Goal: Task Accomplishment & Management: Manage account settings

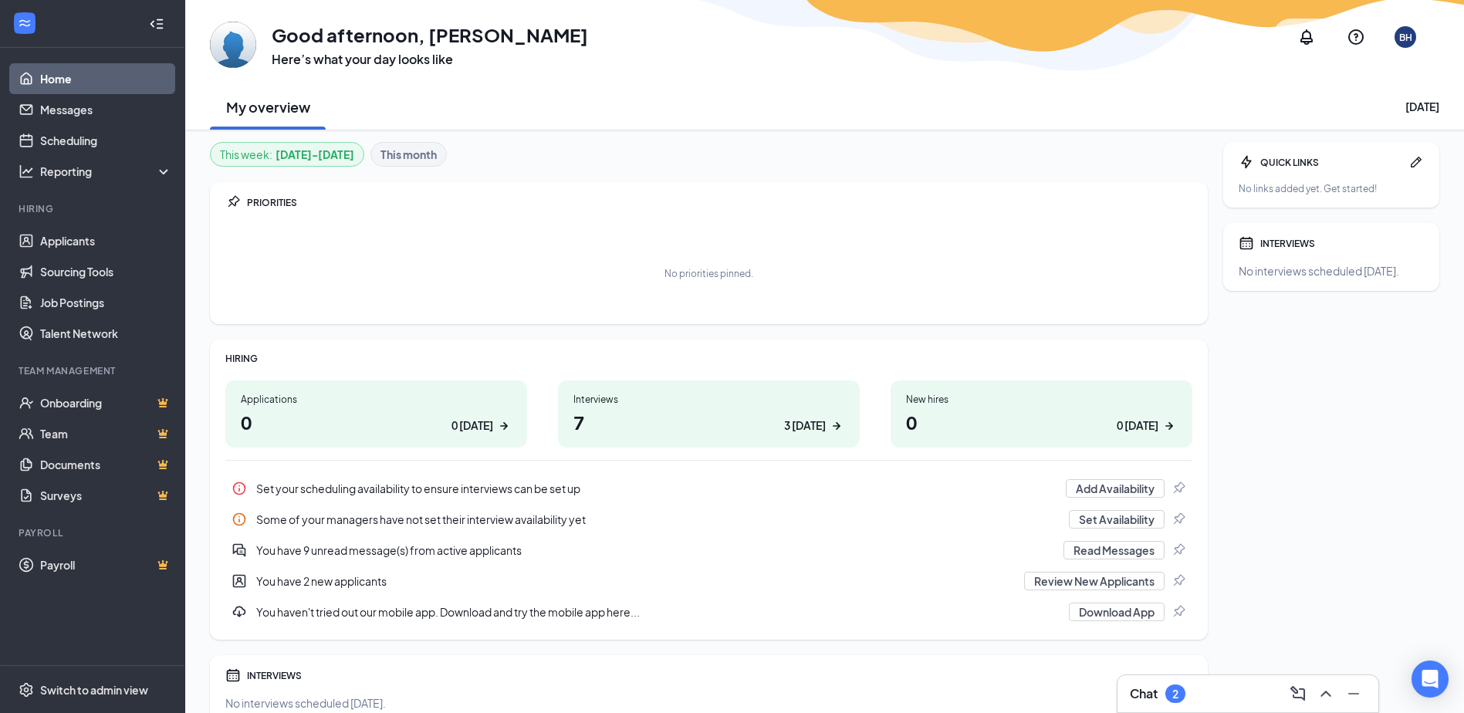
scroll to position [72, 0]
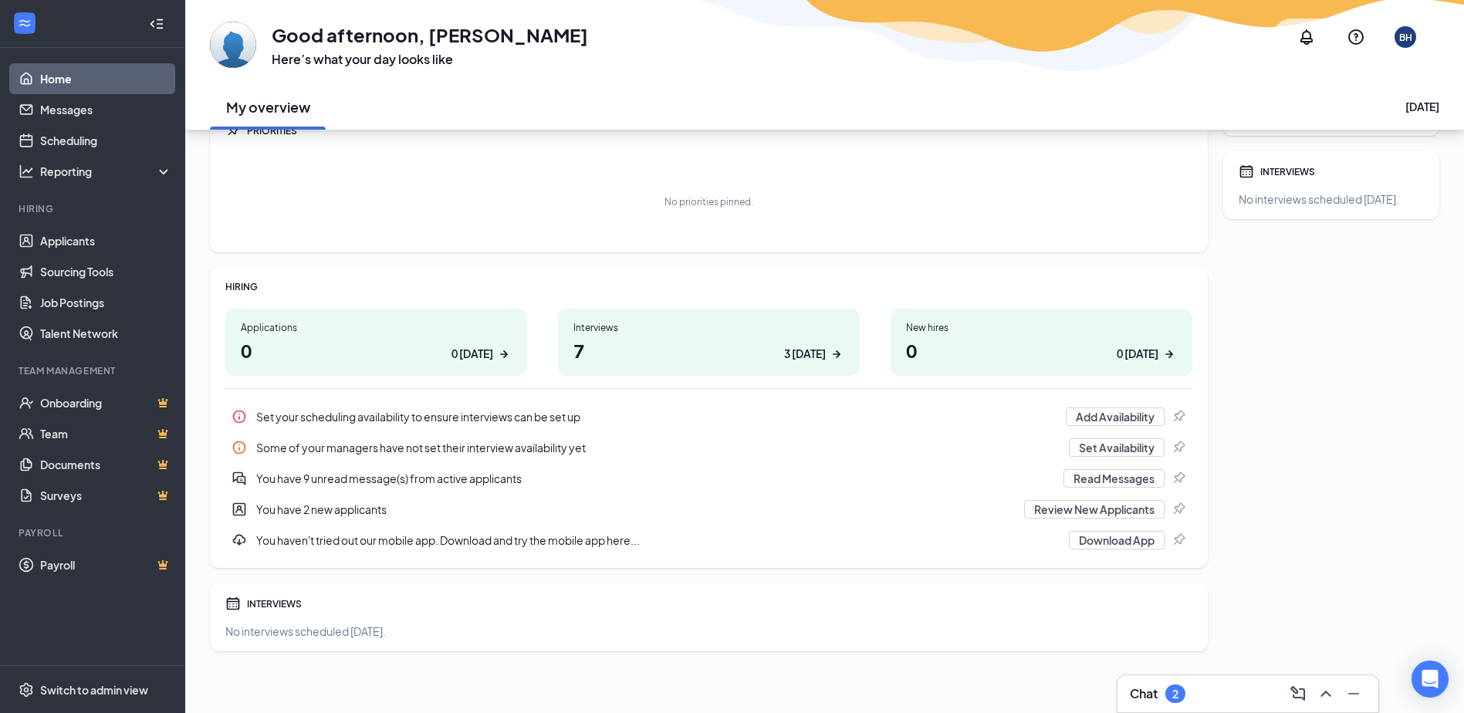
click at [326, 509] on div "You have 2 new applicants" at bounding box center [635, 509] width 759 height 15
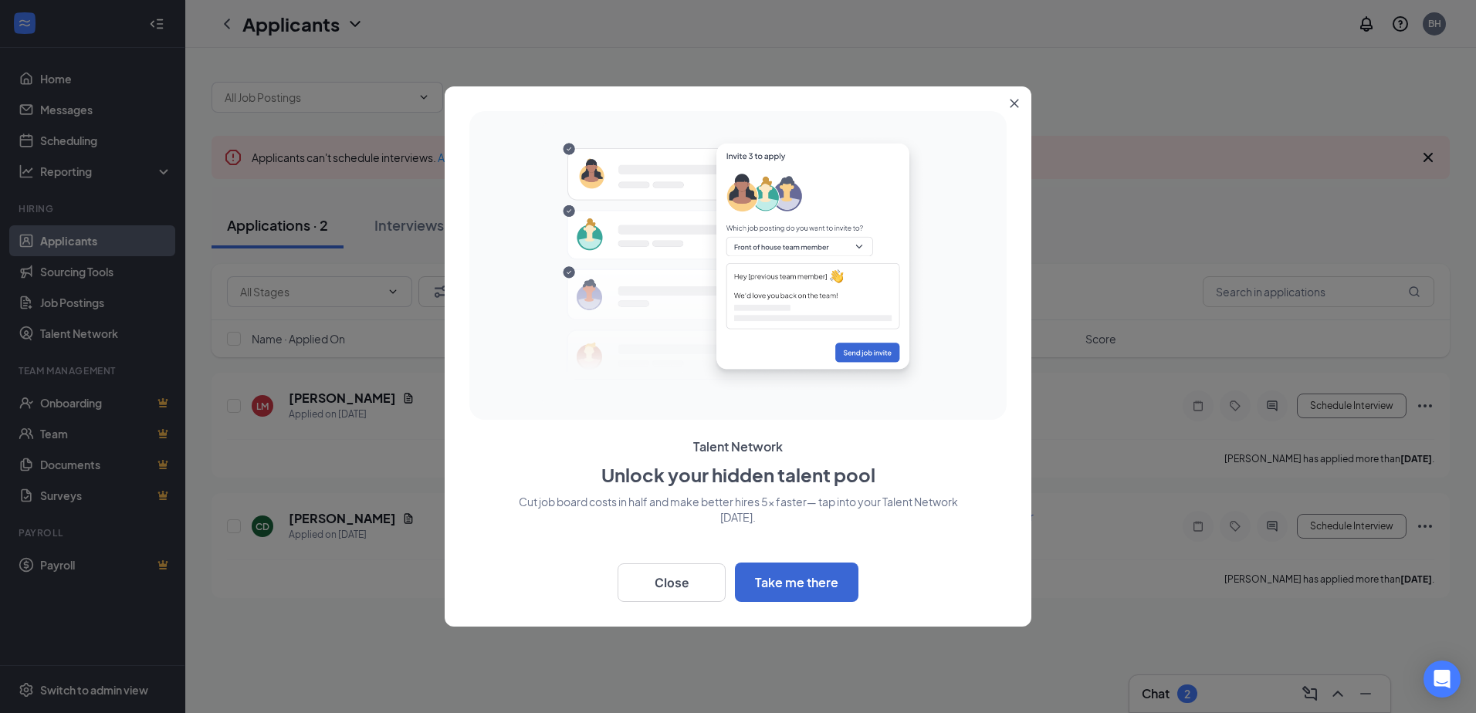
click at [1015, 100] on icon "Close" at bounding box center [1013, 103] width 9 height 9
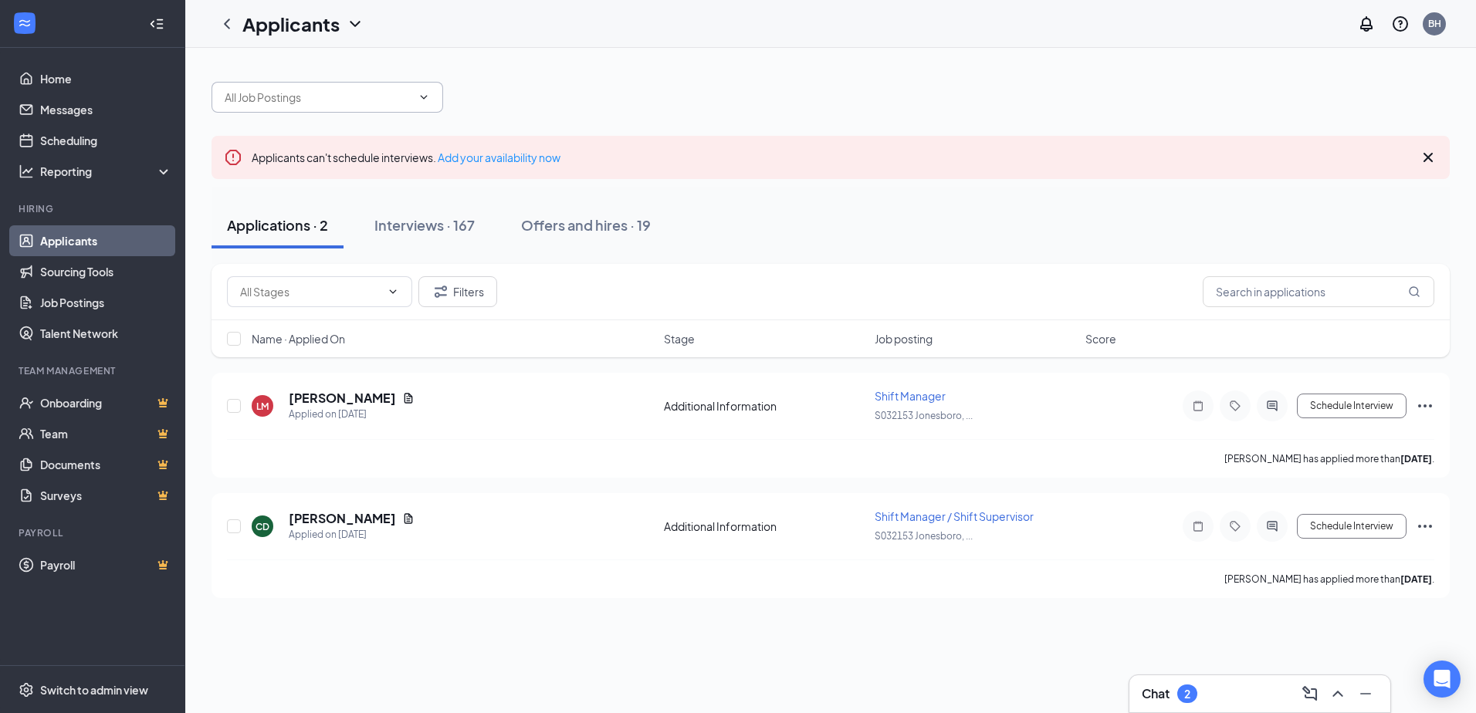
click at [426, 95] on icon "ChevronDown" at bounding box center [424, 97] width 12 height 12
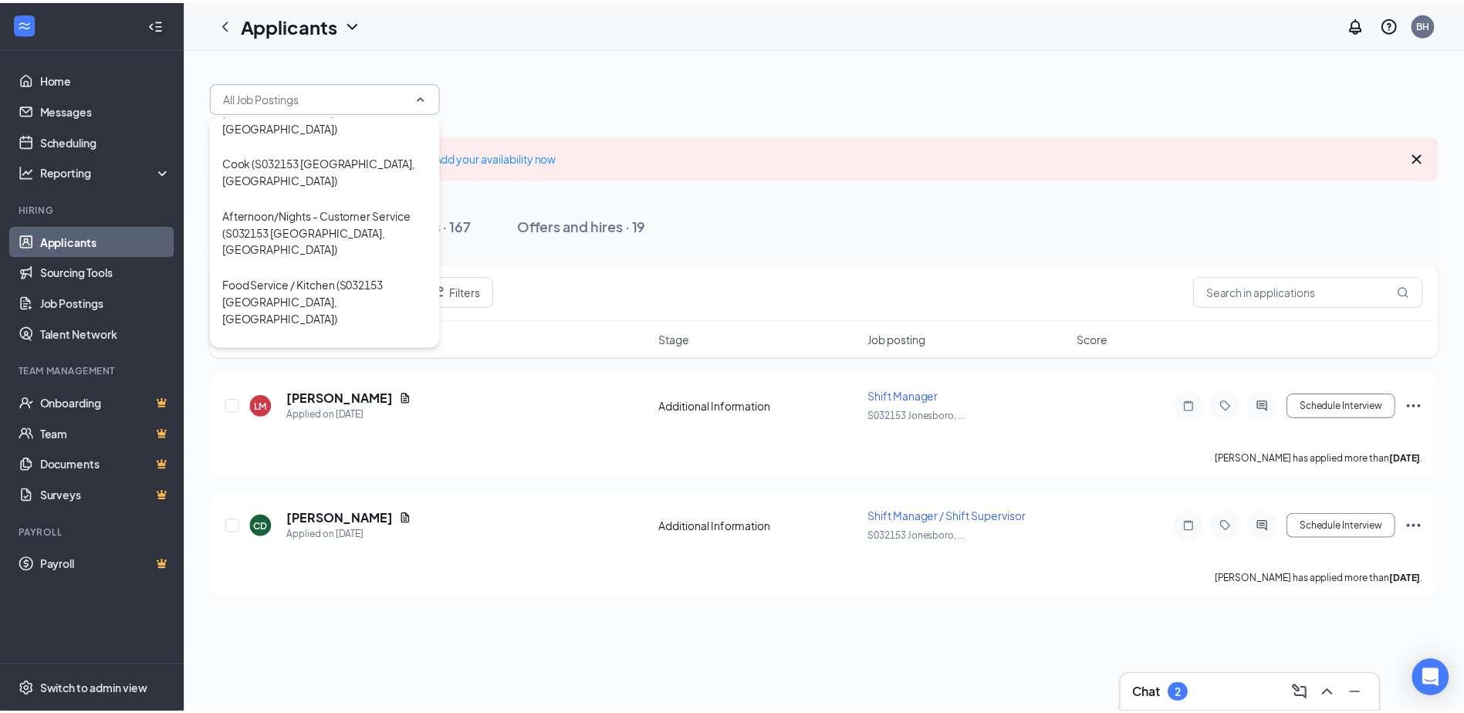
scroll to position [113, 0]
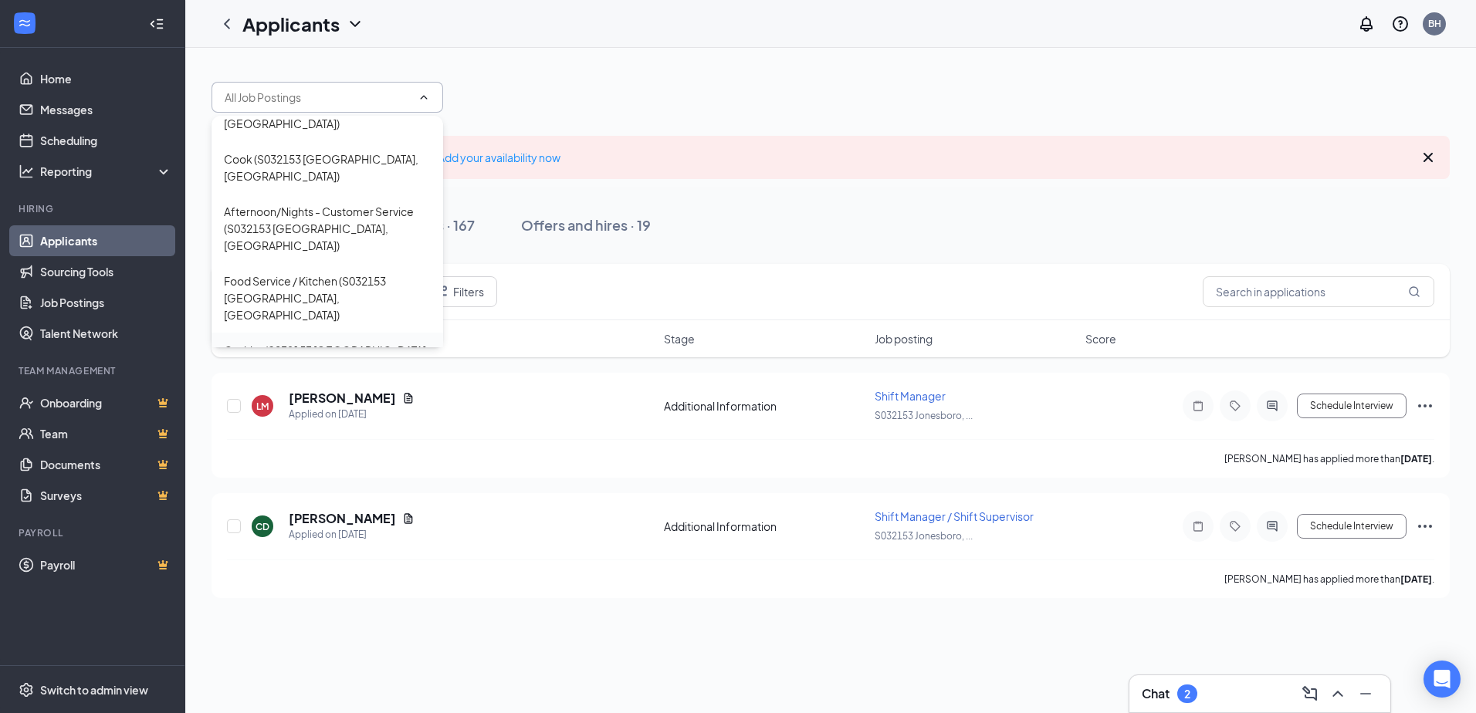
click at [269, 342] on div "Cashier (S032153 [GEOGRAPHIC_DATA], [GEOGRAPHIC_DATA])" at bounding box center [327, 359] width 207 height 34
type input "Cashier (S032153 [GEOGRAPHIC_DATA], [GEOGRAPHIC_DATA])"
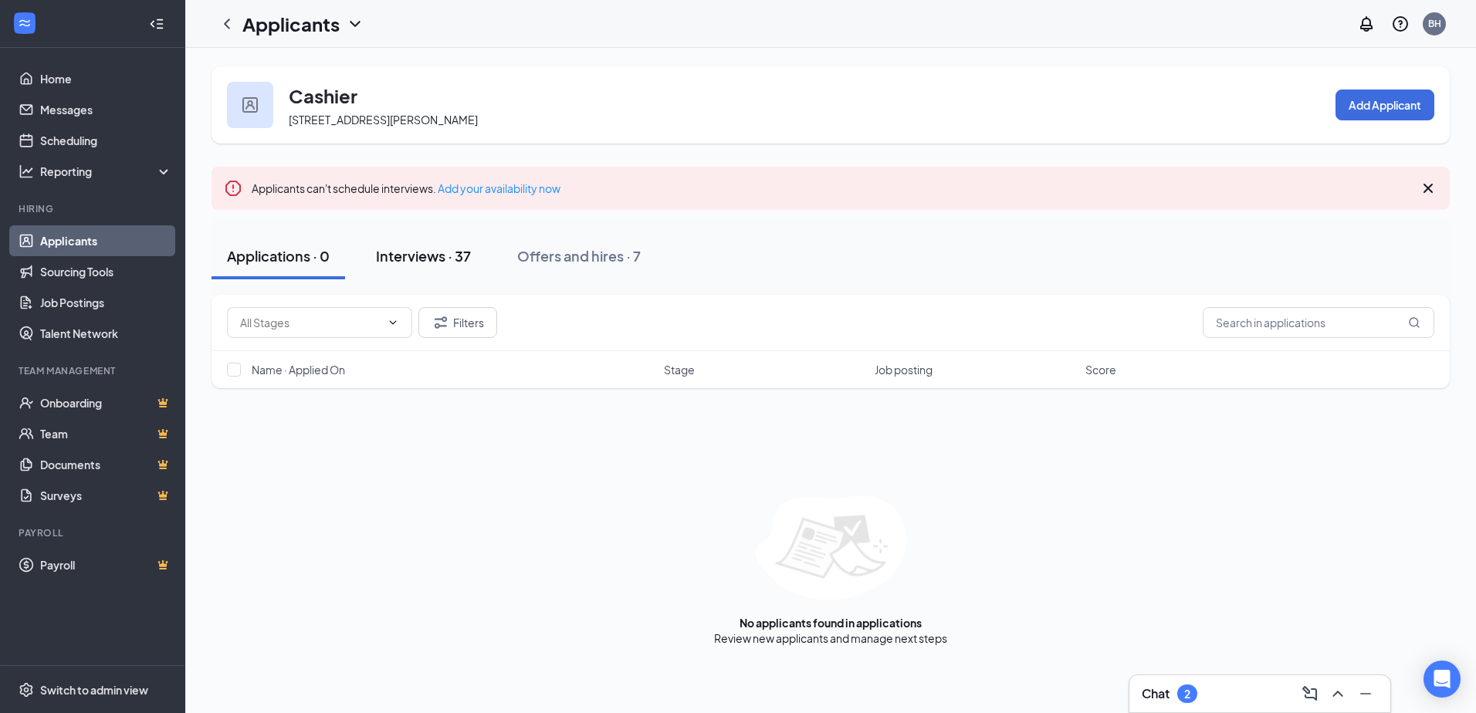
click at [411, 252] on div "Interviews · 37" at bounding box center [423, 255] width 95 height 19
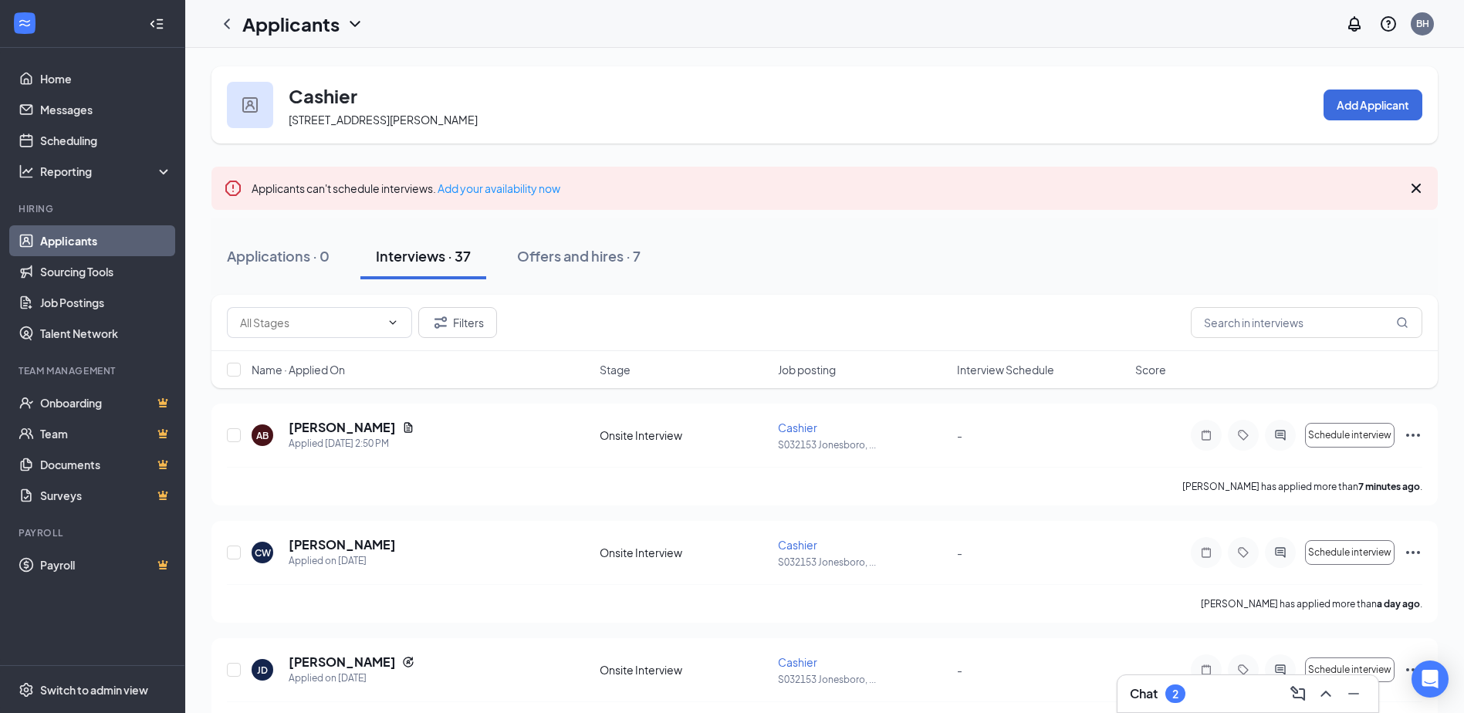
click at [355, 15] on icon "ChevronDown" at bounding box center [355, 24] width 19 height 19
click at [355, 19] on icon "ChevronDown" at bounding box center [355, 24] width 19 height 19
click at [352, 27] on icon "ChevronDown" at bounding box center [355, 24] width 19 height 19
click at [303, 61] on link "Applicants" at bounding box center [335, 66] width 167 height 15
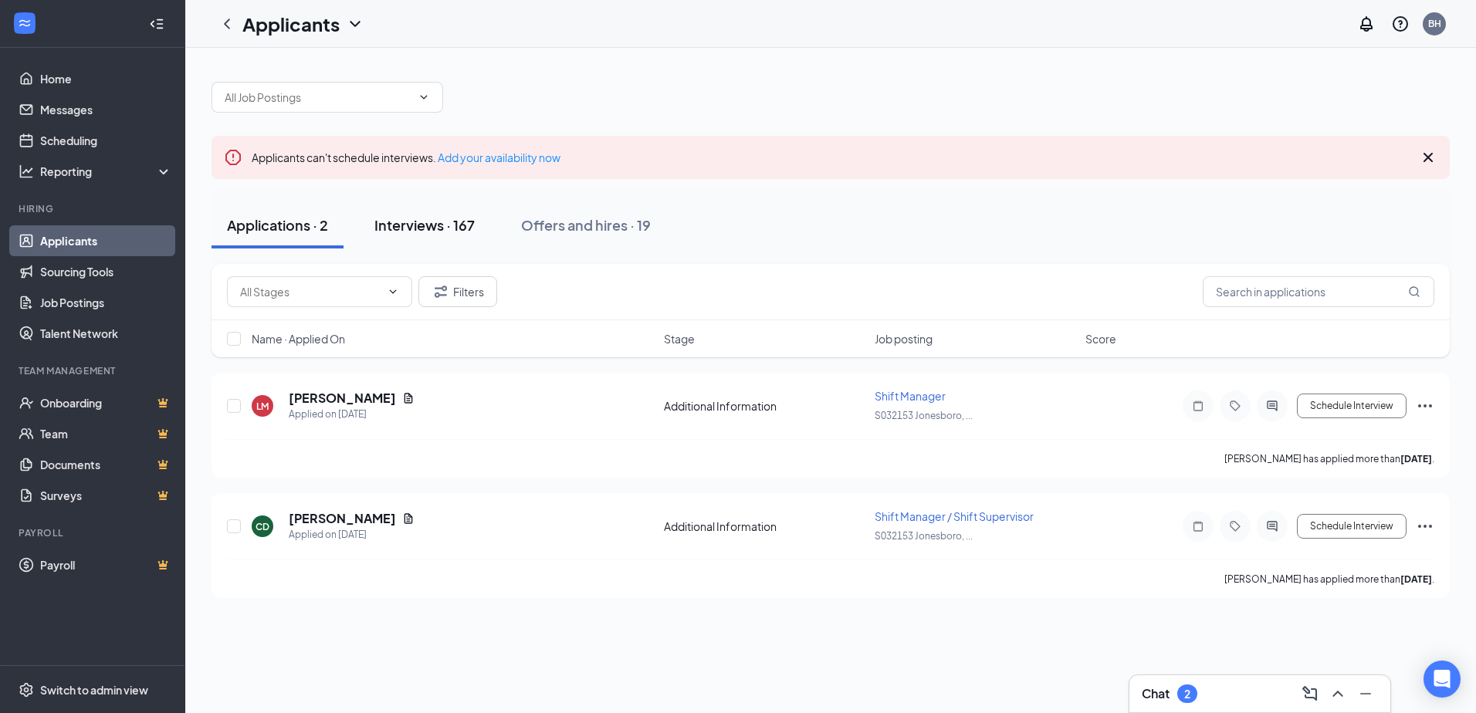
click at [427, 223] on div "Interviews · 167" at bounding box center [424, 224] width 100 height 19
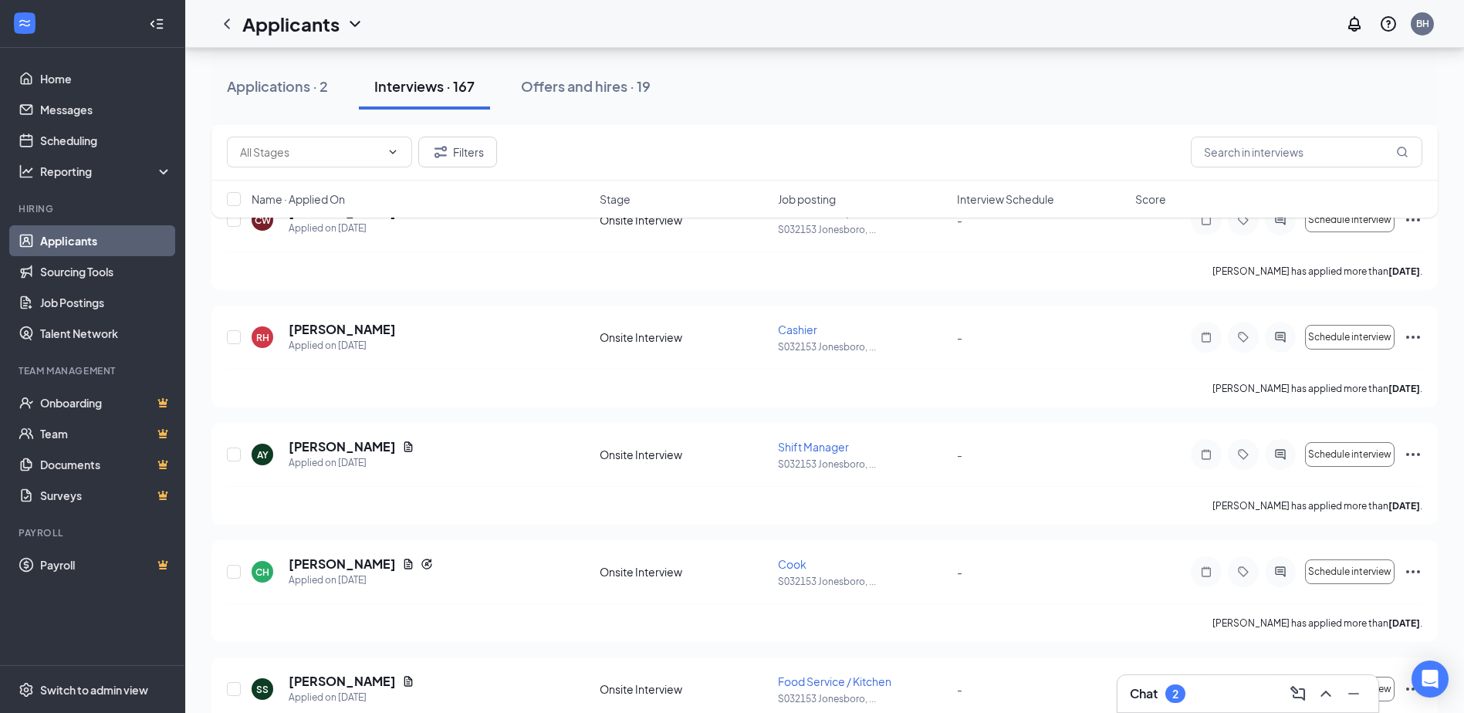
scroll to position [2390, 0]
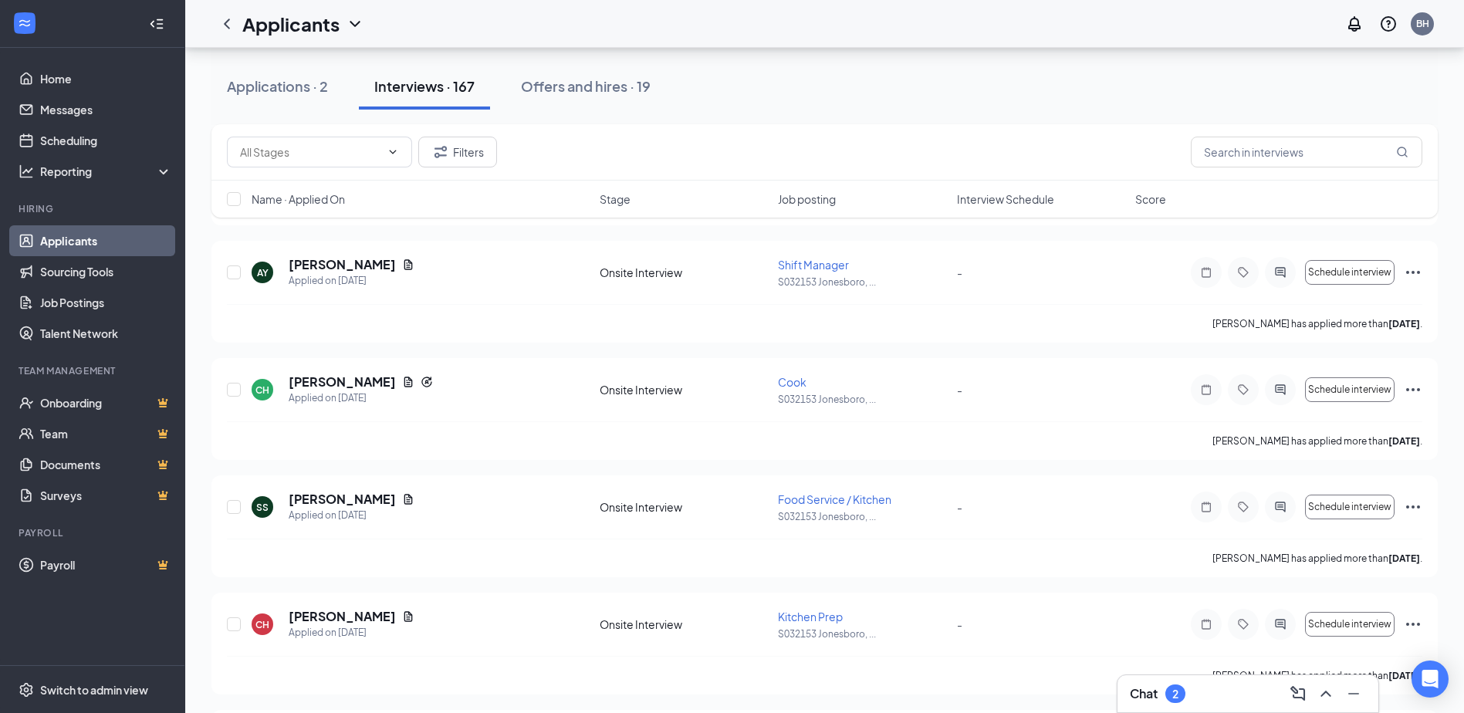
click at [1075, 624] on div "AB [PERSON_NAME] Applied [DATE] 2:50 PM Onsite Interview Cashier S032153 Jonesb…" at bounding box center [824, 365] width 1226 height 4765
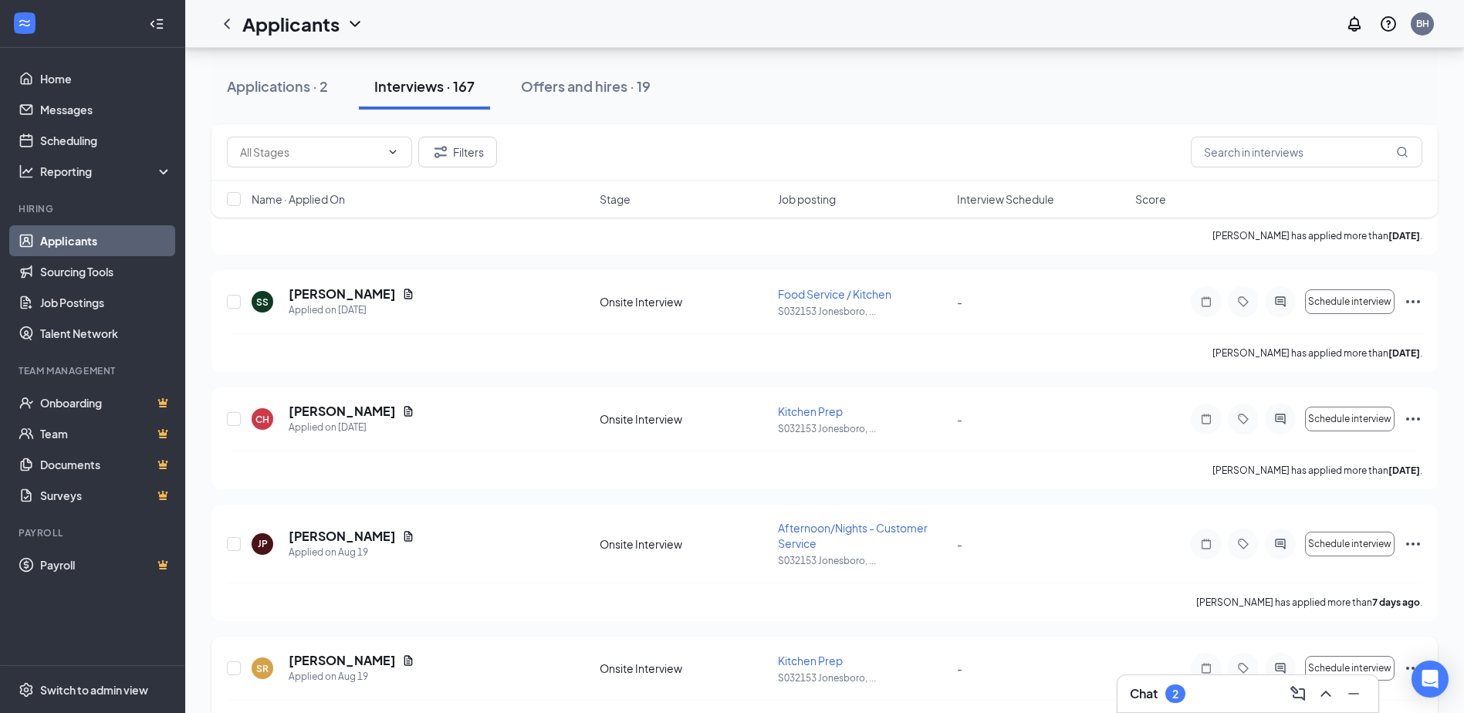
drag, startPoint x: 1361, startPoint y: 688, endPoint x: 1414, endPoint y: 655, distance: 62.3
click at [1414, 655] on div "Chat 2 Applicants can't schedule interviews. Add your availability now Applicat…" at bounding box center [824, 607] width 1279 height 6311
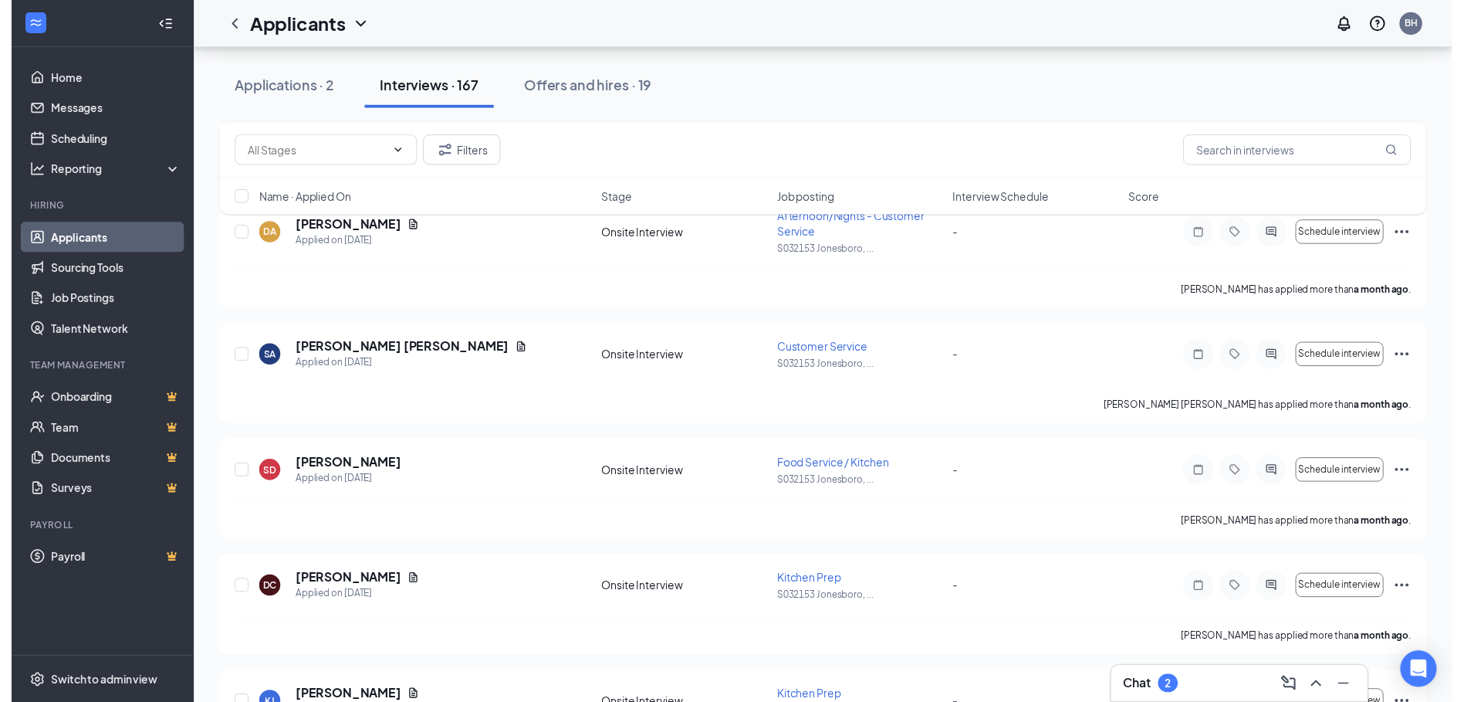
scroll to position [16690, 0]
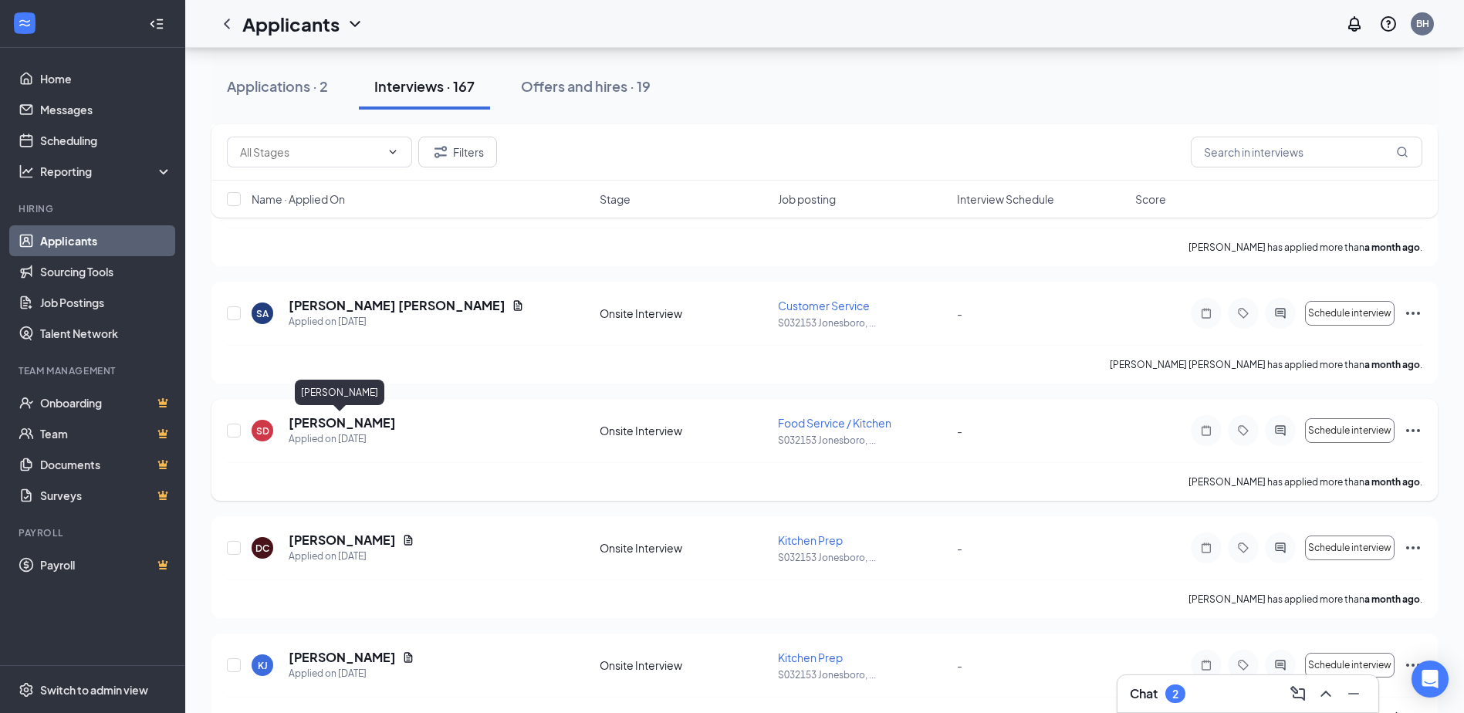
click at [309, 421] on h5 "[PERSON_NAME]" at bounding box center [342, 422] width 107 height 17
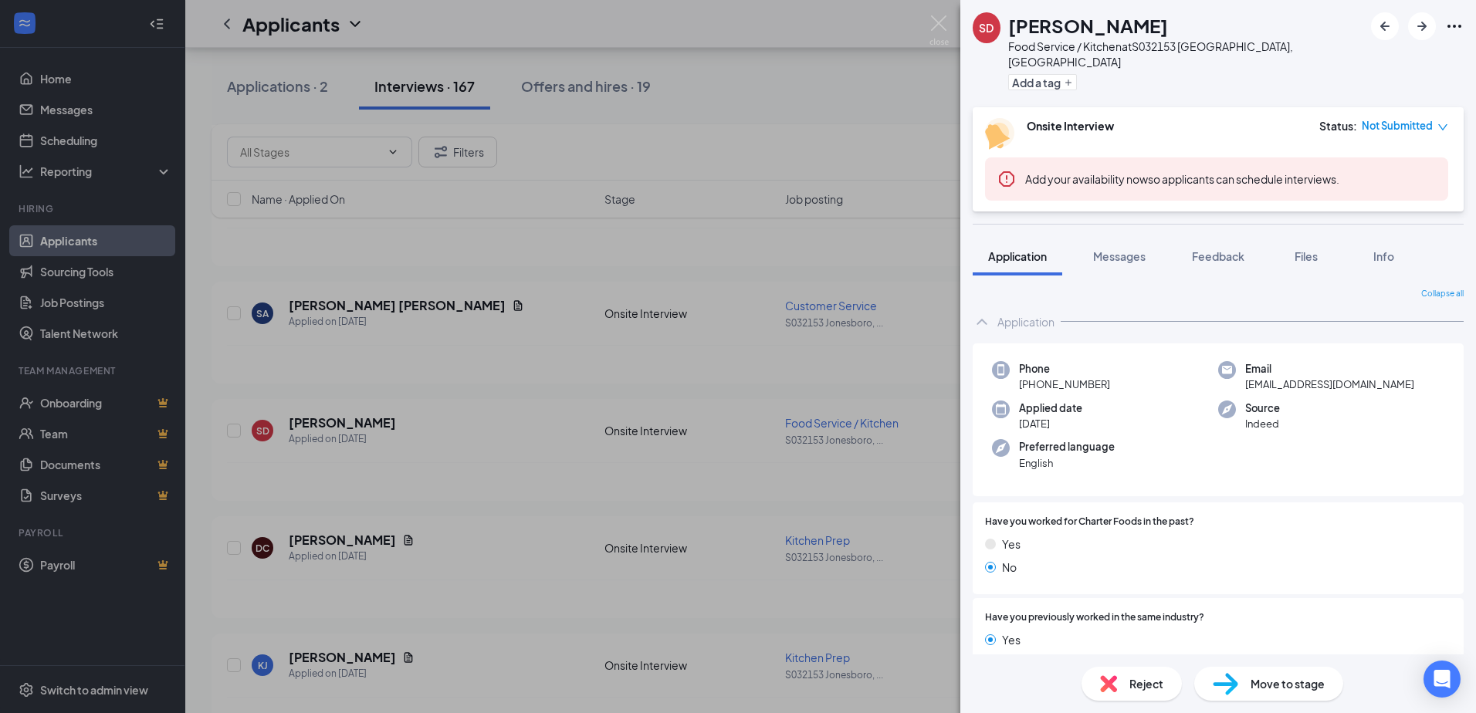
click at [900, 235] on div "SD [PERSON_NAME] Food Service / Kitchen at S032153 [GEOGRAPHIC_DATA], [GEOGRAPH…" at bounding box center [738, 356] width 1476 height 713
click at [1337, 47] on div "SD [PERSON_NAME] Food Service / Kitchen at S032153 [GEOGRAPHIC_DATA], [GEOGRAPH…" at bounding box center [1218, 53] width 516 height 107
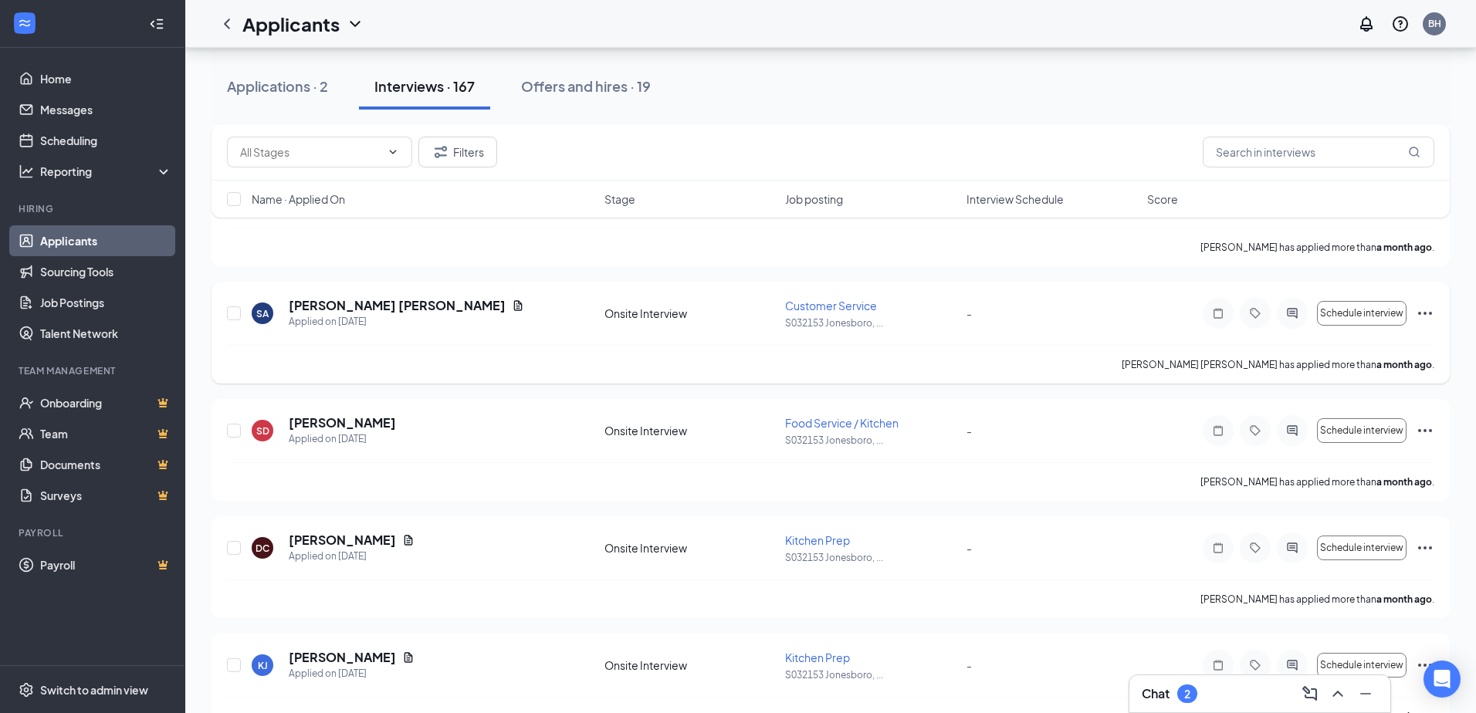
click at [836, 96] on div "Applications · 2 Interviews · 167 Offers and hires · 19" at bounding box center [830, 86] width 1238 height 46
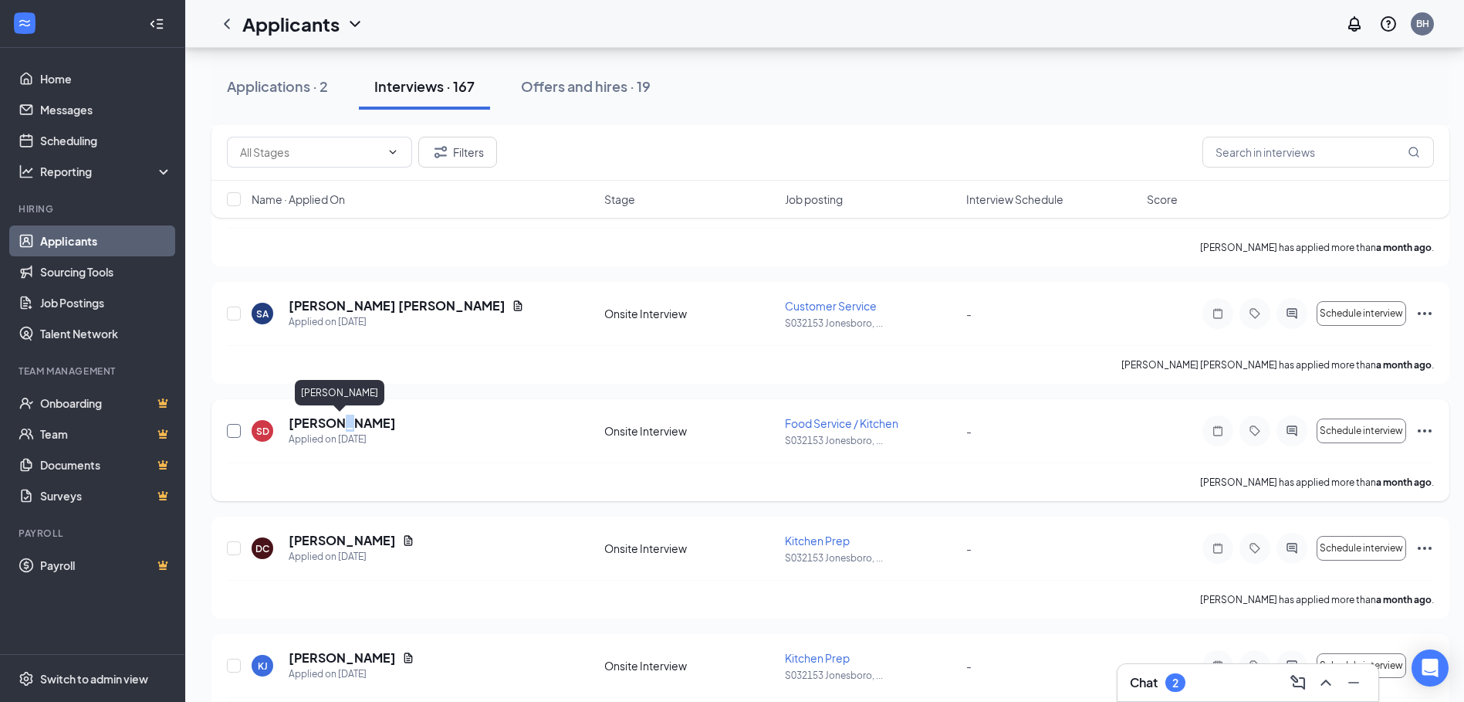
drag, startPoint x: 335, startPoint y: 422, endPoint x: 230, endPoint y: 429, distance: 105.2
click at [340, 422] on h5 "[PERSON_NAME]" at bounding box center [342, 422] width 107 height 17
click at [233, 429] on input "checkbox" at bounding box center [234, 431] width 14 height 14
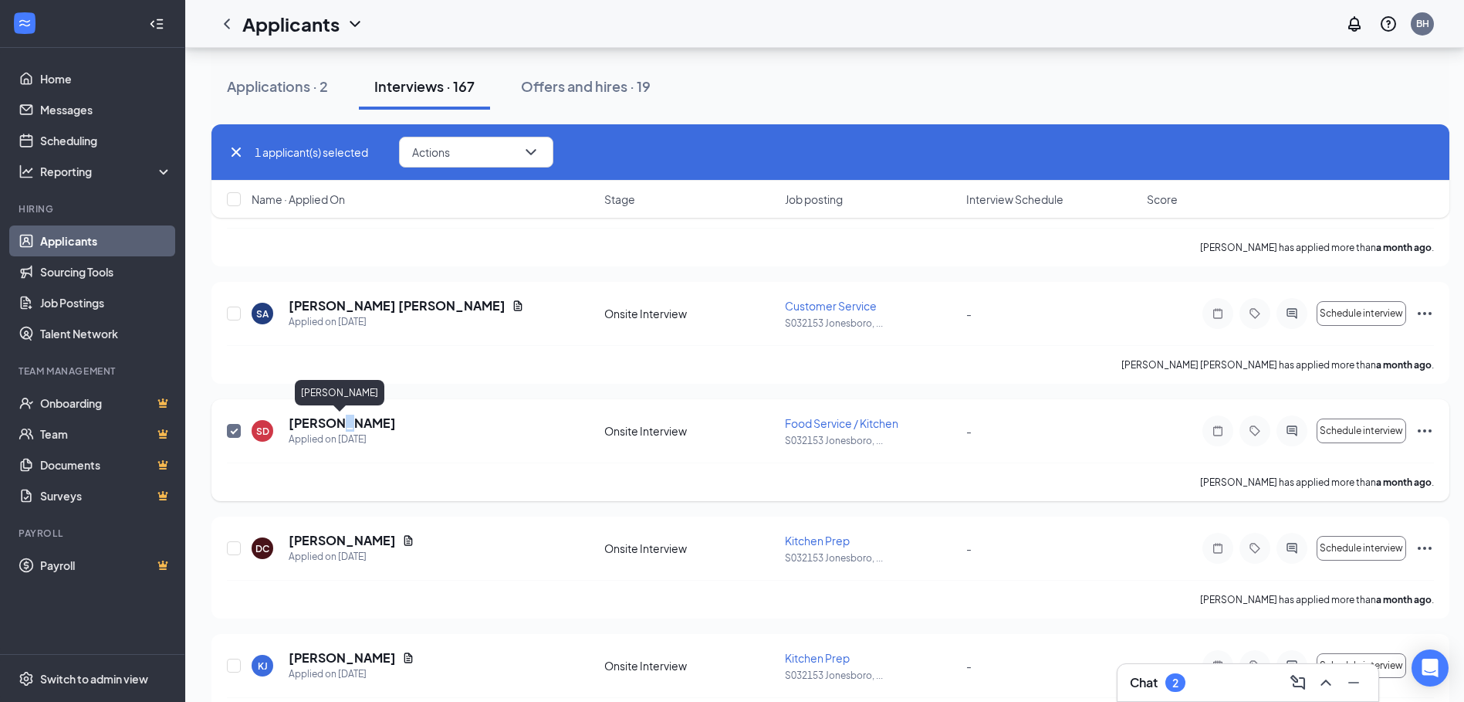
click at [230, 429] on input "checkbox" at bounding box center [234, 431] width 14 height 14
checkbox input "false"
click at [585, 339] on div "[PERSON_NAME] Applied on [DATE] Onsite Interview Customer Service S032153 [GEOG…" at bounding box center [830, 321] width 1207 height 48
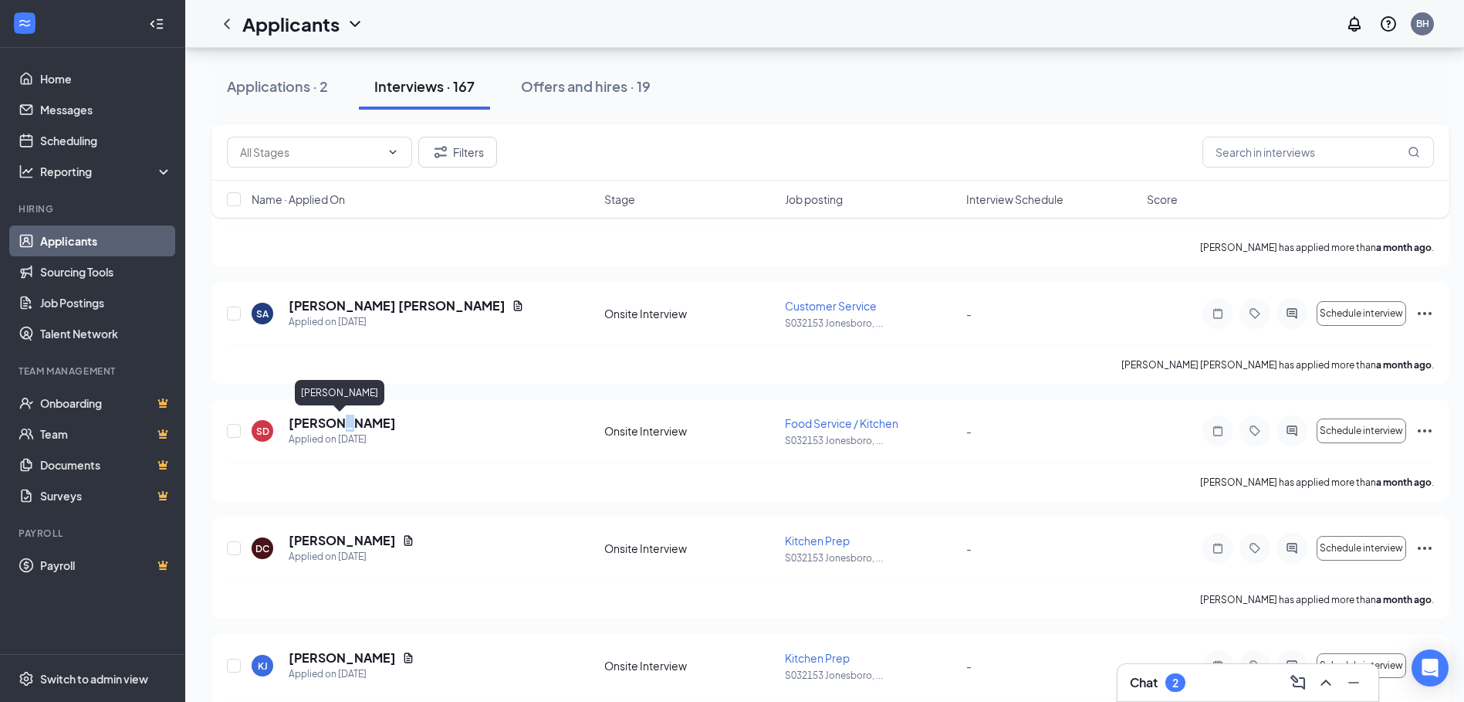
click at [363, 390] on div "[PERSON_NAME]" at bounding box center [340, 392] width 90 height 25
click at [228, 433] on div "SD [PERSON_NAME] Food Service / Kitchen at S032153 [GEOGRAPHIC_DATA], [GEOGRAPH…" at bounding box center [732, 351] width 1464 height 702
click at [232, 303] on div "SD [PERSON_NAME] Food Service / Kitchen at S032153 [GEOGRAPHIC_DATA], [GEOGRAPH…" at bounding box center [732, 351] width 1464 height 702
click at [1104, 32] on div "SD [PERSON_NAME] Food Service / Kitchen at S032153 [GEOGRAPHIC_DATA], [GEOGRAPH…" at bounding box center [732, 351] width 1464 height 702
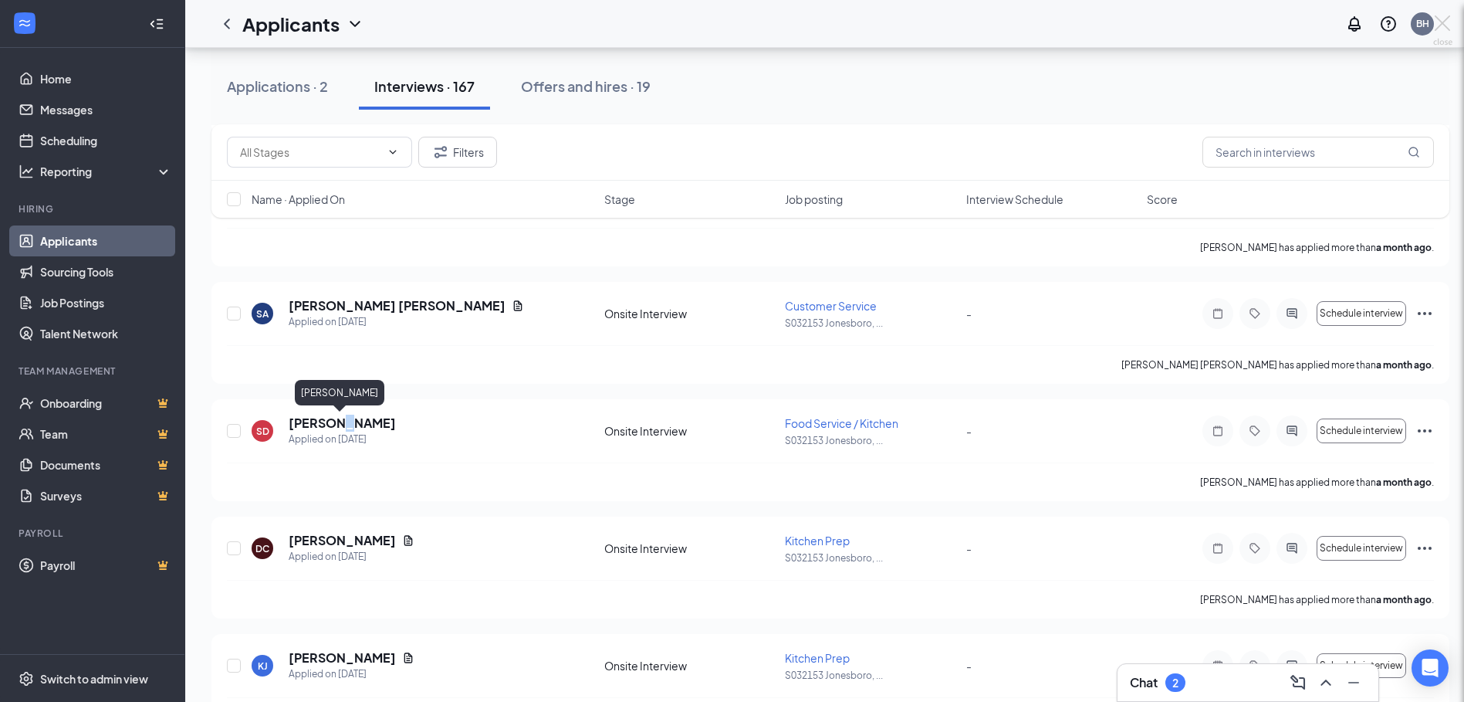
click at [238, 433] on div "SD [PERSON_NAME] Food Service / Kitchen at S032153 [GEOGRAPHIC_DATA], [GEOGRAPH…" at bounding box center [732, 351] width 1464 height 702
click at [331, 420] on div "SD [PERSON_NAME] Food Service / Kitchen at S032153 [GEOGRAPHIC_DATA], [GEOGRAPH…" at bounding box center [732, 351] width 1464 height 702
click at [641, 427] on div "SD [PERSON_NAME] Food Service / Kitchen at S032153 [GEOGRAPHIC_DATA], [GEOGRAPH…" at bounding box center [732, 351] width 1464 height 702
click at [839, 428] on div "SD [PERSON_NAME] Food Service / Kitchen at S032153 [GEOGRAPHIC_DATA], [GEOGRAPH…" at bounding box center [732, 351] width 1464 height 702
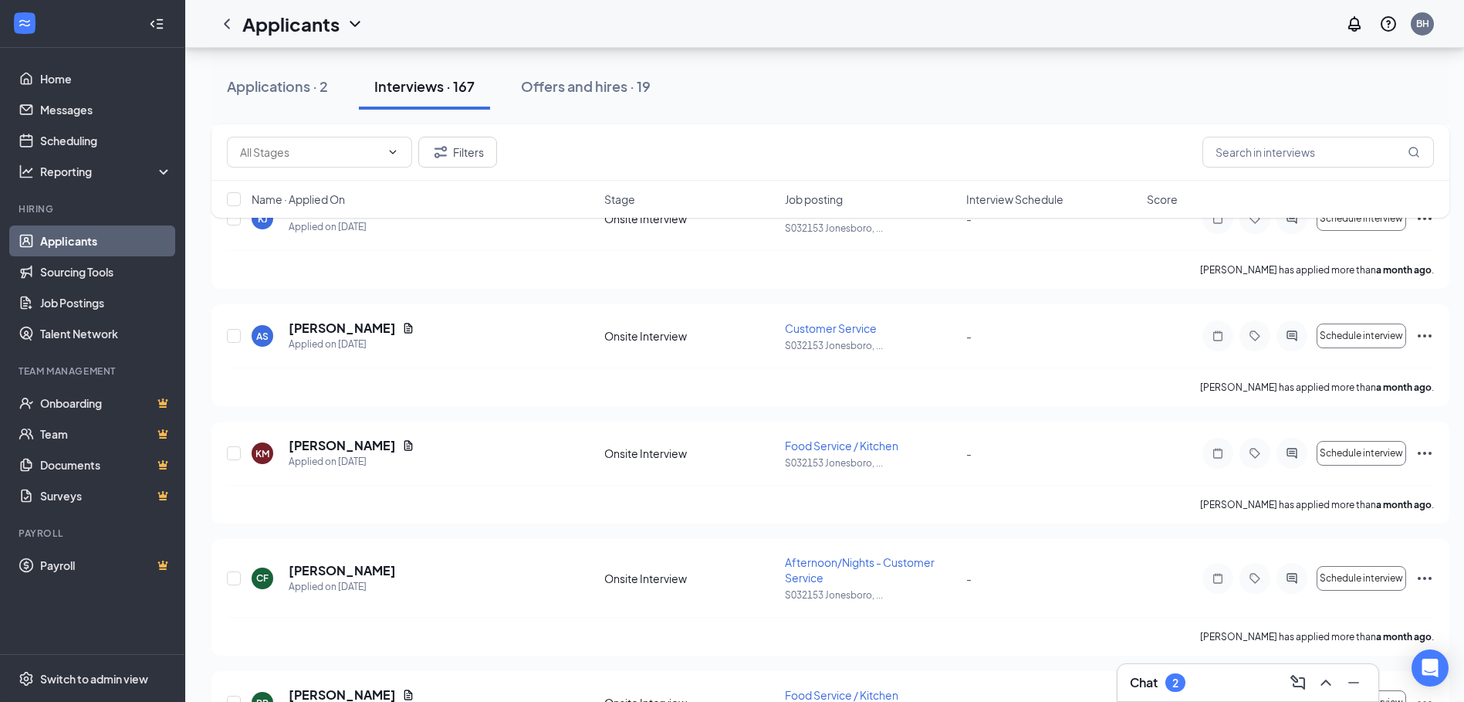
scroll to position [17277, 0]
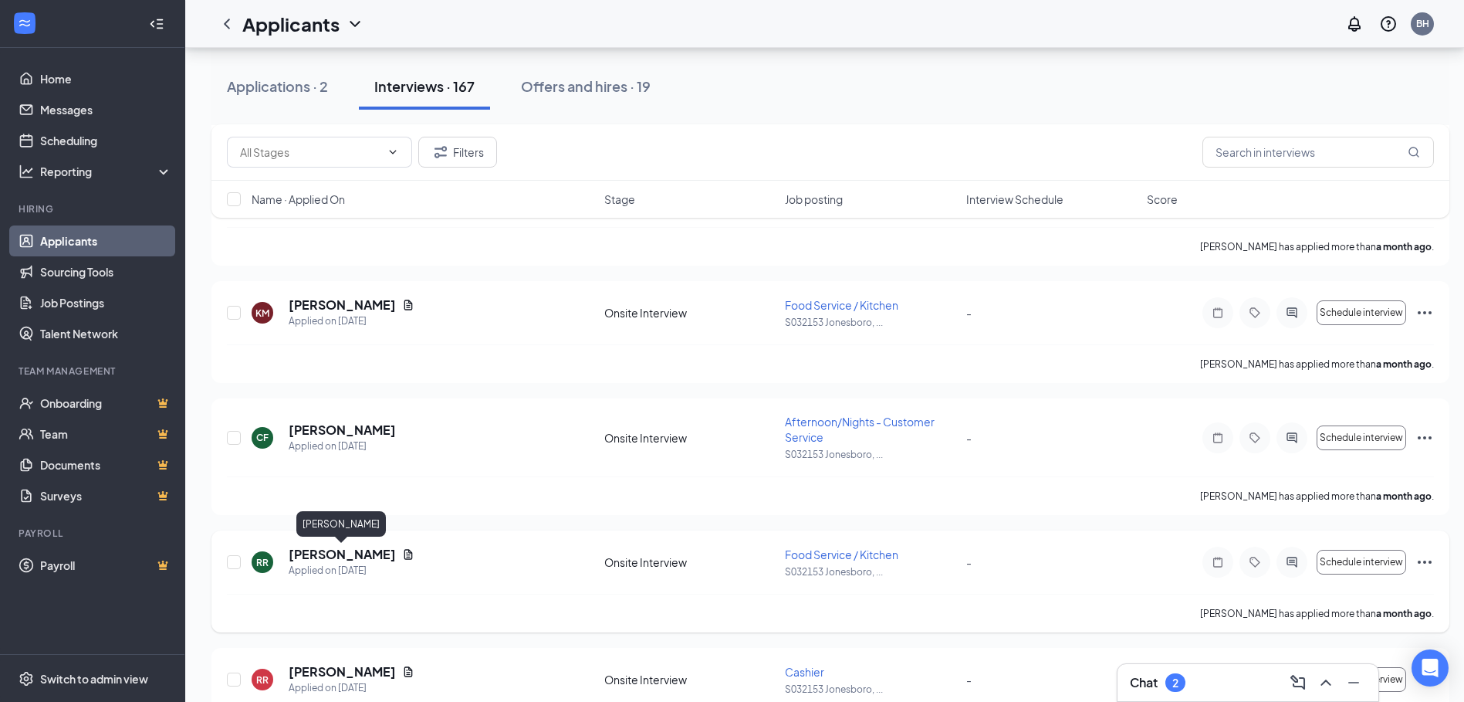
click at [326, 561] on h5 "[PERSON_NAME]" at bounding box center [342, 554] width 107 height 17
click at [498, 231] on div "Filters Name · Applied On Stage Job posting Interview Schedule Score" at bounding box center [830, 178] width 1238 height 109
click at [863, 45] on div at bounding box center [732, 351] width 1464 height 702
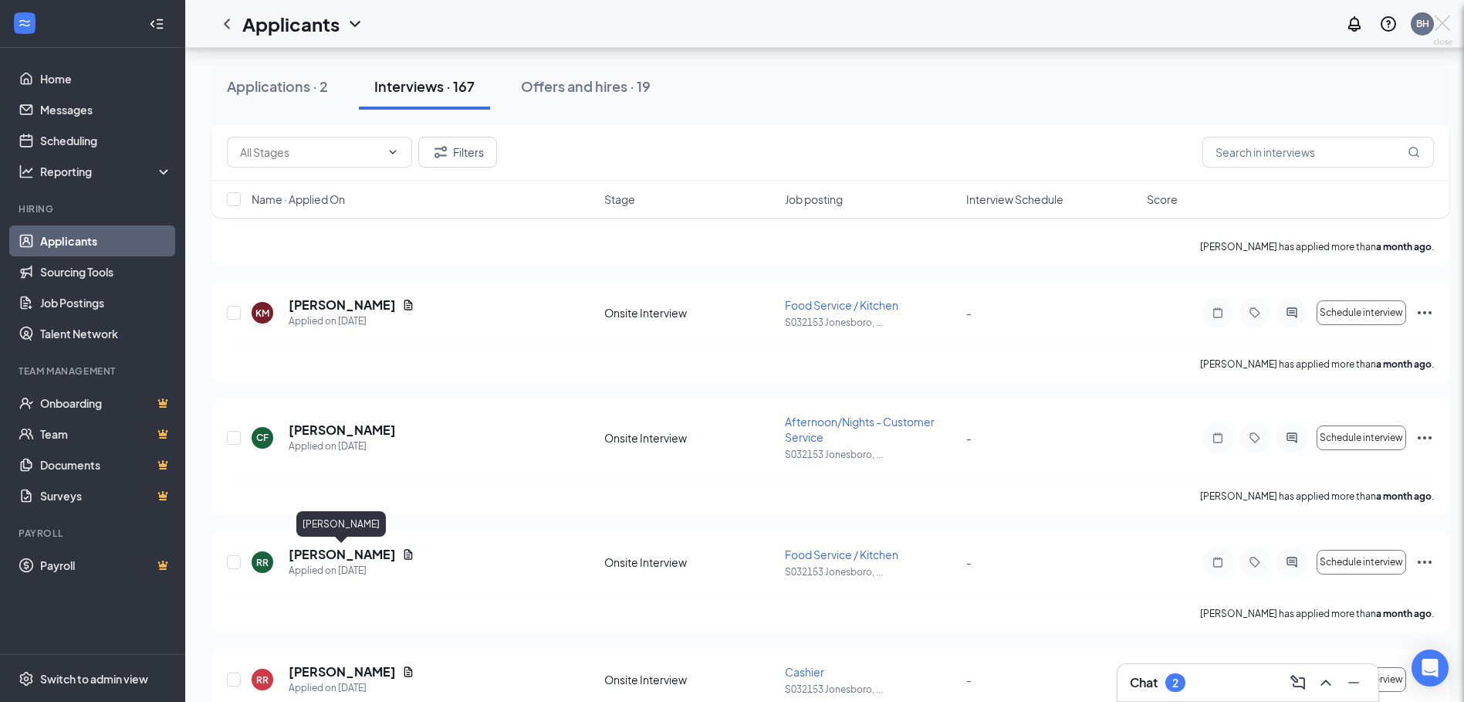
click at [864, 20] on div at bounding box center [732, 351] width 1464 height 702
click at [810, 138] on div at bounding box center [732, 351] width 1464 height 702
click at [818, 254] on div at bounding box center [732, 351] width 1464 height 702
click at [793, 310] on div at bounding box center [732, 351] width 1464 height 702
click at [310, 566] on div at bounding box center [732, 351] width 1464 height 702
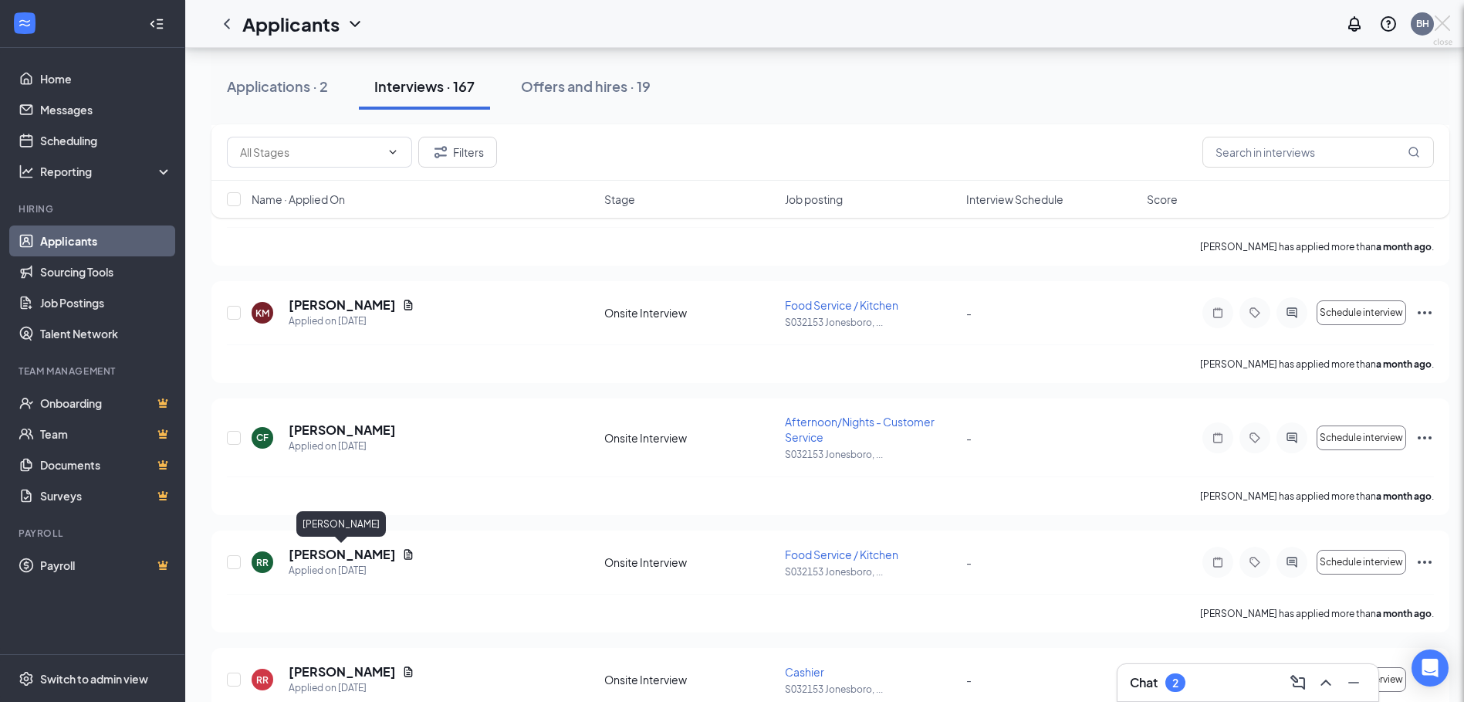
click at [328, 557] on div at bounding box center [732, 351] width 1464 height 702
click at [834, 88] on div at bounding box center [732, 351] width 1464 height 702
click at [1452, 130] on div at bounding box center [732, 351] width 1464 height 702
drag, startPoint x: 1470, startPoint y: 83, endPoint x: 242, endPoint y: 441, distance: 1280.0
click at [1464, 82] on div at bounding box center [732, 351] width 1464 height 702
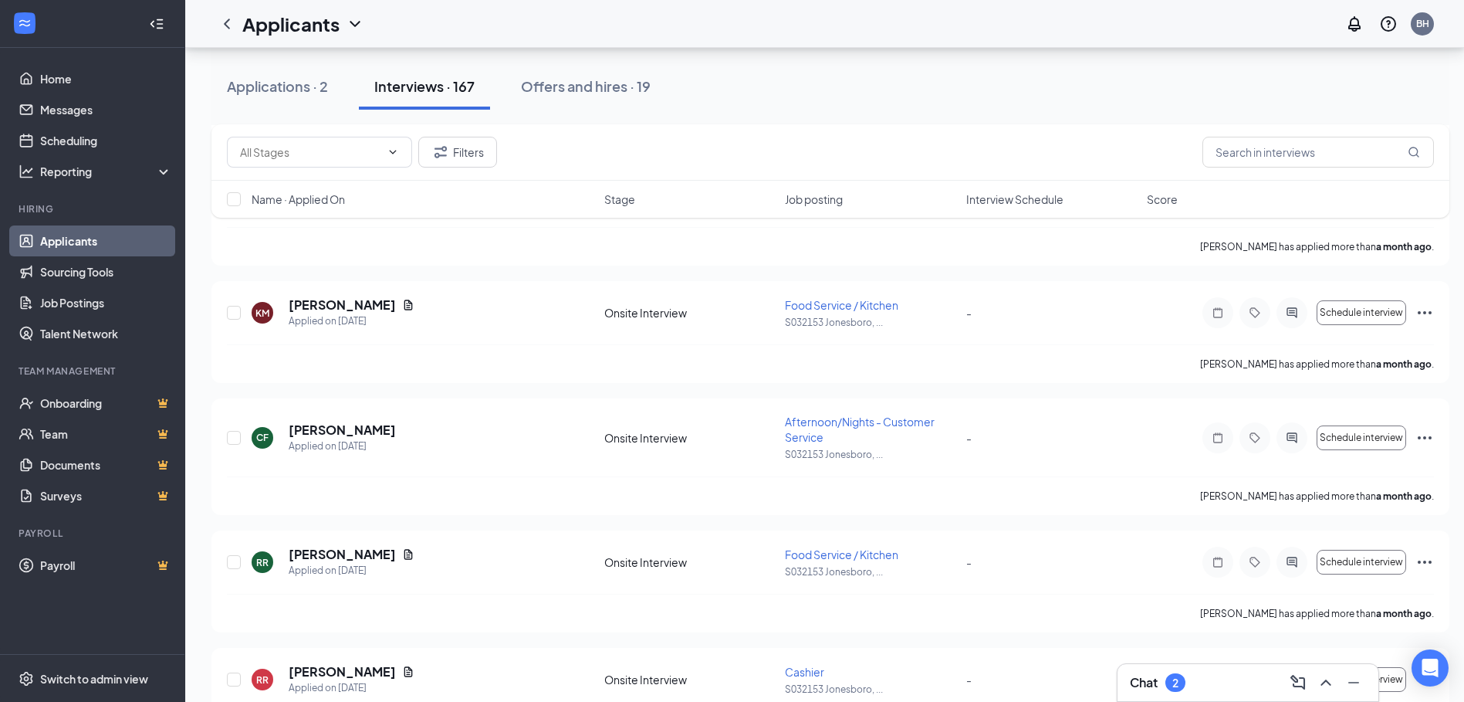
scroll to position [16664, 0]
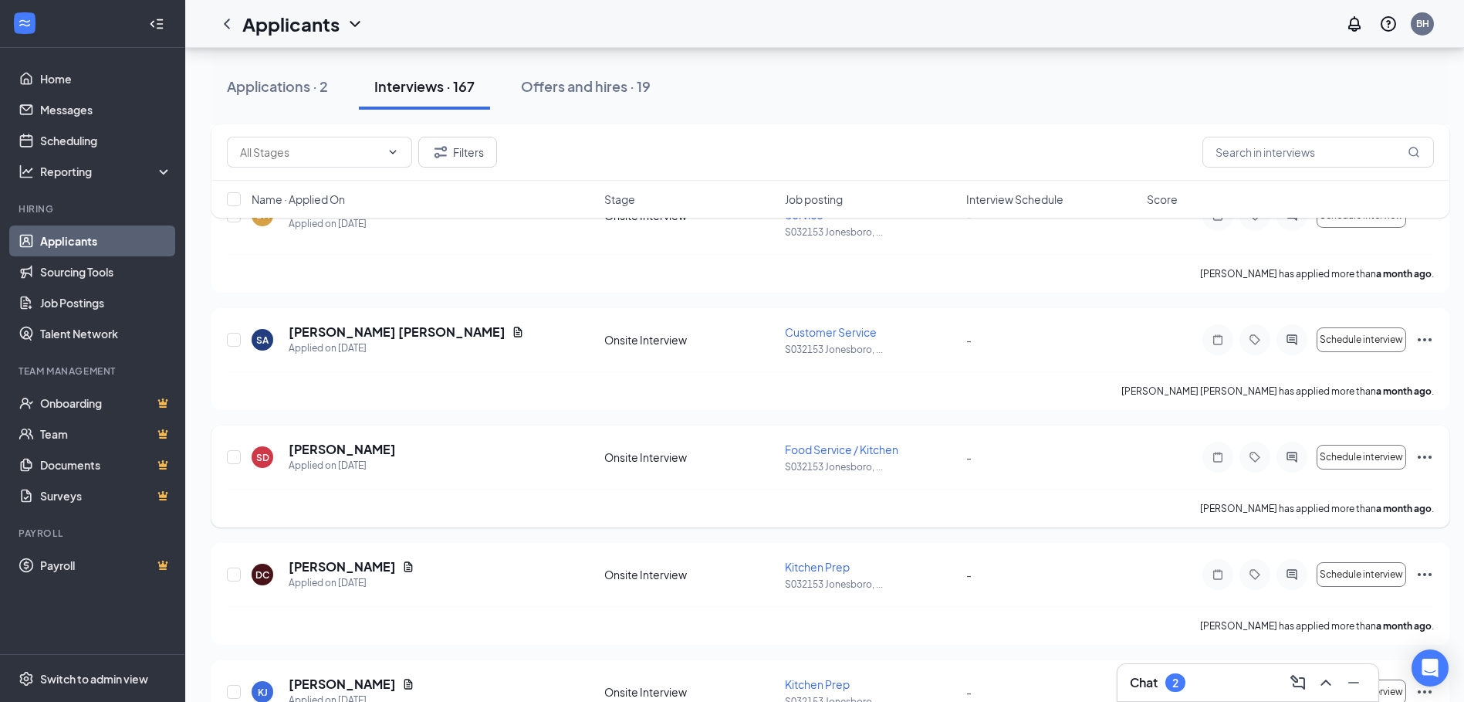
click at [1315, 510] on p "[PERSON_NAME] has applied more than a month ago ." at bounding box center [1317, 508] width 234 height 13
click at [1354, 457] on span "Schedule interview" at bounding box center [1361, 456] width 83 height 11
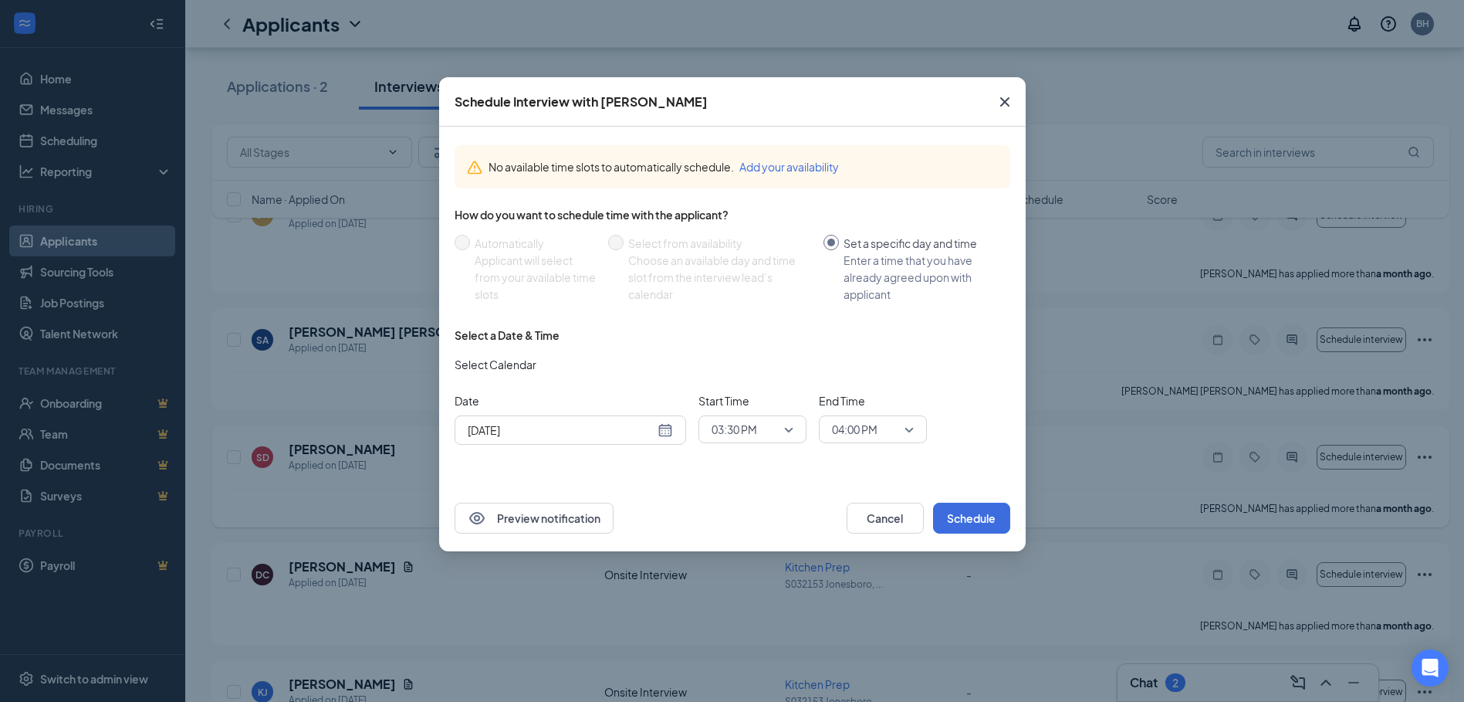
click at [1007, 96] on icon "Cross" at bounding box center [1005, 102] width 19 height 19
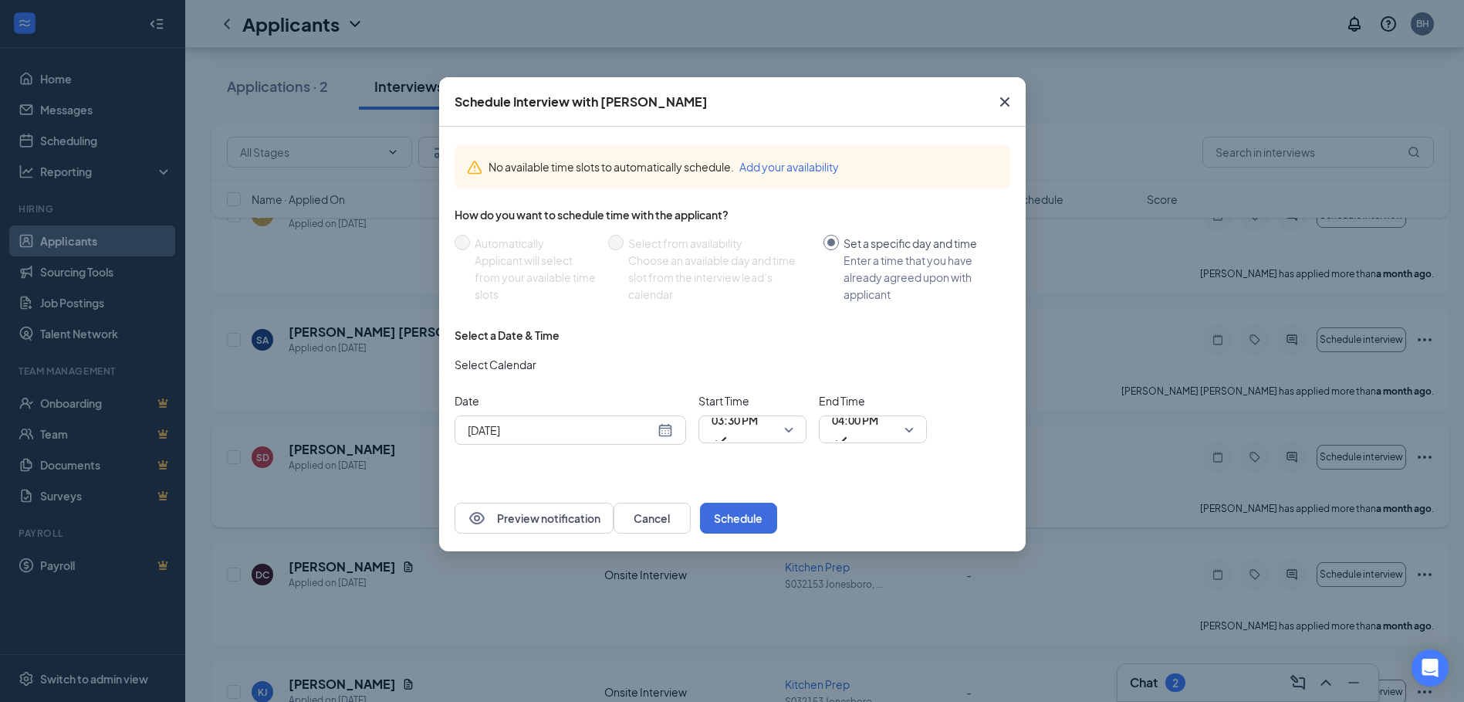
click at [1009, 100] on div "Applications · 2 Interviews · 167 Offers and hires · 19" at bounding box center [830, 86] width 1238 height 46
click at [884, 517] on div "[PERSON_NAME] has applied more than a month ago ." at bounding box center [830, 508] width 1207 height 39
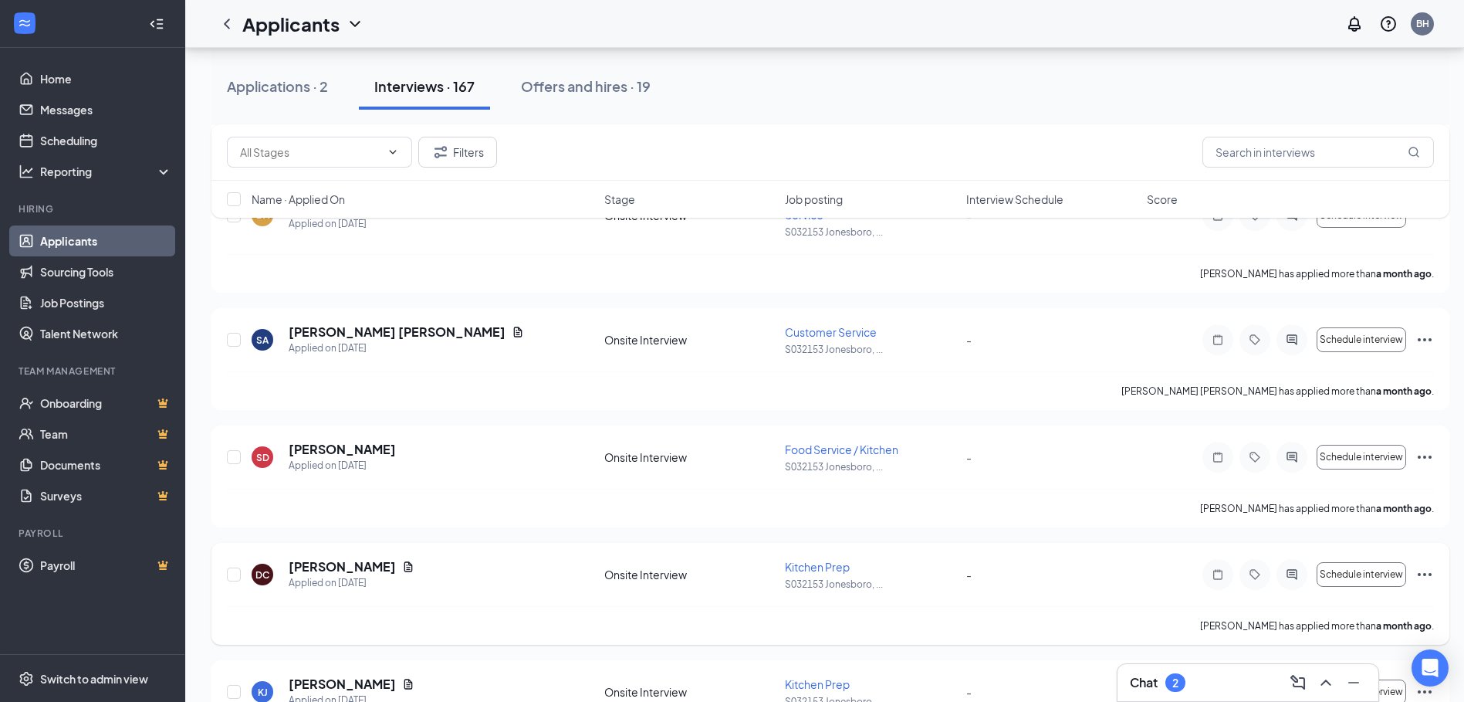
click at [1429, 573] on icon "Ellipses" at bounding box center [1424, 574] width 19 height 19
click at [1114, 598] on div "DC [PERSON_NAME] Applied on [DATE] Onsite Interview Kitchen Prep S032153 Jonesb…" at bounding box center [830, 582] width 1207 height 48
click at [1354, 574] on span "Schedule interview" at bounding box center [1361, 574] width 83 height 11
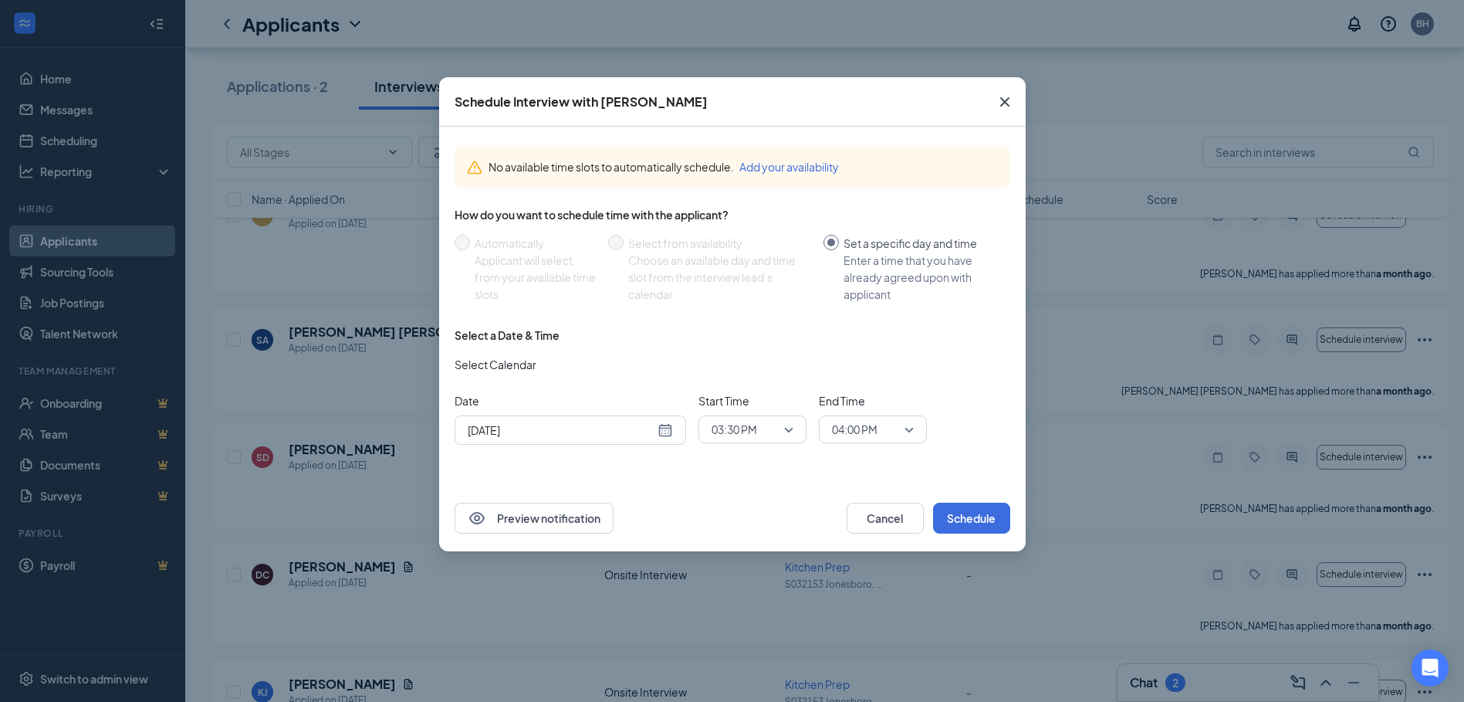
click at [1003, 98] on icon "Cross" at bounding box center [1005, 102] width 19 height 19
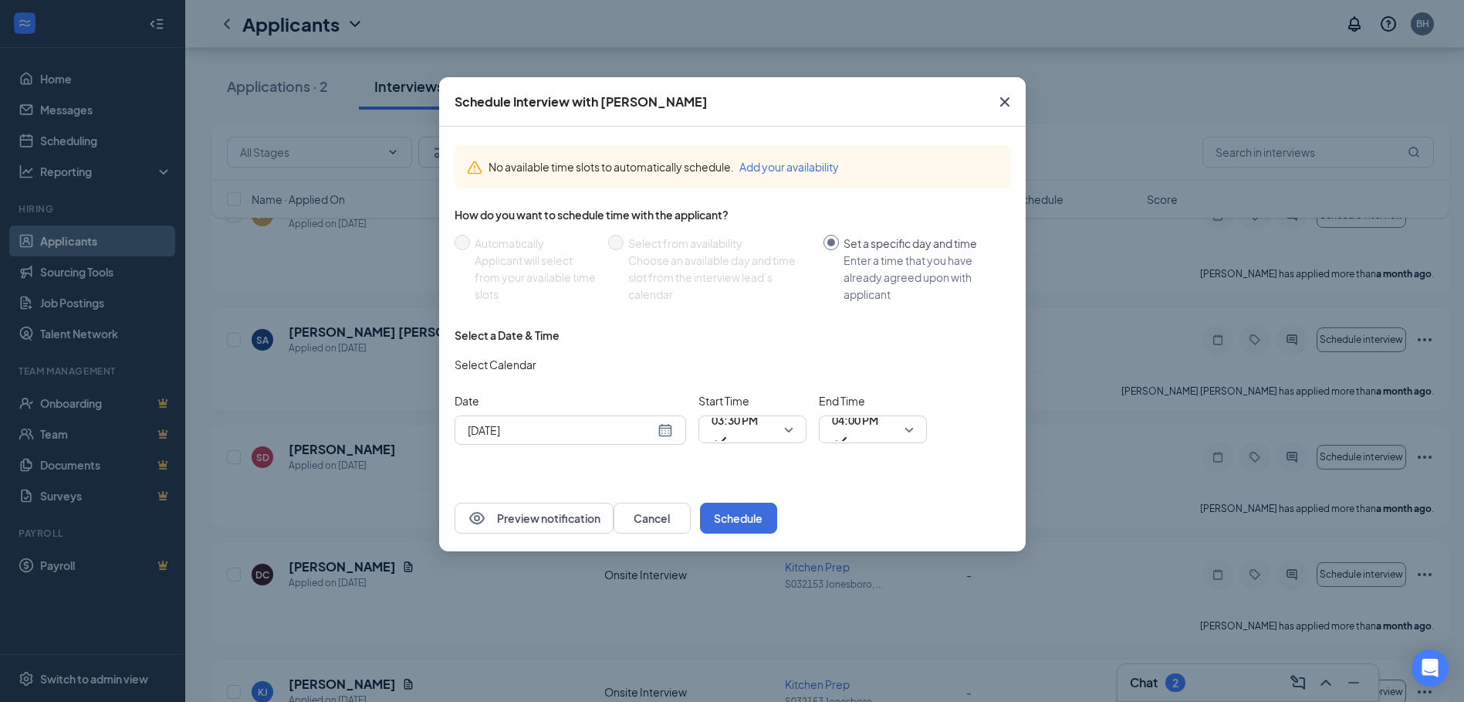
click at [810, 40] on div "Applicants BH" at bounding box center [824, 24] width 1279 height 48
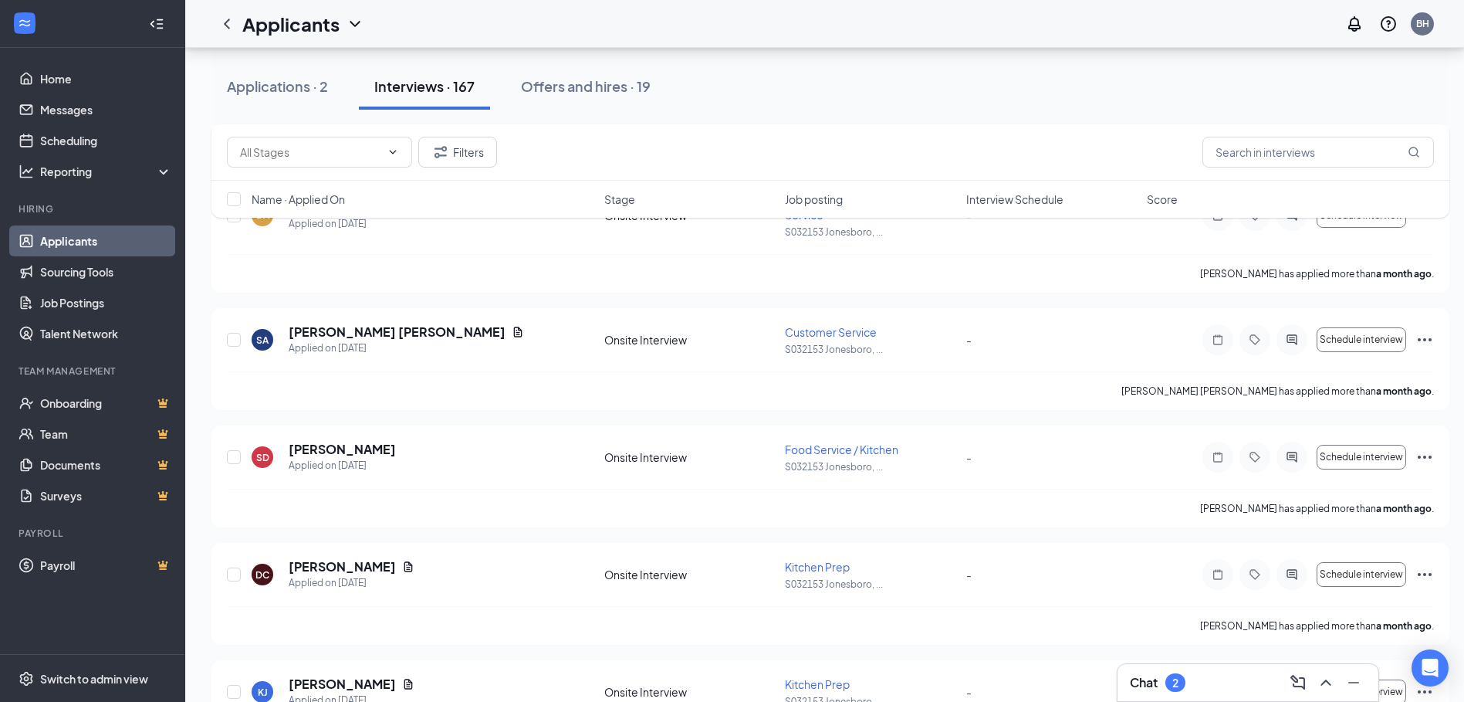
click at [1004, 104] on div "Applications · 2 Interviews · 167 Offers and hires · 19" at bounding box center [830, 86] width 1238 height 46
click at [834, 458] on div "Food Service / Kitchen S032153 [GEOGRAPHIC_DATA], ..." at bounding box center [870, 457] width 171 height 32
click at [265, 80] on div "Applications · 2" at bounding box center [277, 85] width 101 height 19
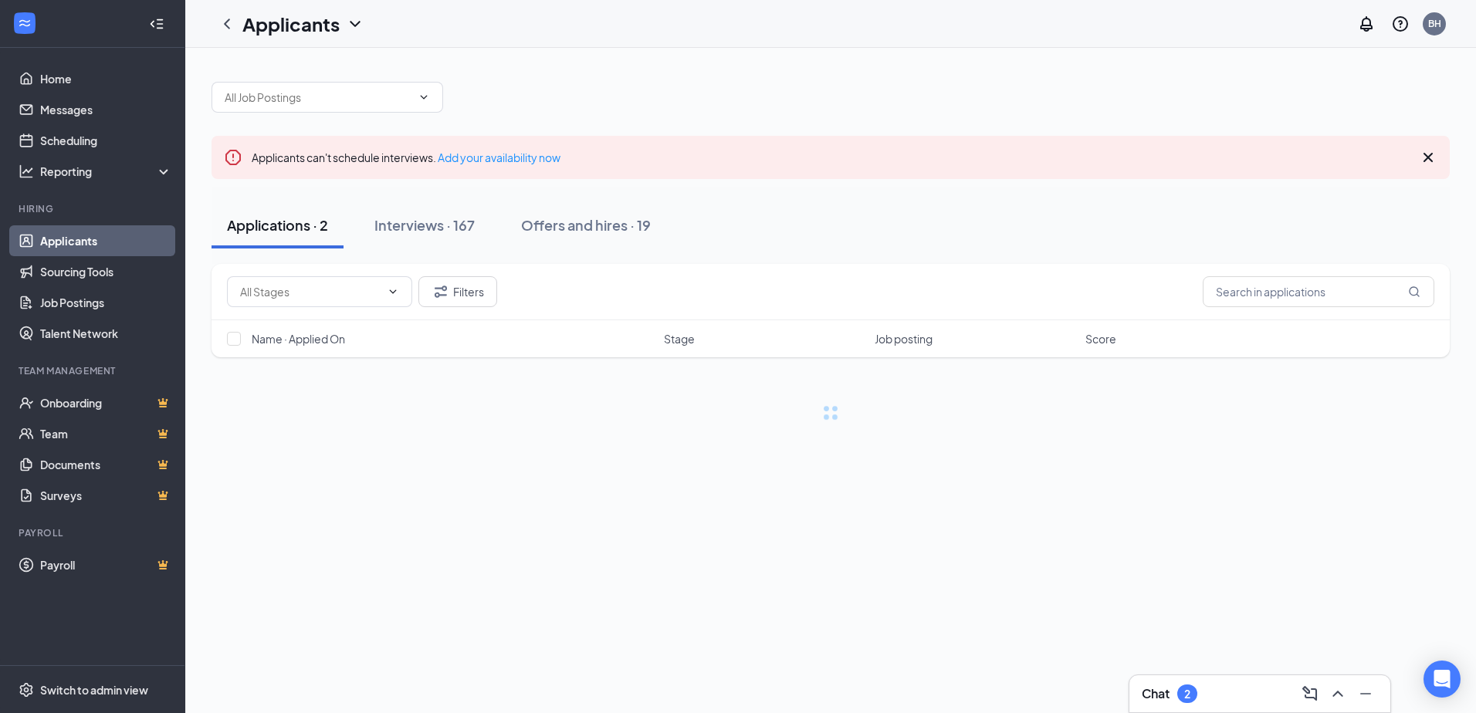
click at [318, 455] on div "Applicants can't schedule interviews. Add your availability now Applications · …" at bounding box center [830, 259] width 1290 height 422
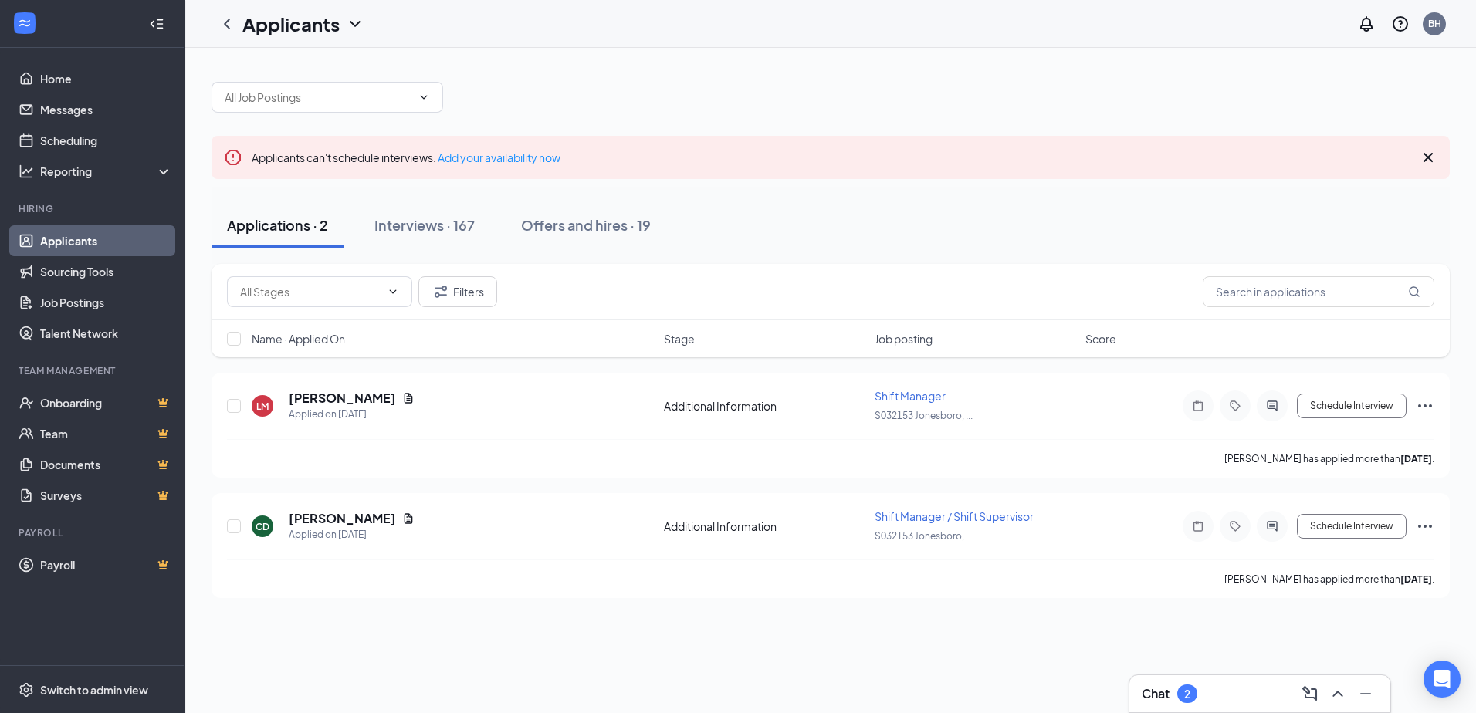
click at [352, 21] on icon "ChevronDown" at bounding box center [355, 24] width 19 height 19
click at [286, 63] on link "Applicants" at bounding box center [335, 66] width 167 height 15
click at [416, 223] on div "Interviews · 167" at bounding box center [424, 224] width 100 height 19
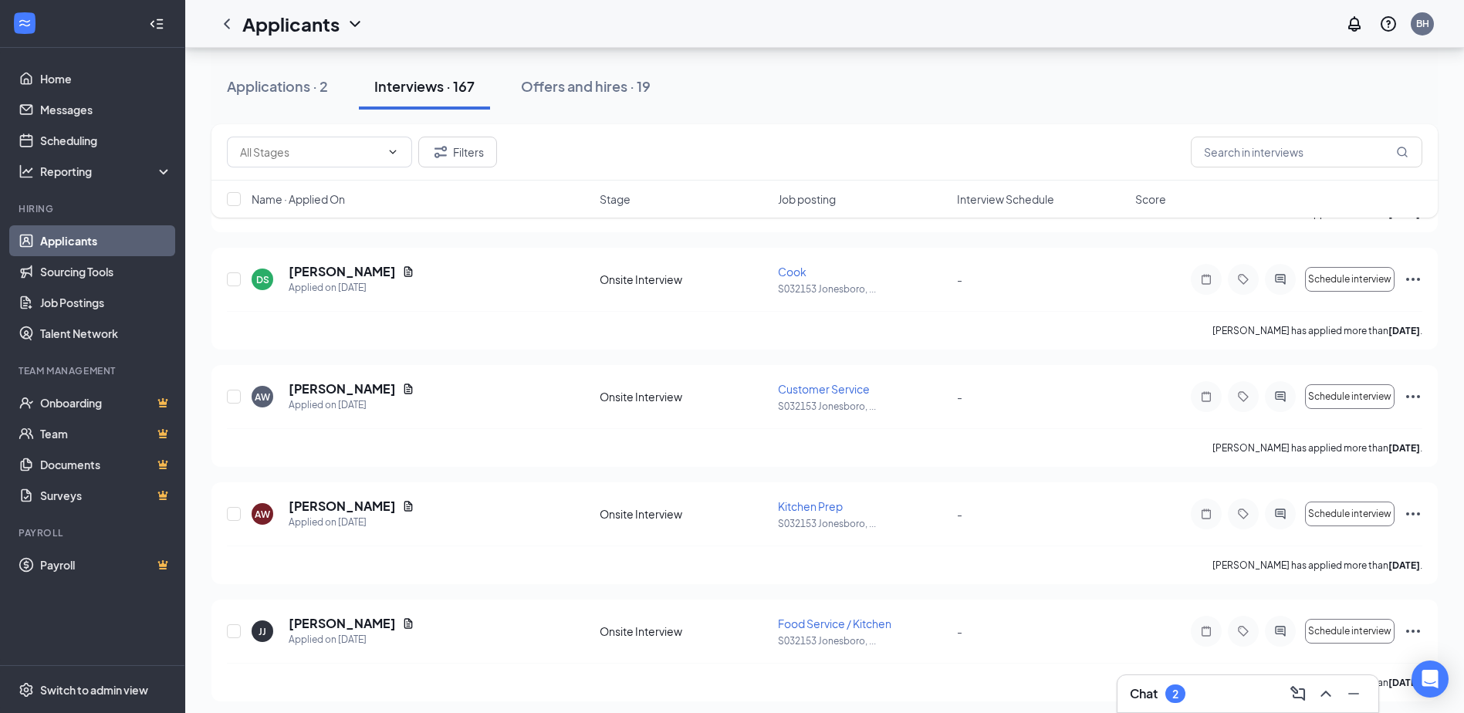
scroll to position [8990, 0]
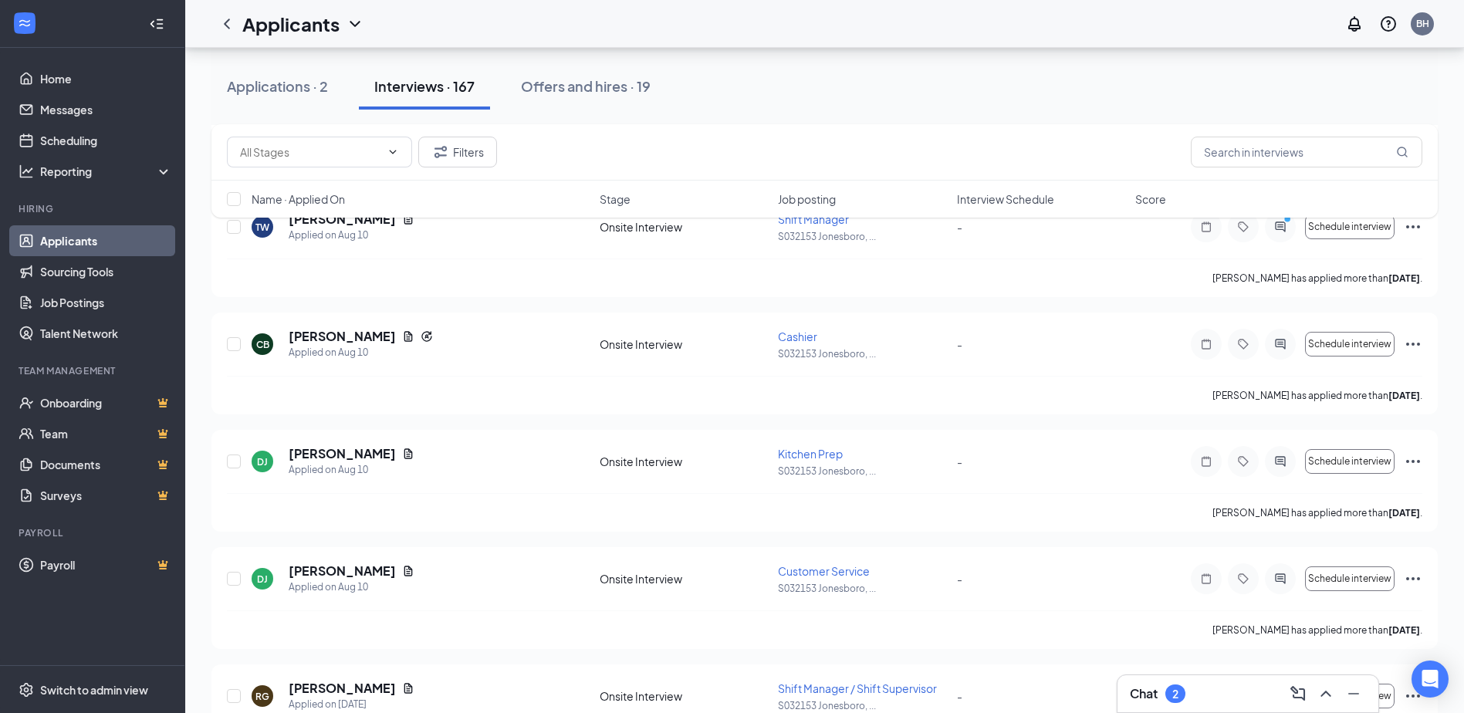
click at [63, 244] on link "Applicants" at bounding box center [106, 240] width 132 height 31
click at [230, 214] on div "Name · Applied On Stage Job posting Interview Schedule Score" at bounding box center [824, 199] width 1226 height 37
click at [221, 22] on icon "ChevronLeft" at bounding box center [227, 24] width 19 height 19
click at [357, 21] on icon "ChevronDown" at bounding box center [355, 24] width 19 height 19
click at [1425, 25] on div "BH" at bounding box center [1422, 23] width 13 height 13
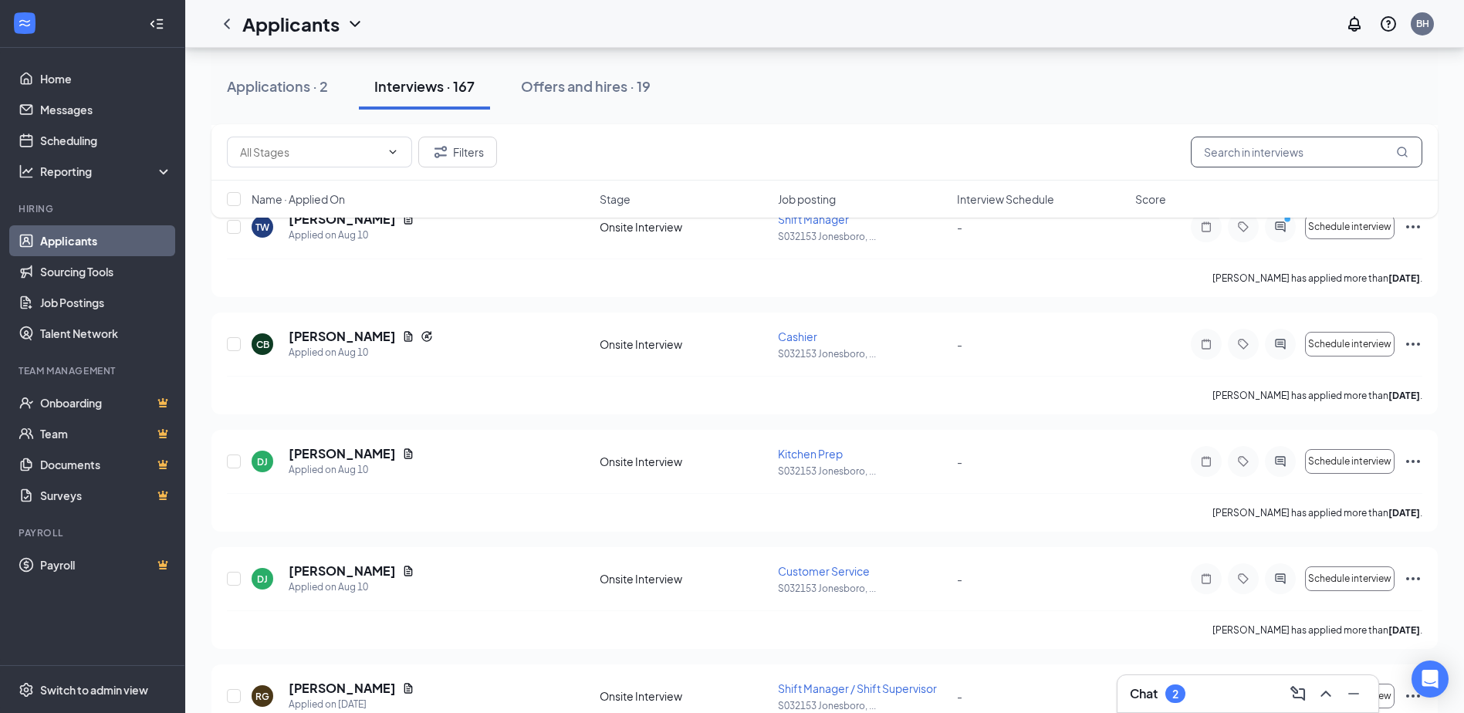
click at [1315, 150] on input "text" at bounding box center [1307, 152] width 232 height 31
click at [999, 199] on span "Interview Schedule" at bounding box center [1005, 198] width 97 height 15
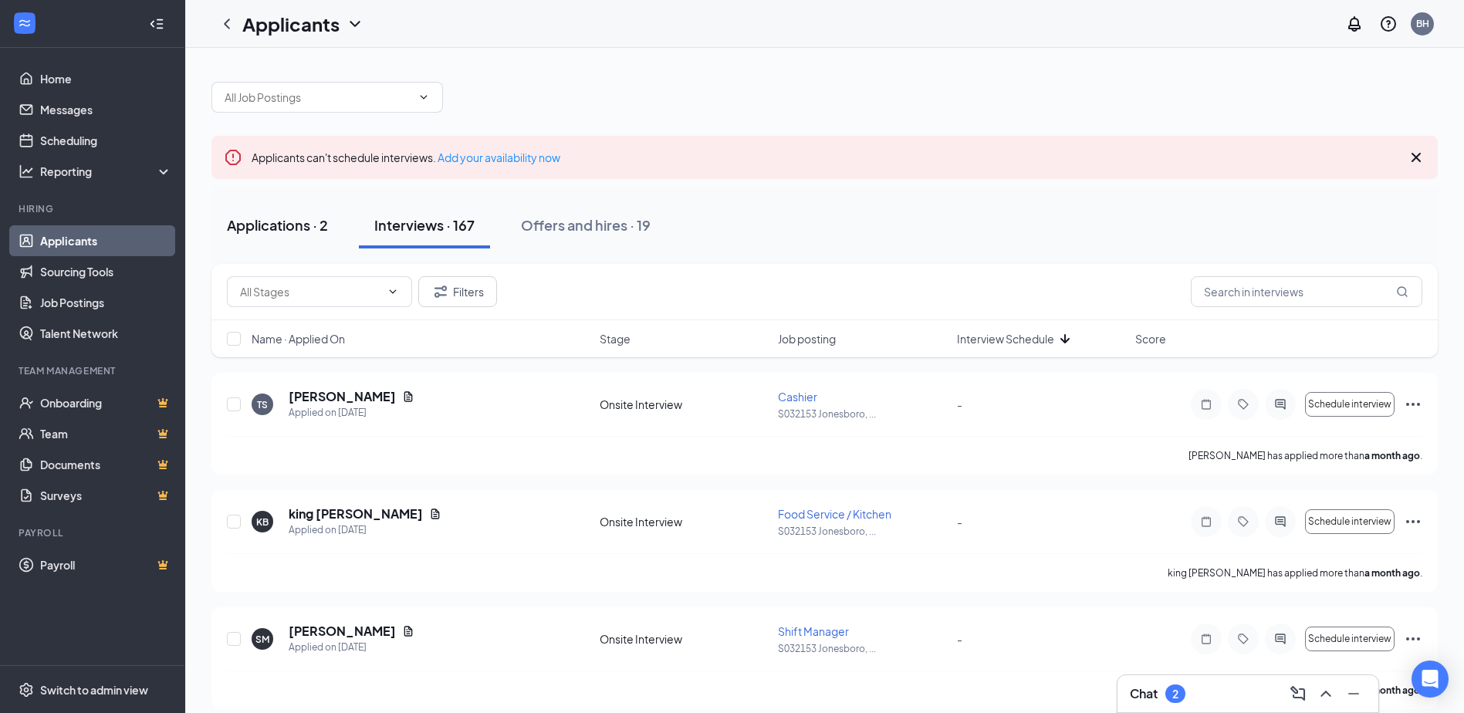
click at [282, 225] on div "Applications · 2" at bounding box center [277, 224] width 101 height 19
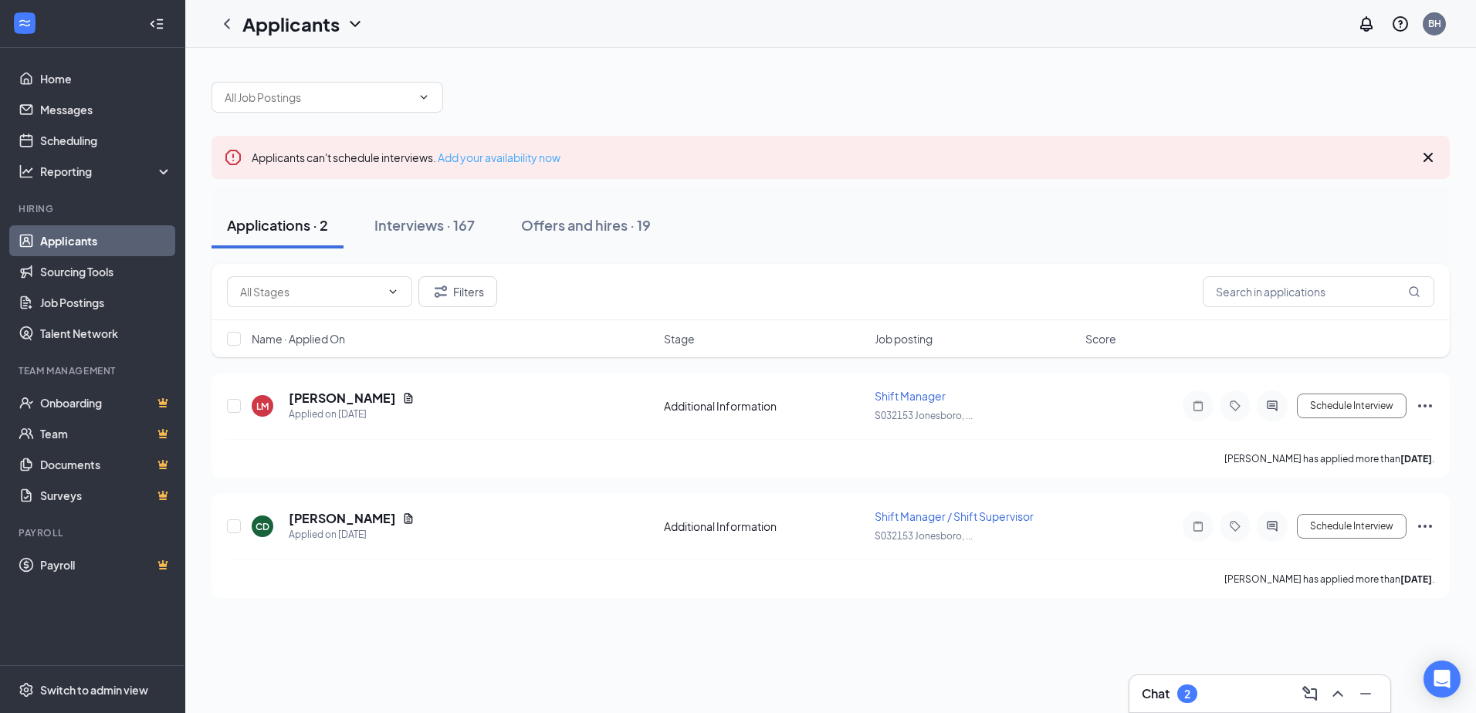
click at [485, 154] on link "Add your availability now" at bounding box center [499, 157] width 123 height 14
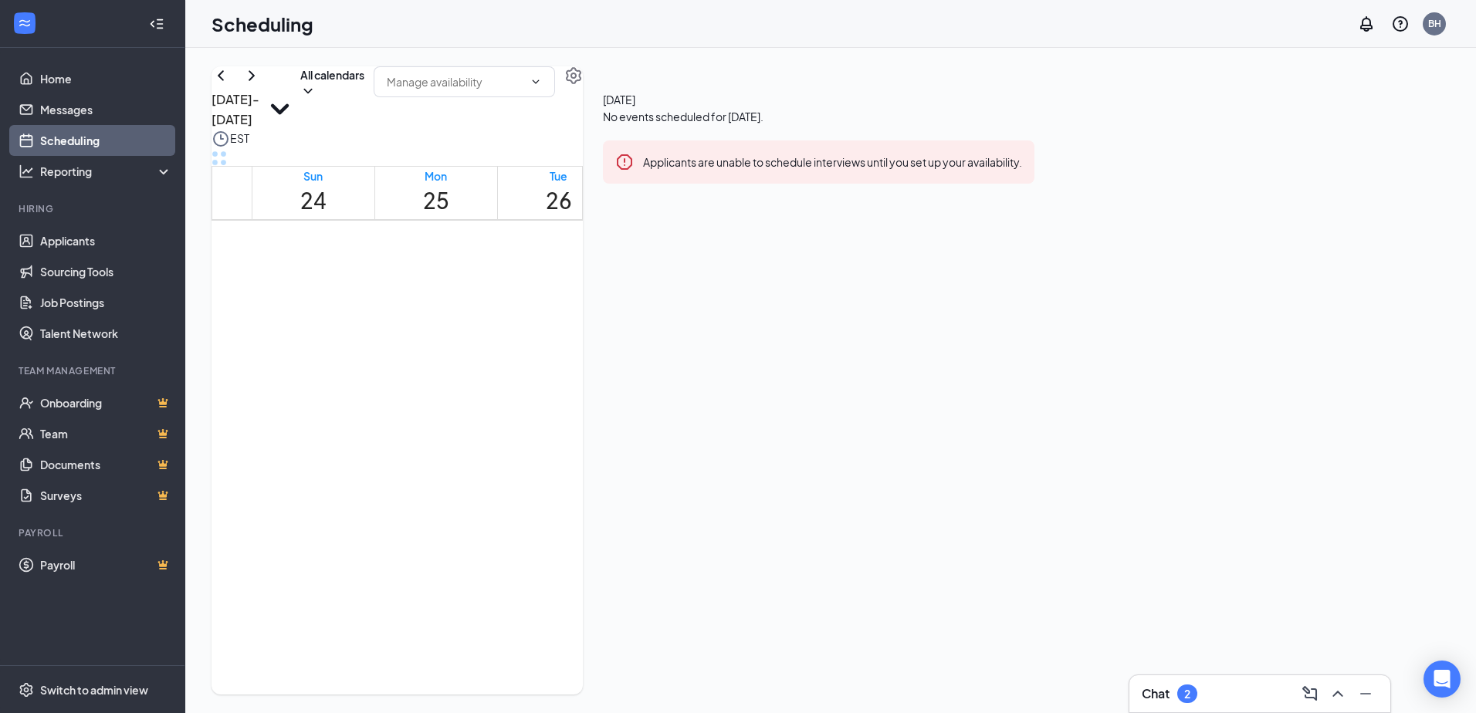
click at [816, 486] on td at bounding box center [681, 477] width 859 height 18
click at [821, 468] on td at bounding box center [681, 460] width 859 height 18
drag, startPoint x: 821, startPoint y: 533, endPoint x: 1175, endPoint y: 491, distance: 356.7
click at [821, 468] on td at bounding box center [681, 460] width 859 height 18
click at [1054, 215] on div "Unavailable in basic plan [DATE] No events scheduled for [DATE]. Applicants are…" at bounding box center [819, 140] width 472 height 148
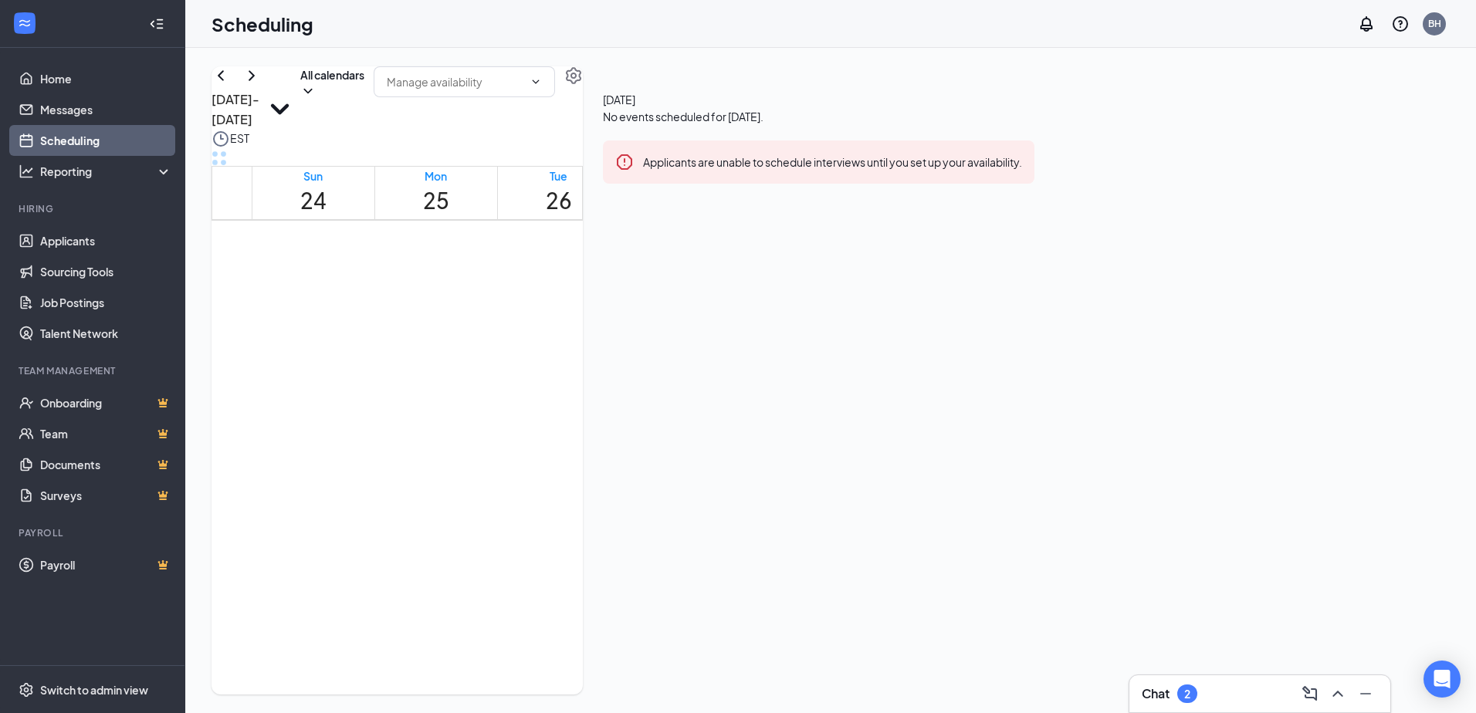
click at [632, 170] on icon "Error" at bounding box center [624, 161] width 15 height 15
click at [1022, 170] on div "Applicants are unable to schedule interviews until you set up your availability." at bounding box center [832, 161] width 379 height 17
click at [832, 415] on td at bounding box center [681, 406] width 859 height 18
click at [542, 88] on icon "ChevronDown" at bounding box center [535, 82] width 12 height 12
click at [1023, 54] on div "[DATE] - [DATE] All calendars EST Sun 24 Mon 25 Tue 26 Wed 27 Thu 28 Fri 29 Sat…" at bounding box center [830, 380] width 1290 height 665
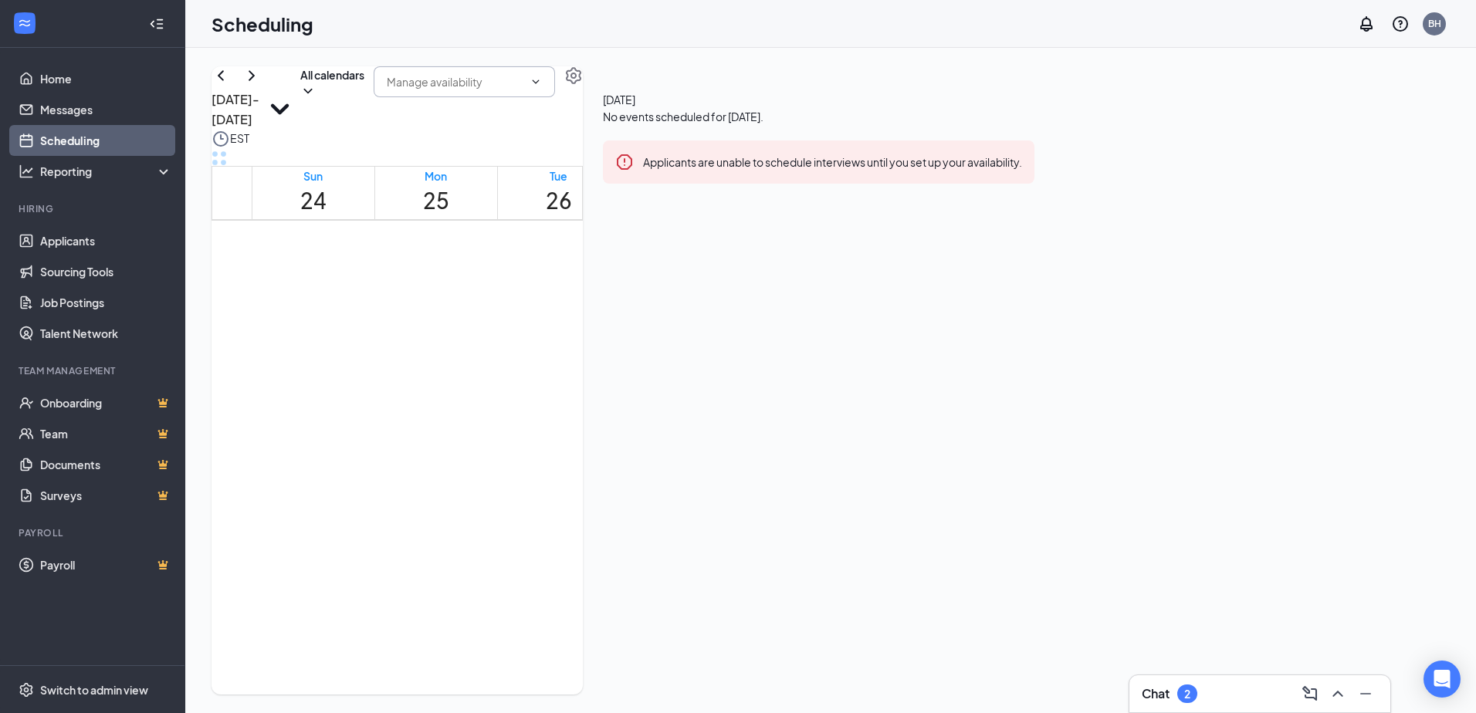
drag, startPoint x: 1023, startPoint y: 54, endPoint x: 987, endPoint y: 107, distance: 63.8
click at [523, 90] on input "text" at bounding box center [455, 81] width 137 height 17
click at [542, 88] on icon "ChevronUp" at bounding box center [535, 82] width 12 height 12
click at [523, 90] on input "text" at bounding box center [455, 81] width 137 height 17
drag, startPoint x: 994, startPoint y: 110, endPoint x: 968, endPoint y: 151, distance: 49.2
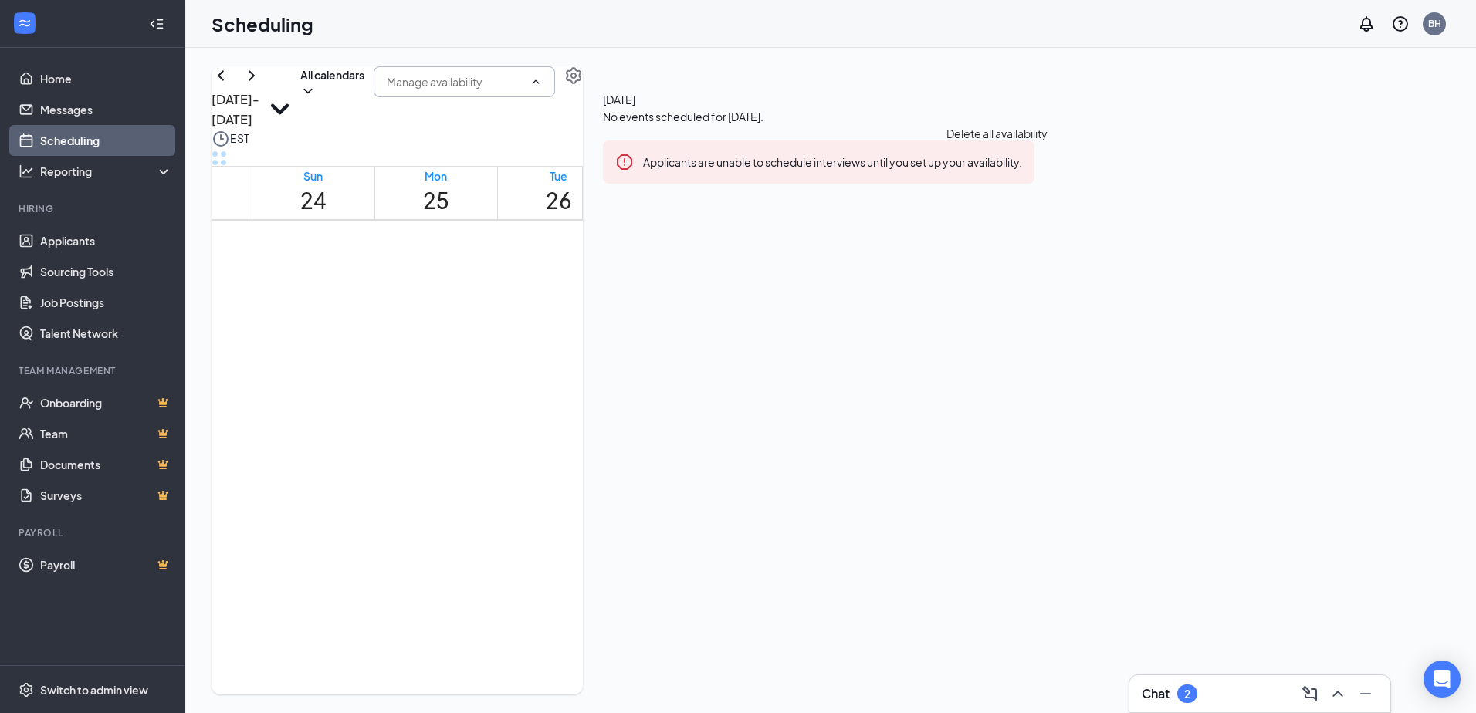
click at [523, 90] on input "text" at bounding box center [455, 81] width 137 height 17
click at [932, 309] on td at bounding box center [681, 300] width 859 height 18
drag, startPoint x: 1019, startPoint y: 102, endPoint x: 1005, endPoint y: 187, distance: 86.1
click at [583, 198] on div "[DATE] - [DATE] All calendars EST Sun 24 Mon 25 Tue 26 Wed 27 Thu 28 Fri 29 Sat…" at bounding box center [396, 380] width 371 height 628
click at [542, 88] on icon "ChevronDown" at bounding box center [535, 82] width 12 height 12
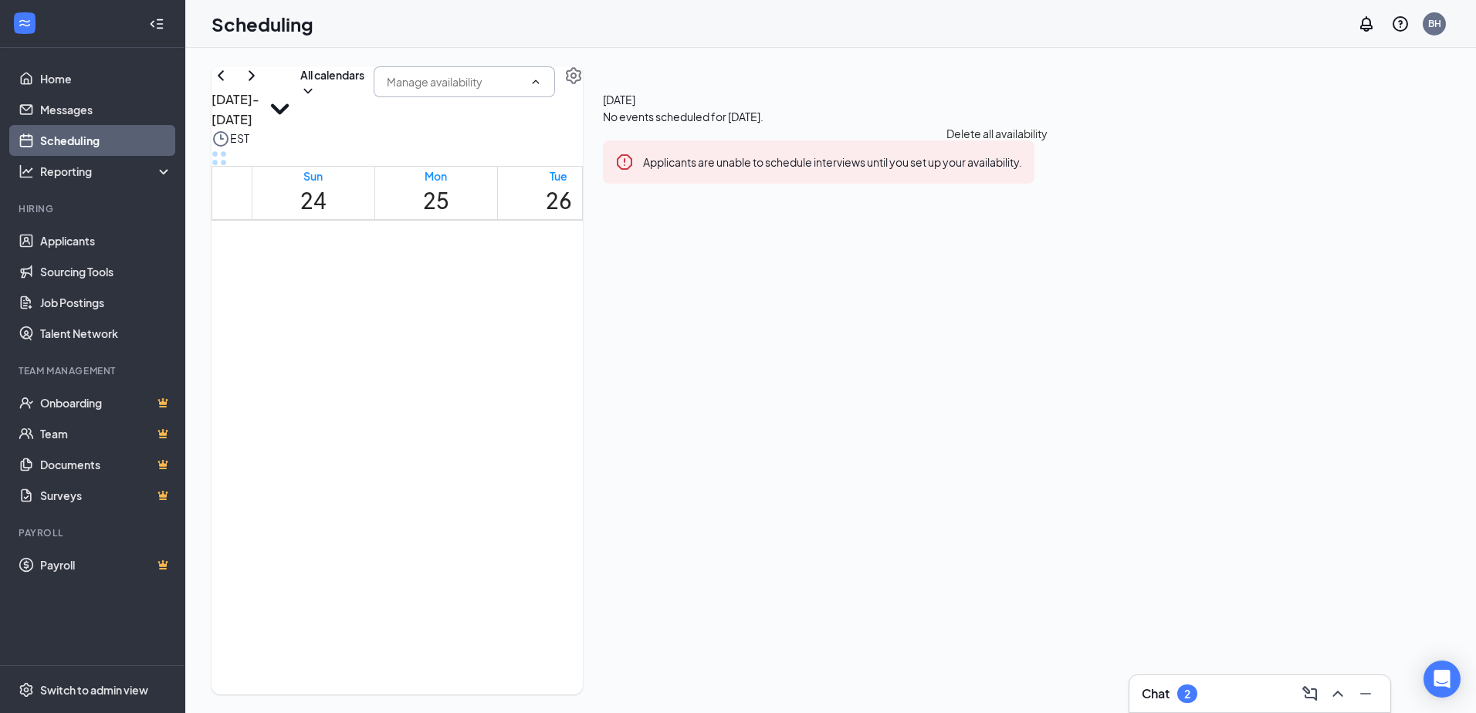
click at [557, 433] on td at bounding box center [681, 424] width 859 height 18
click at [572, 415] on td at bounding box center [681, 406] width 859 height 18
click at [701, 415] on td at bounding box center [681, 406] width 859 height 18
click at [572, 194] on div "Tue 26" at bounding box center [559, 192] width 26 height 49
click at [809, 397] on td at bounding box center [681, 389] width 859 height 18
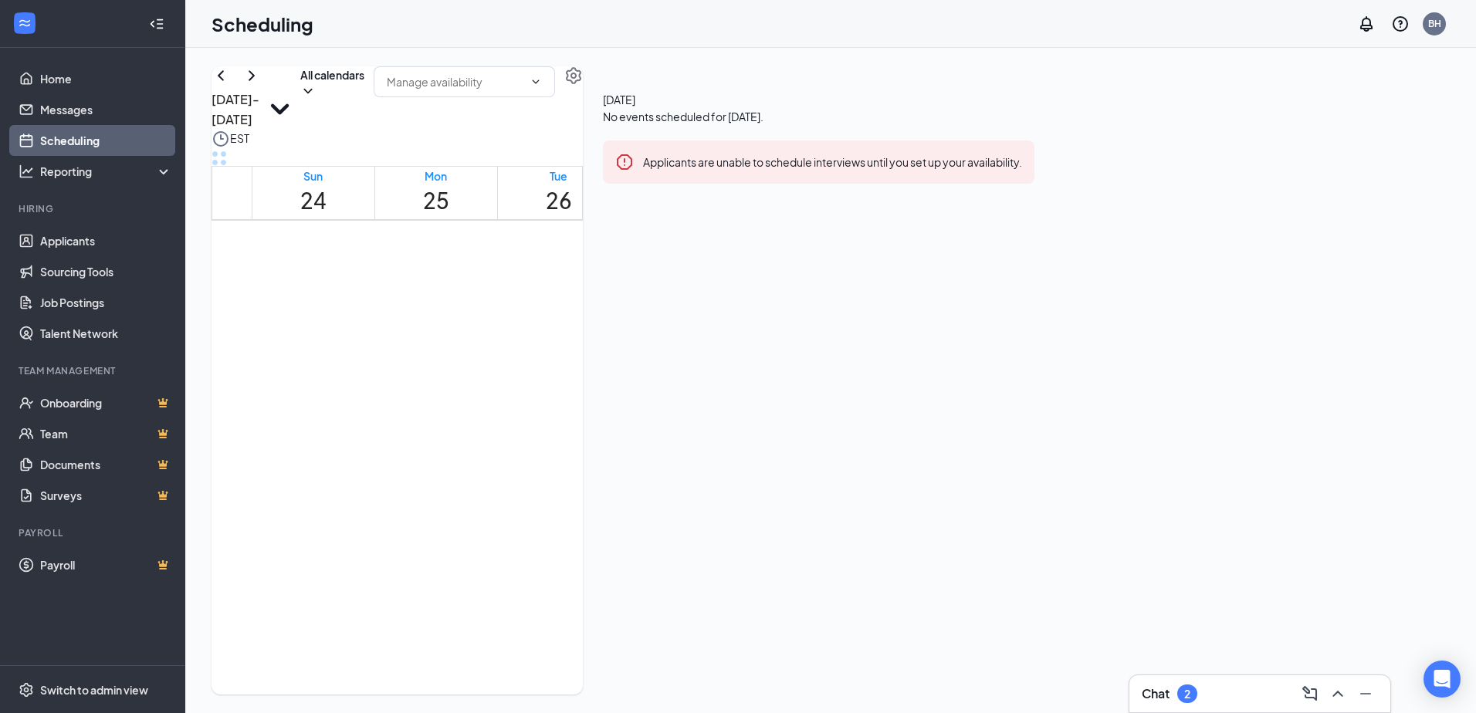
click at [810, 397] on td at bounding box center [681, 389] width 859 height 18
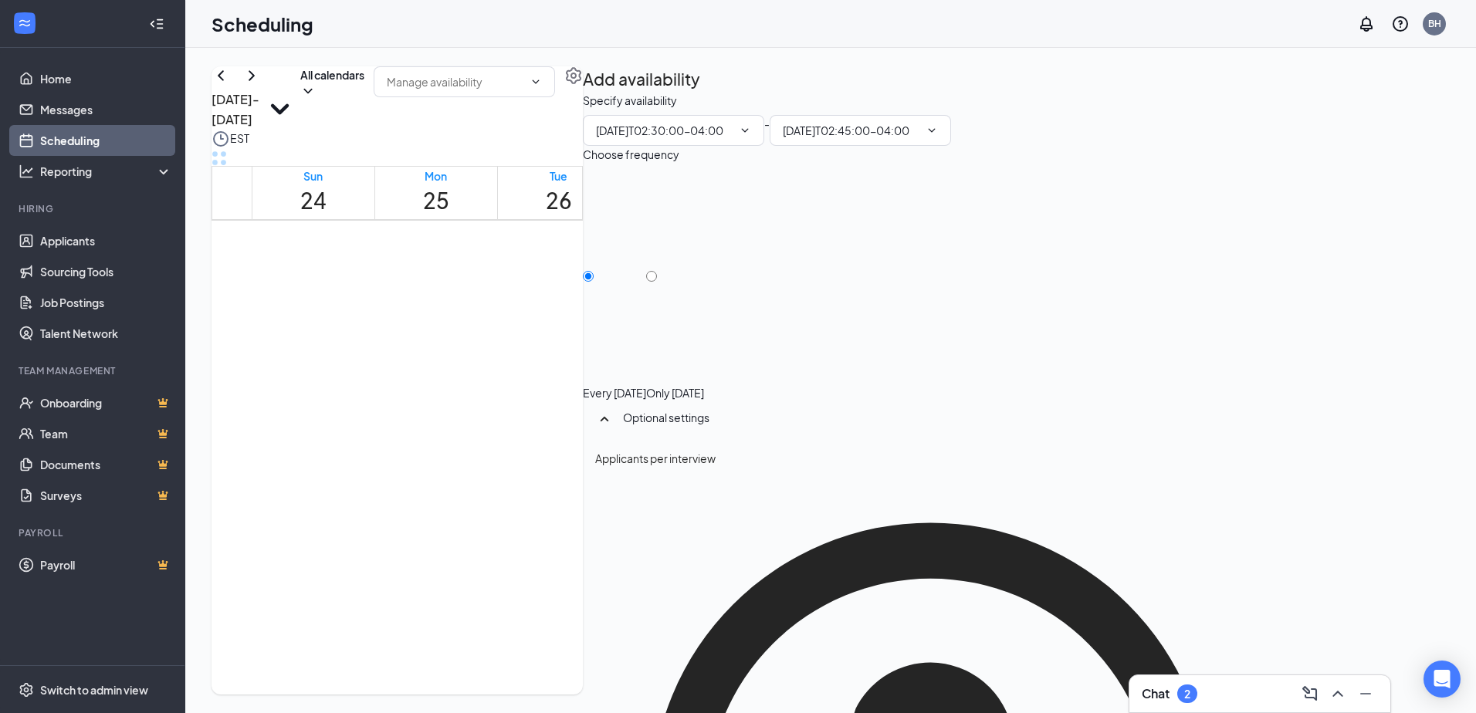
click at [810, 397] on td at bounding box center [681, 389] width 859 height 18
type input "02:30 AM"
type input "02:45 AM"
click at [820, 486] on td at bounding box center [681, 477] width 859 height 18
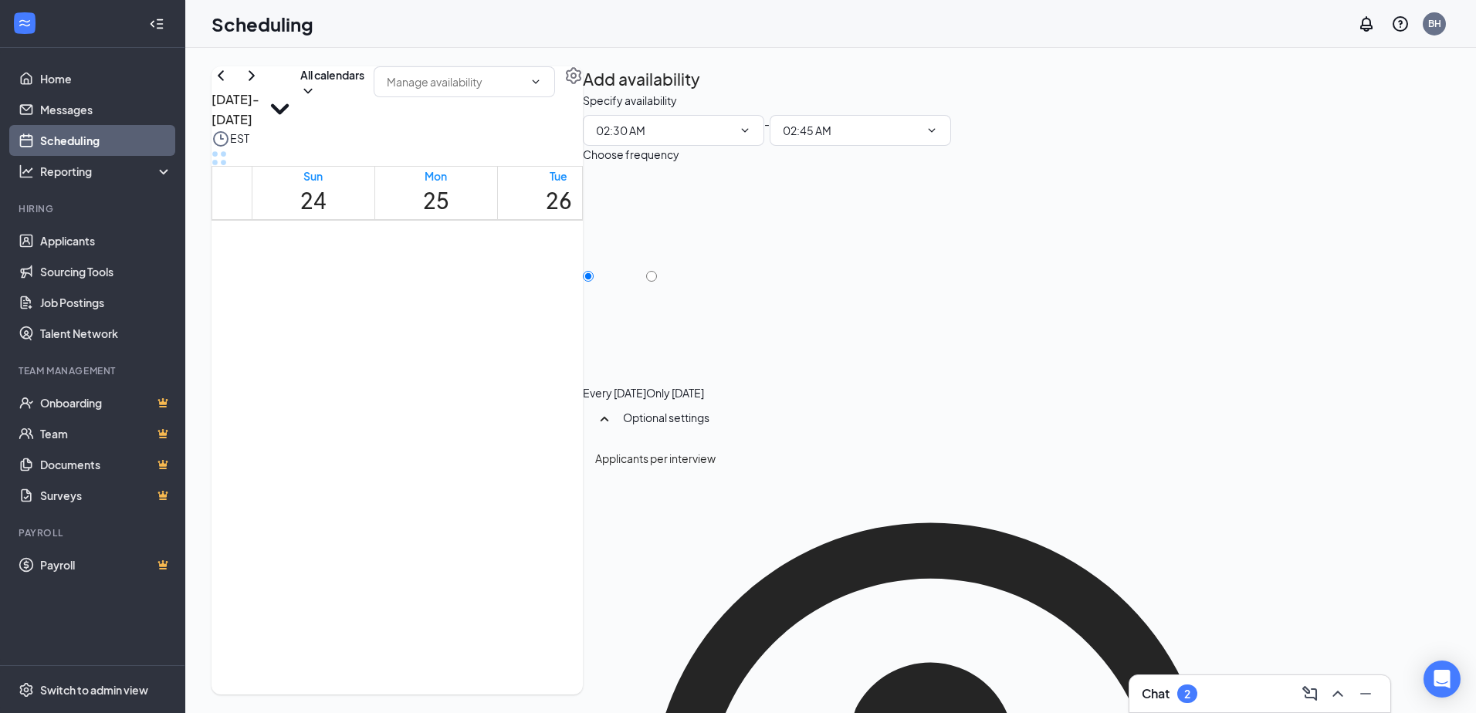
drag, startPoint x: 867, startPoint y: 451, endPoint x: 874, endPoint y: 456, distance: 9.4
click at [762, 468] on icon "Cross" at bounding box center [753, 475] width 15 height 15
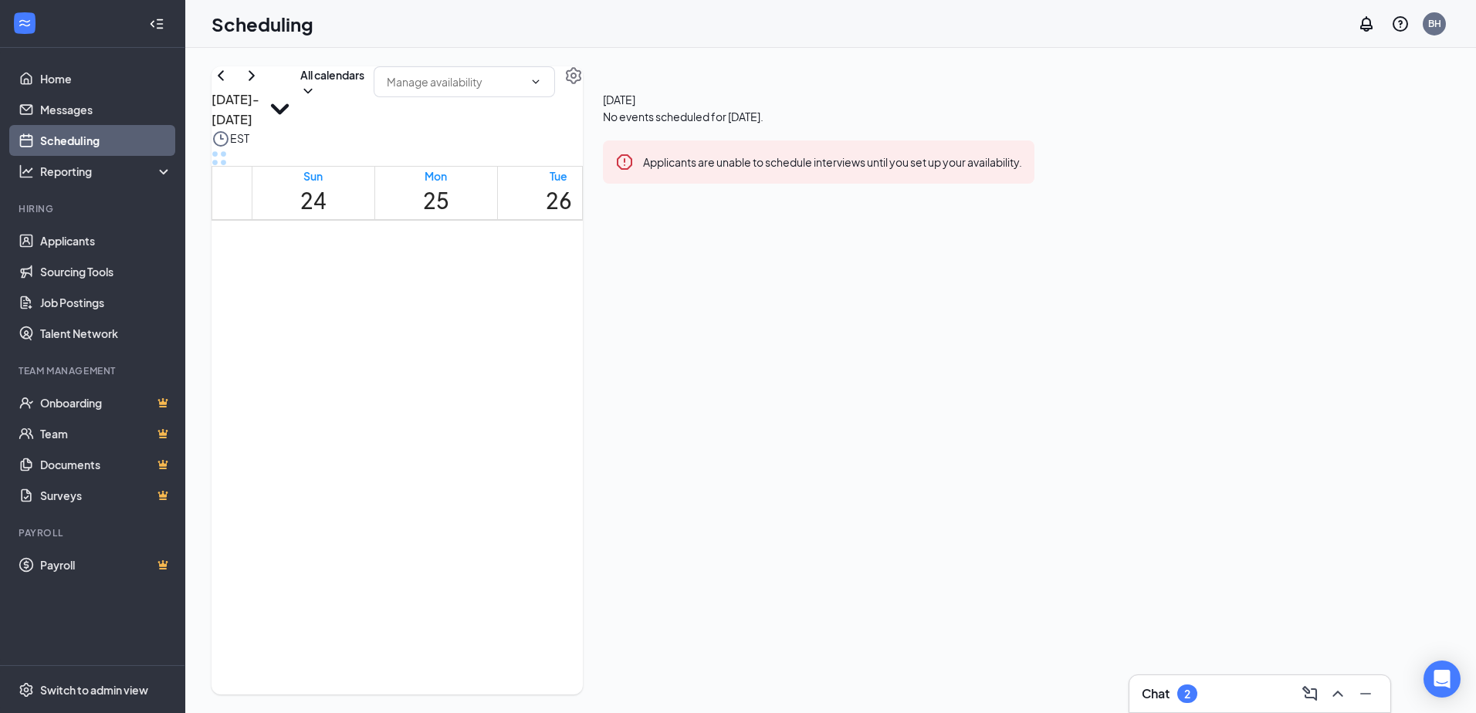
click at [802, 486] on td at bounding box center [681, 477] width 859 height 18
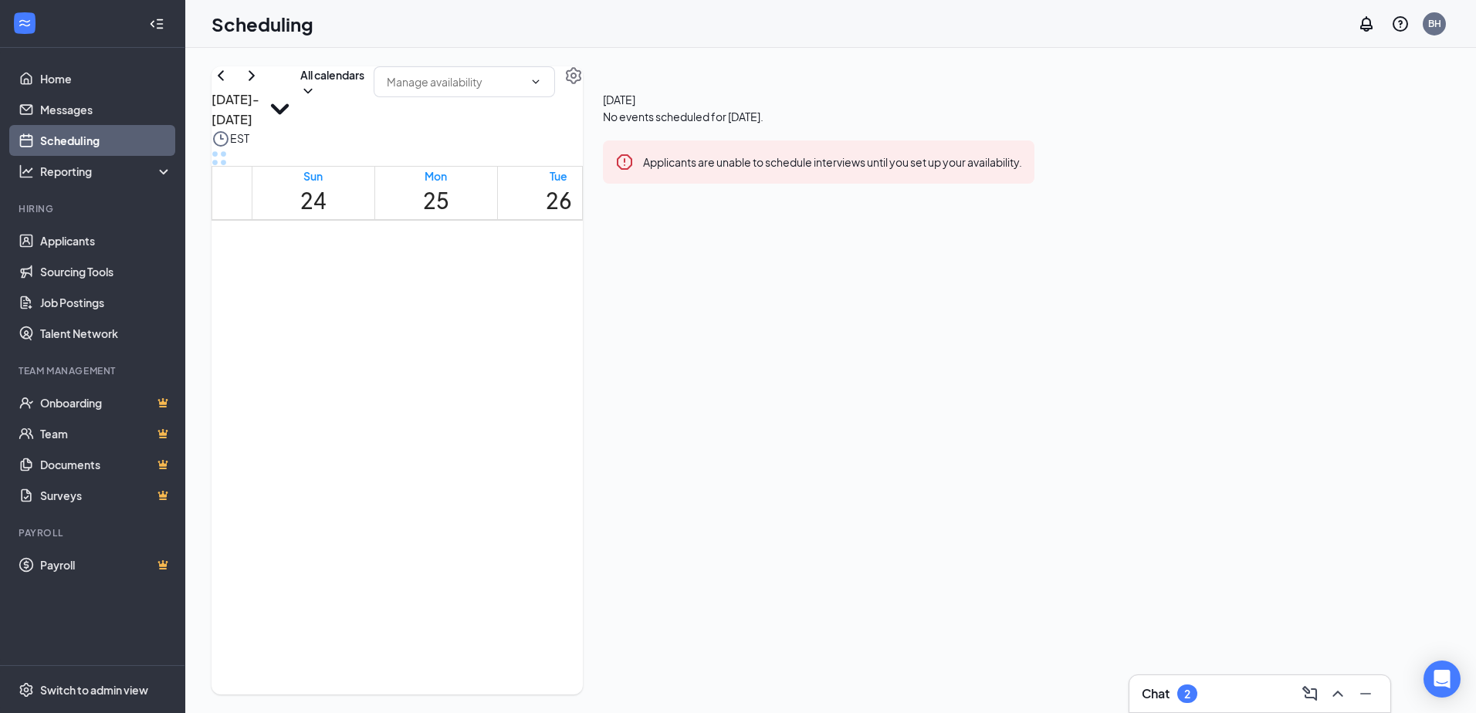
click at [802, 486] on td at bounding box center [681, 477] width 859 height 18
click at [763, 451] on td at bounding box center [681, 442] width 859 height 18
drag, startPoint x: 764, startPoint y: 518, endPoint x: 802, endPoint y: 570, distance: 64.7
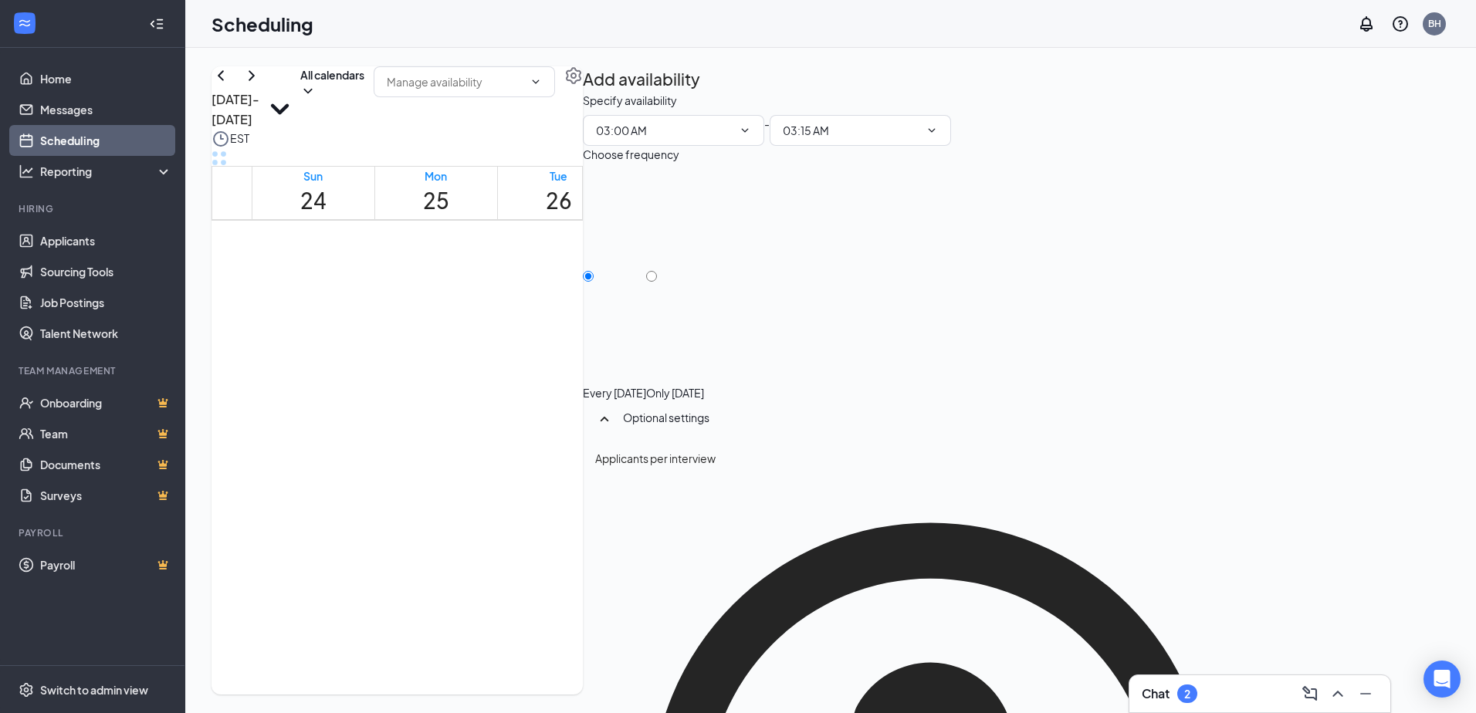
type input "03:00 AM"
type input "03:15 AM"
drag, startPoint x: 802, startPoint y: 570, endPoint x: 908, endPoint y: 540, distance: 110.7
click at [908, 468] on td at bounding box center [681, 460] width 859 height 18
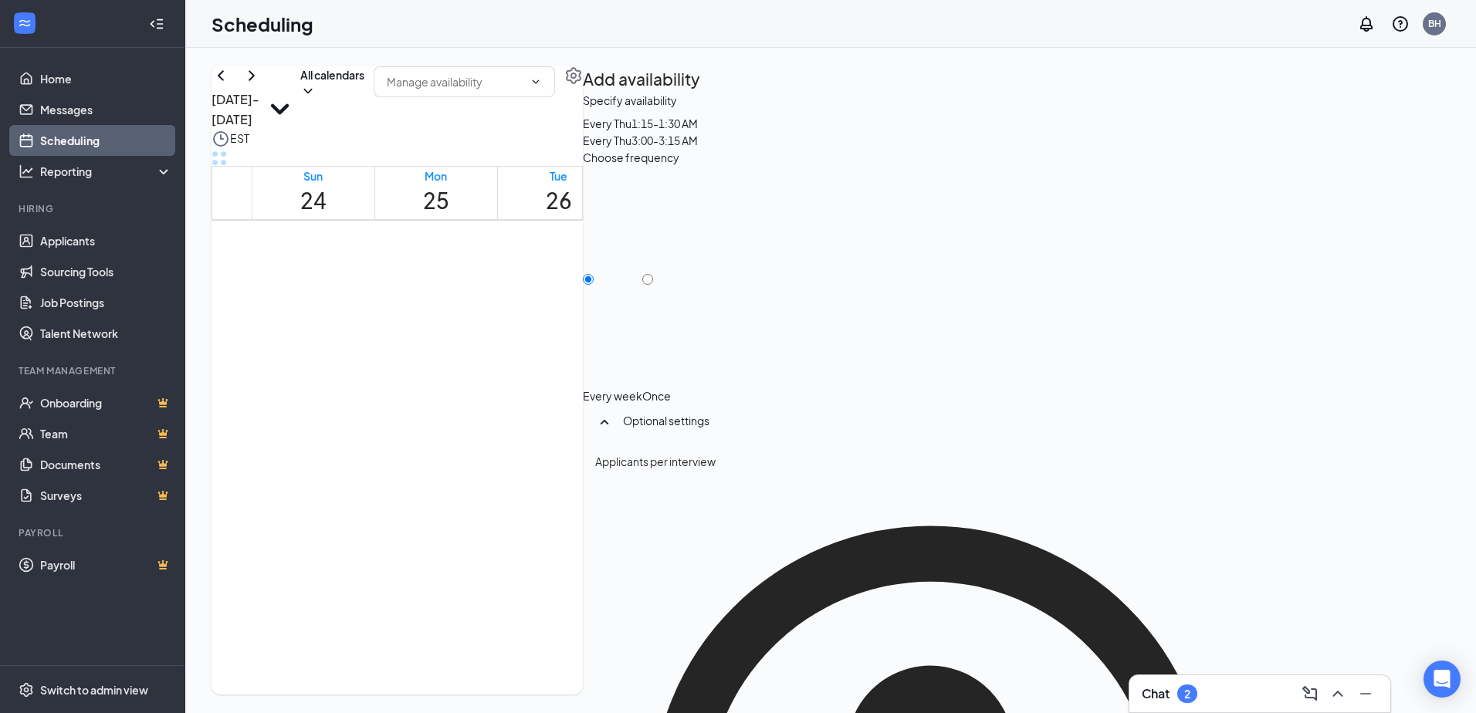
drag, startPoint x: 877, startPoint y: 327, endPoint x: 880, endPoint y: 318, distance: 9.8
click at [762, 345] on icon "Cross" at bounding box center [753, 352] width 15 height 15
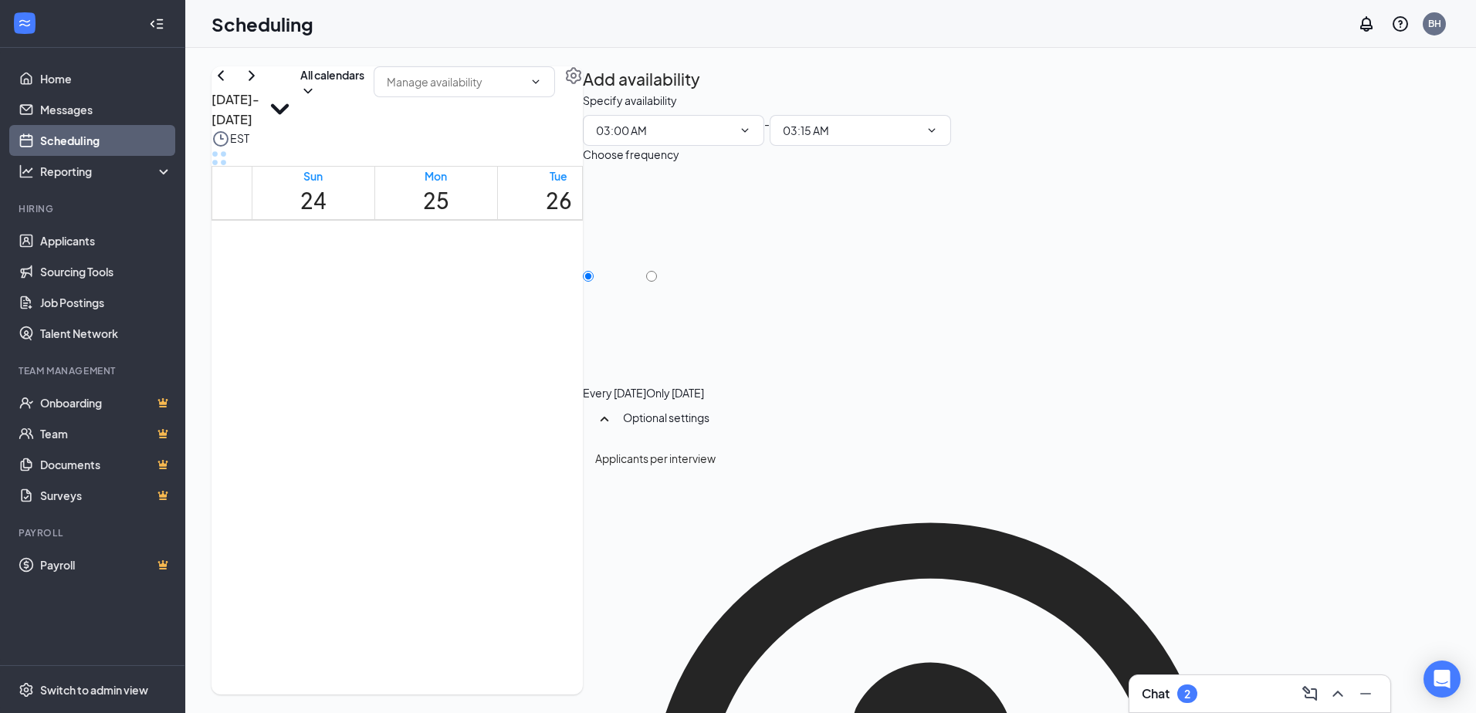
click at [872, 326] on td at bounding box center [681, 318] width 859 height 18
click at [523, 90] on input "text" at bounding box center [455, 81] width 137 height 17
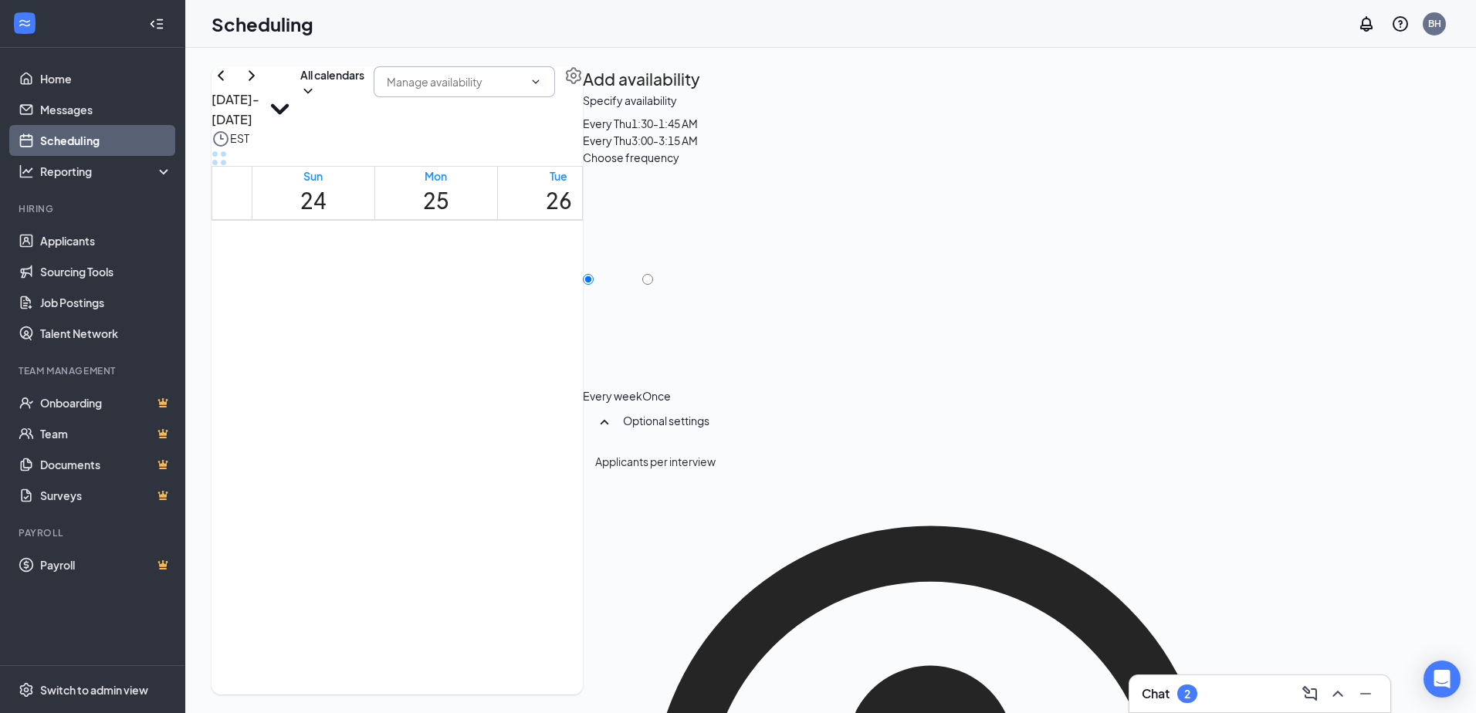
click at [757, 374] on icon "Cross" at bounding box center [753, 378] width 8 height 8
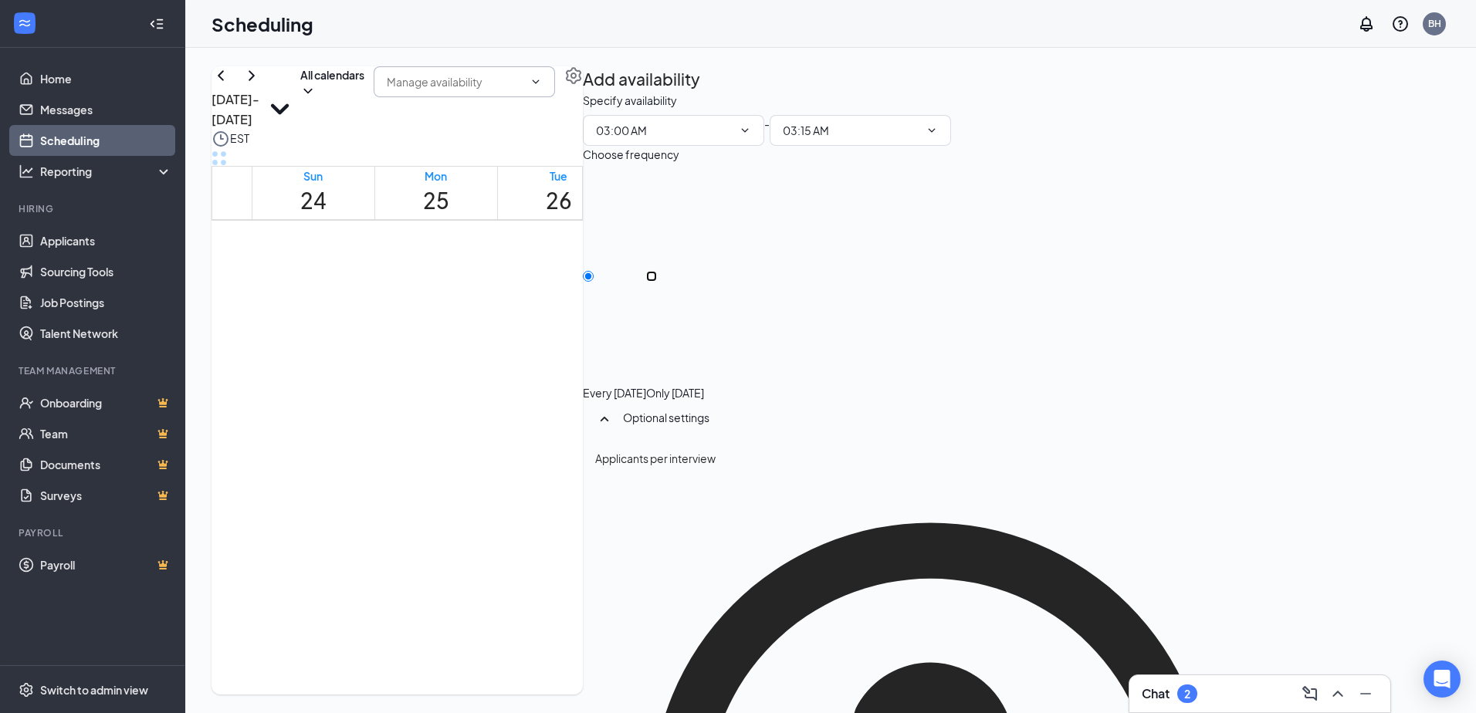
click at [657, 271] on input "Only [DATE]" at bounding box center [651, 276] width 11 height 11
radio input "true"
radio input "false"
click at [751, 137] on icon "ChevronDown" at bounding box center [745, 130] width 12 height 12
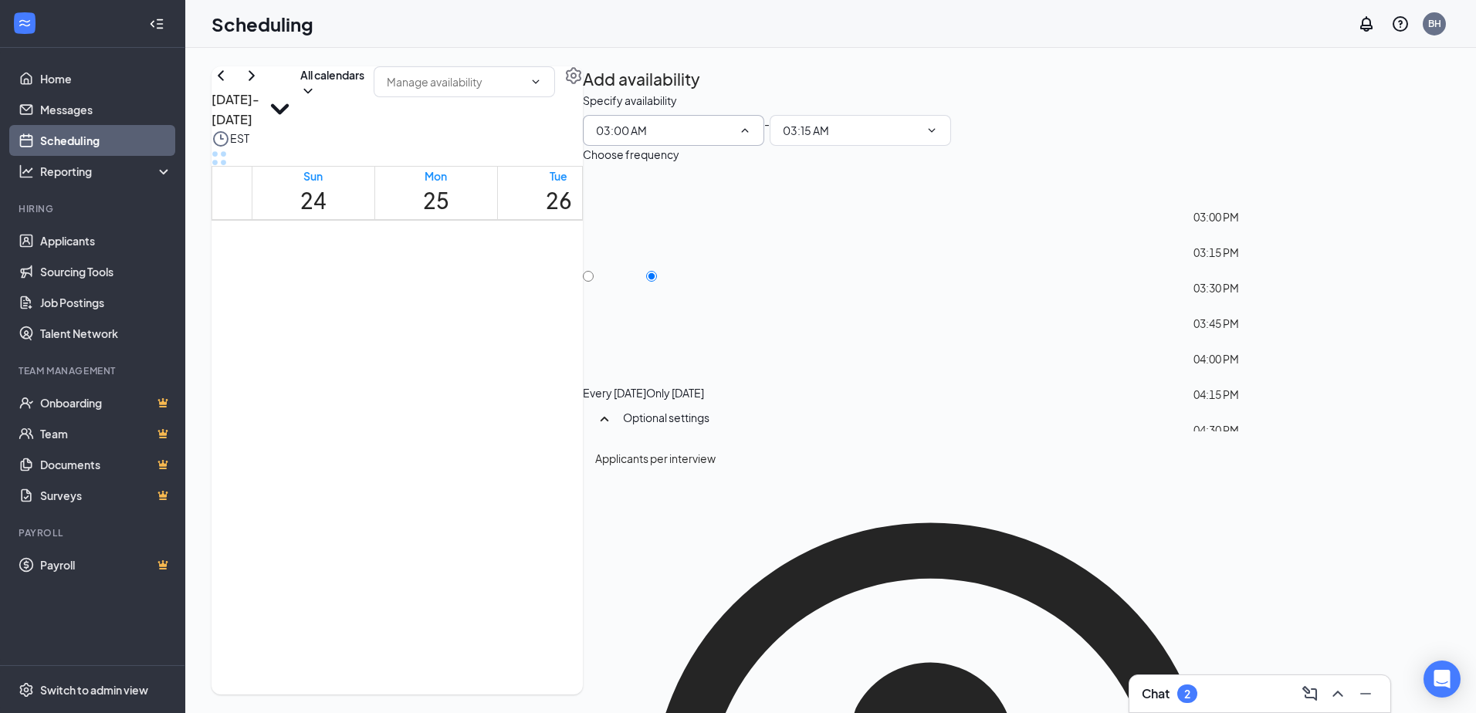
click at [1231, 284] on div "03:30 PM" at bounding box center [1216, 287] width 46 height 17
type input "03:30 PM"
click at [938, 137] on icon "ChevronDown" at bounding box center [931, 130] width 12 height 12
click at [1360, 282] on div "04:00 PM" at bounding box center [1344, 283] width 46 height 17
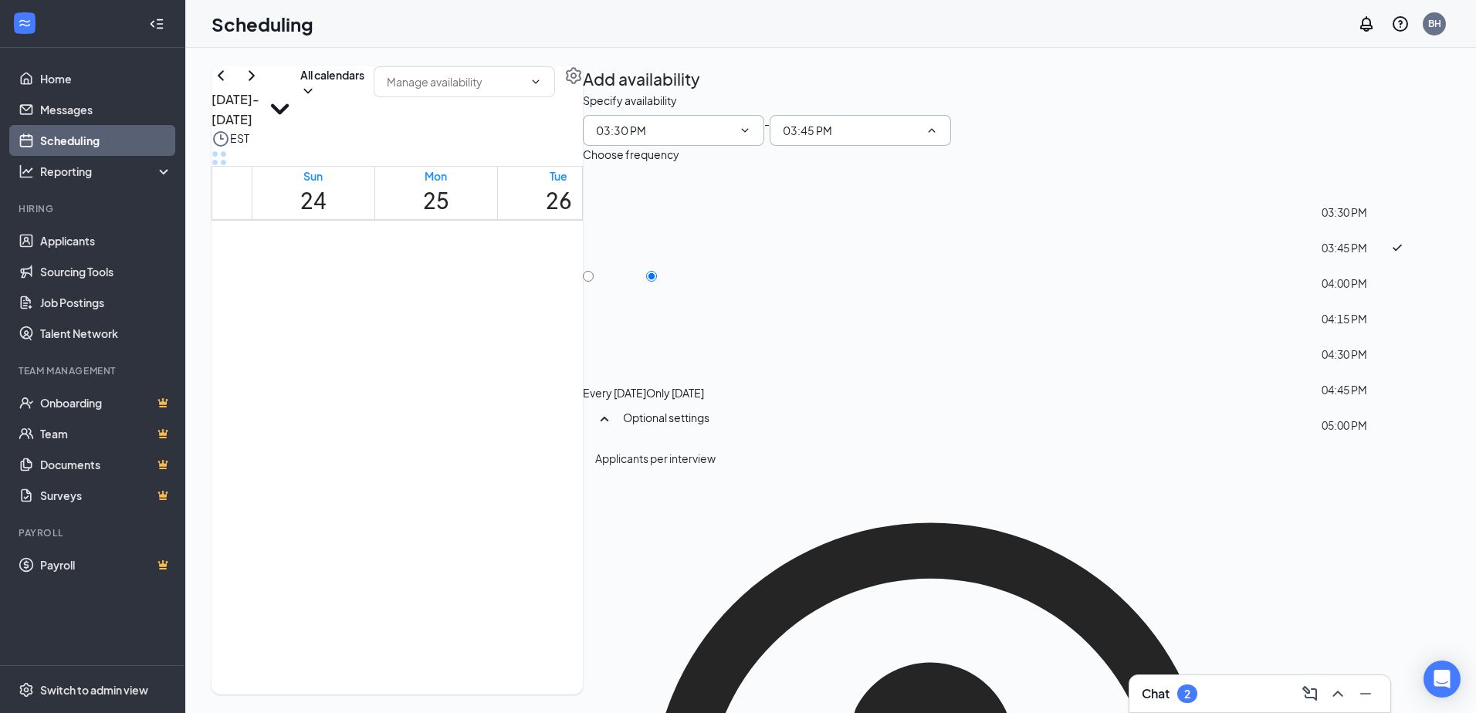
type input "04:00 PM"
click at [704, 385] on div "Only [DATE]" at bounding box center [675, 392] width 58 height 15
click at [657, 279] on input "Only [DATE]" at bounding box center [651, 276] width 11 height 11
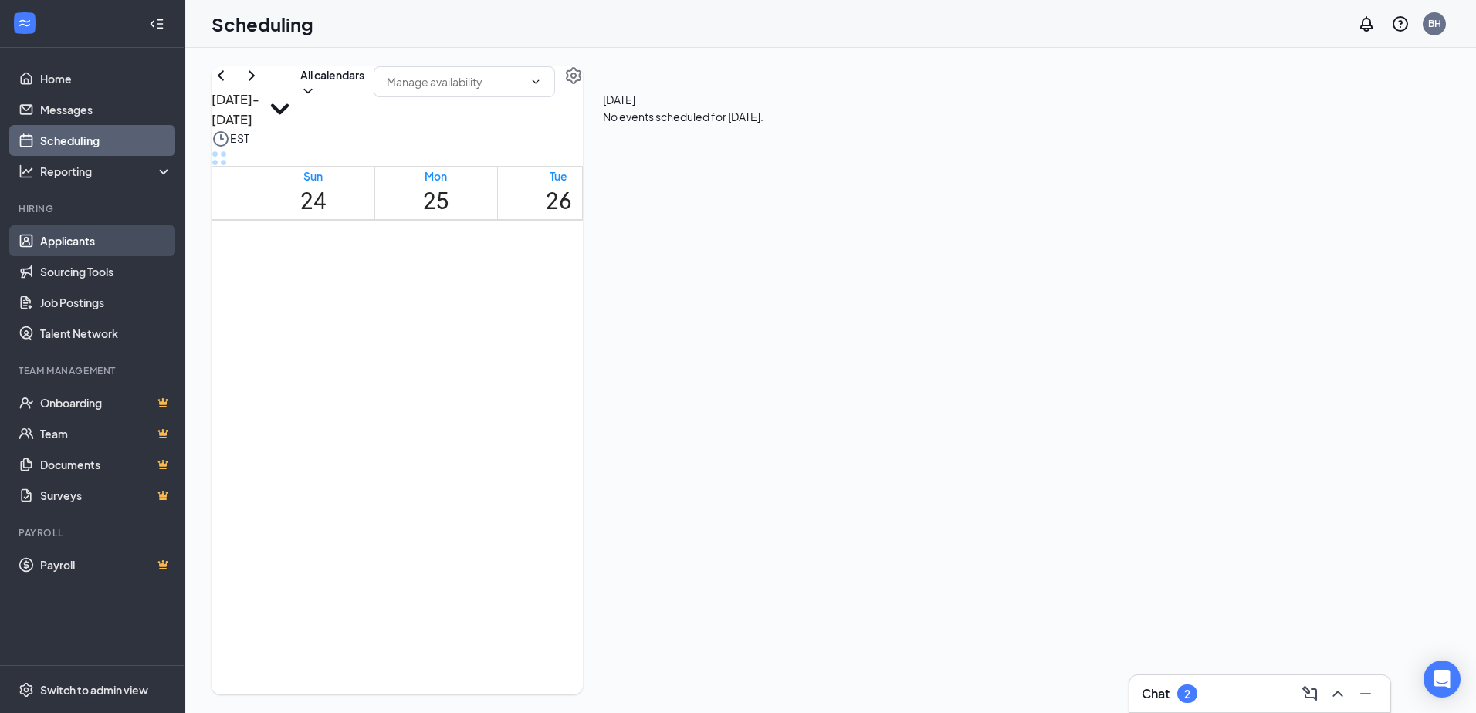
click at [66, 242] on link "Applicants" at bounding box center [106, 240] width 132 height 31
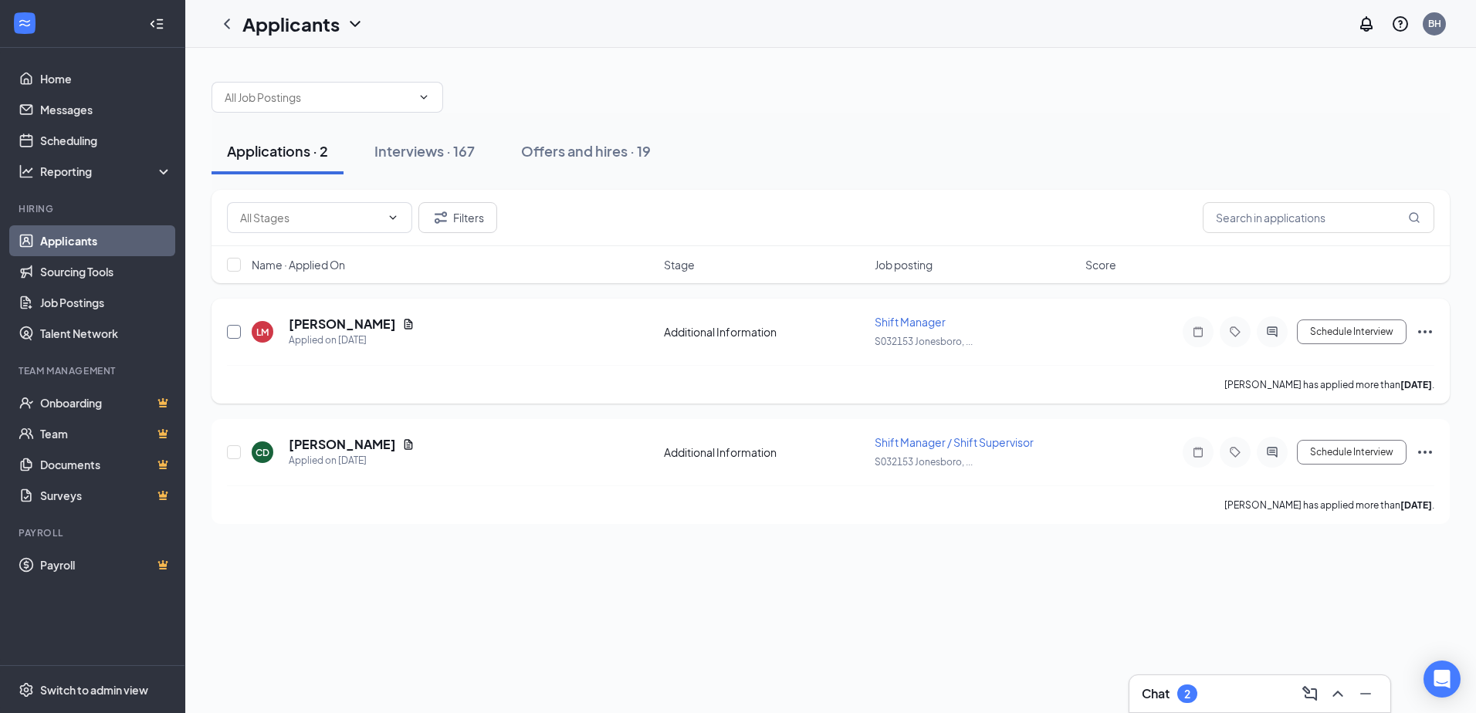
click at [235, 334] on input "checkbox" at bounding box center [234, 332] width 14 height 14
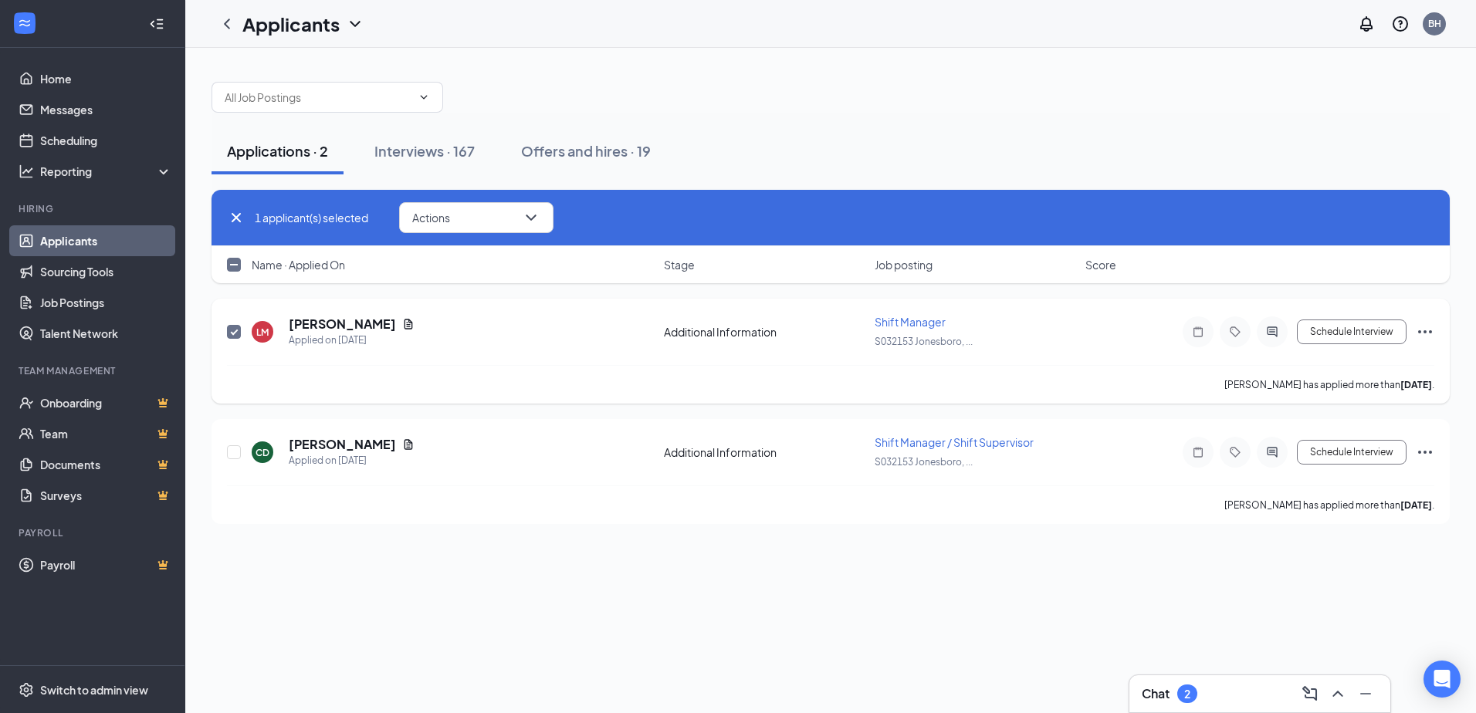
click at [235, 334] on input "checkbox" at bounding box center [234, 332] width 14 height 14
checkbox input "false"
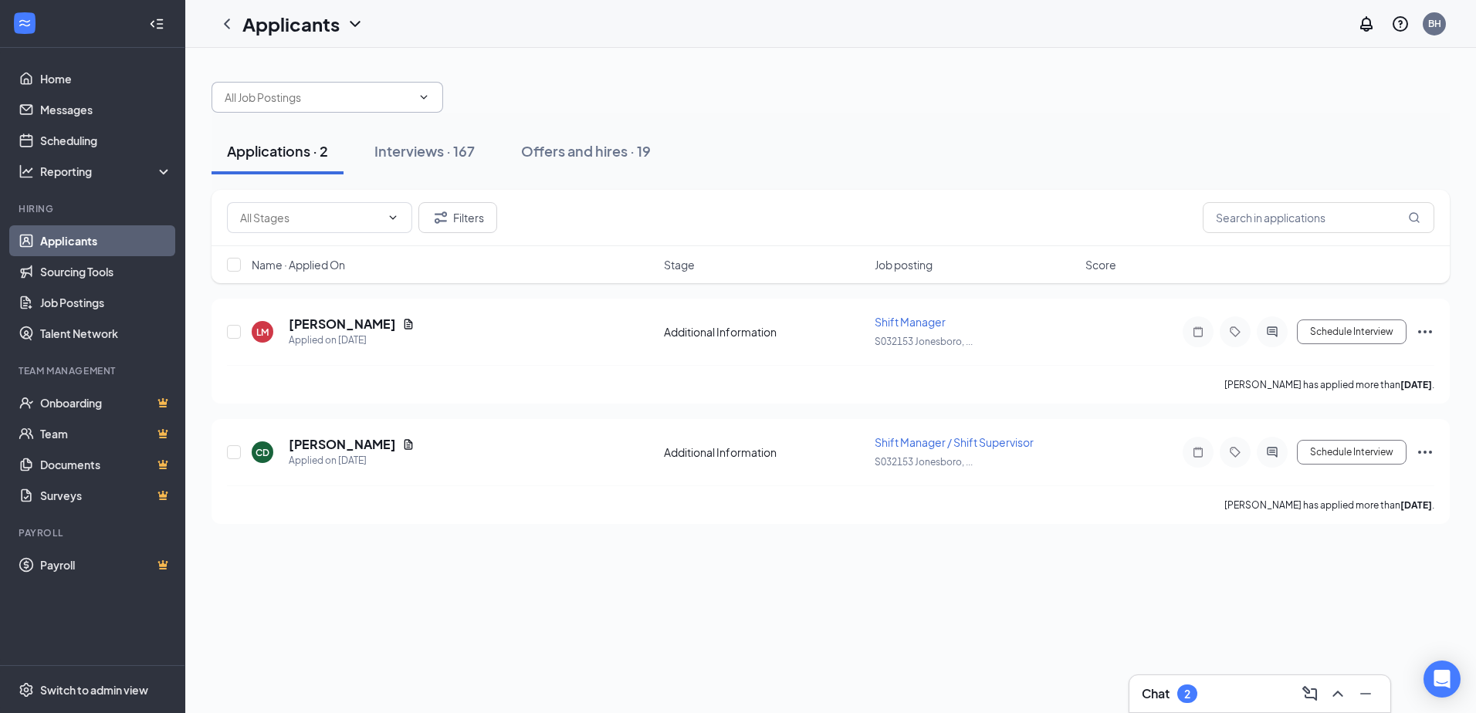
click at [419, 94] on icon "ChevronDown" at bounding box center [424, 97] width 12 height 12
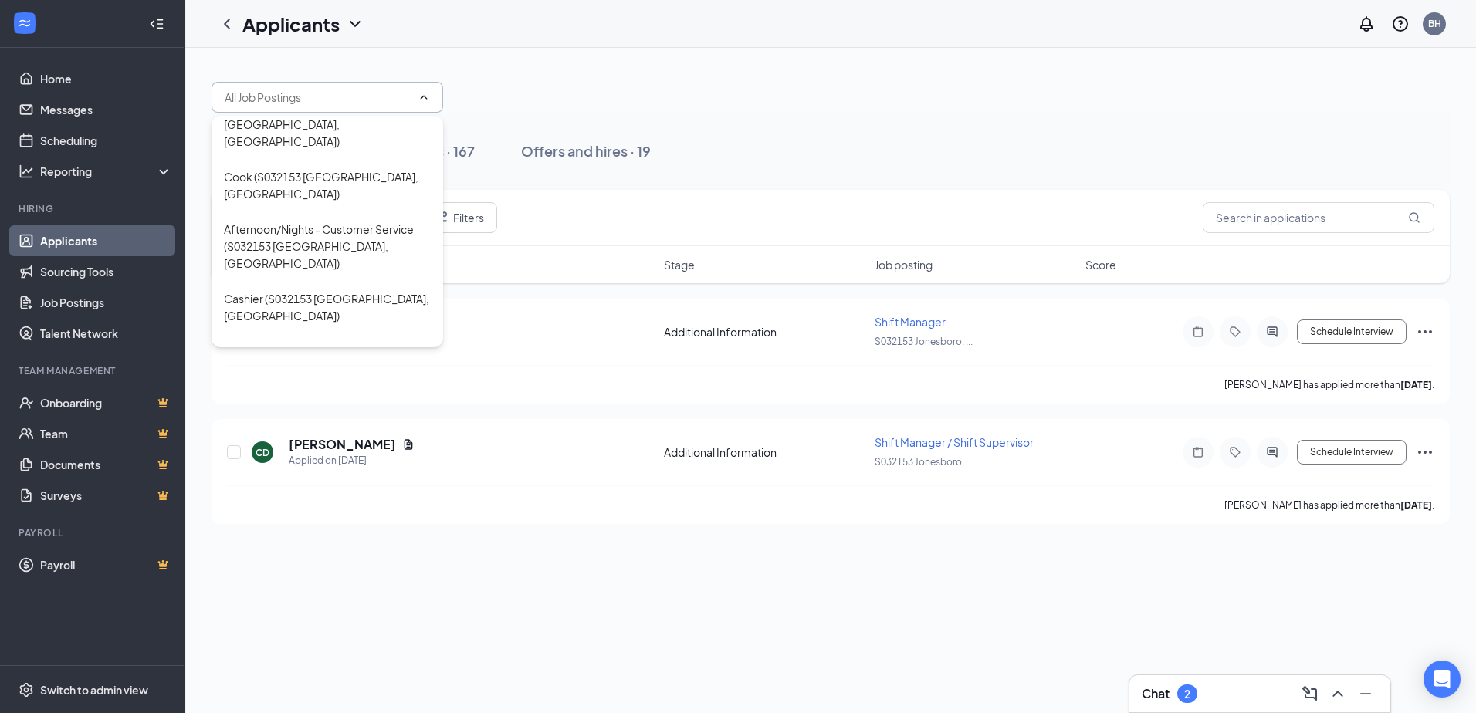
scroll to position [154, 0]
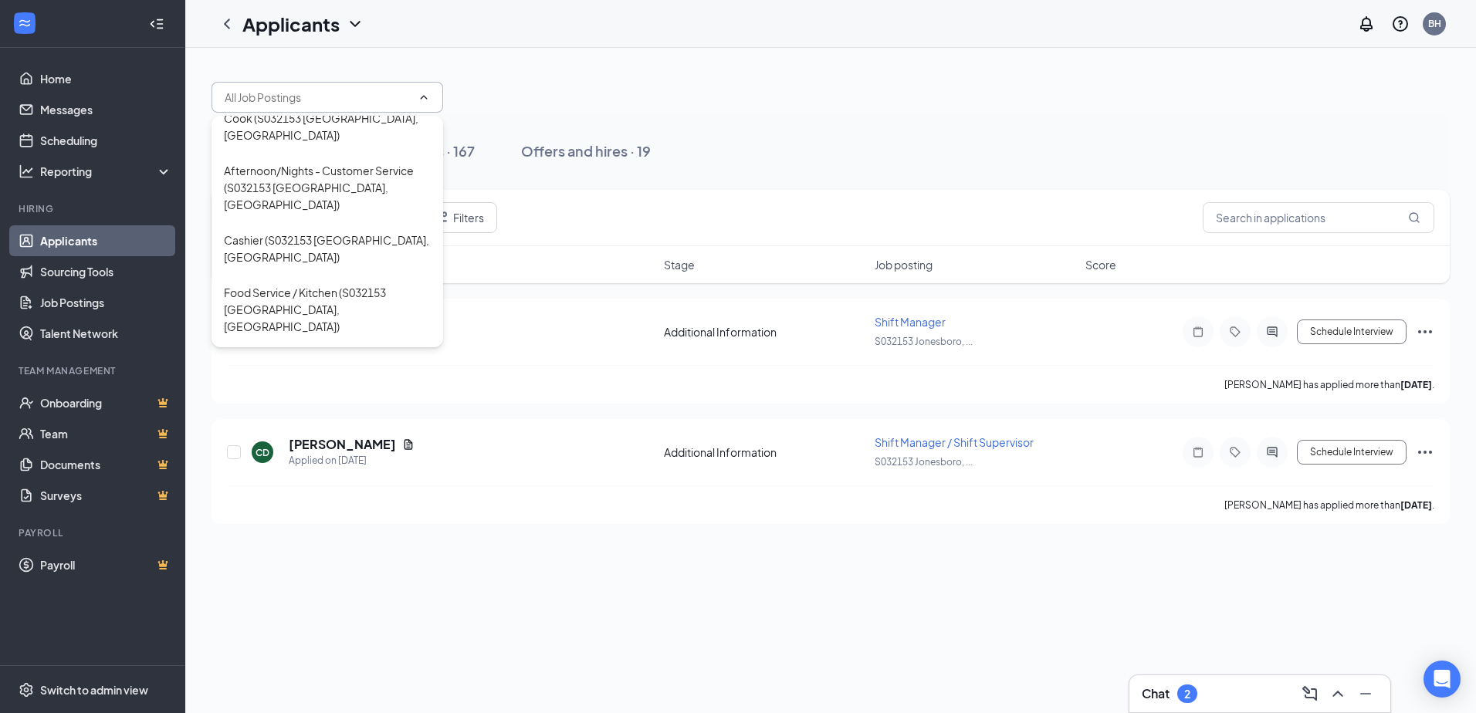
click at [297, 423] on div "Kitchen Prep (S032153 [GEOGRAPHIC_DATA], [GEOGRAPHIC_DATA])" at bounding box center [327, 448] width 207 height 51
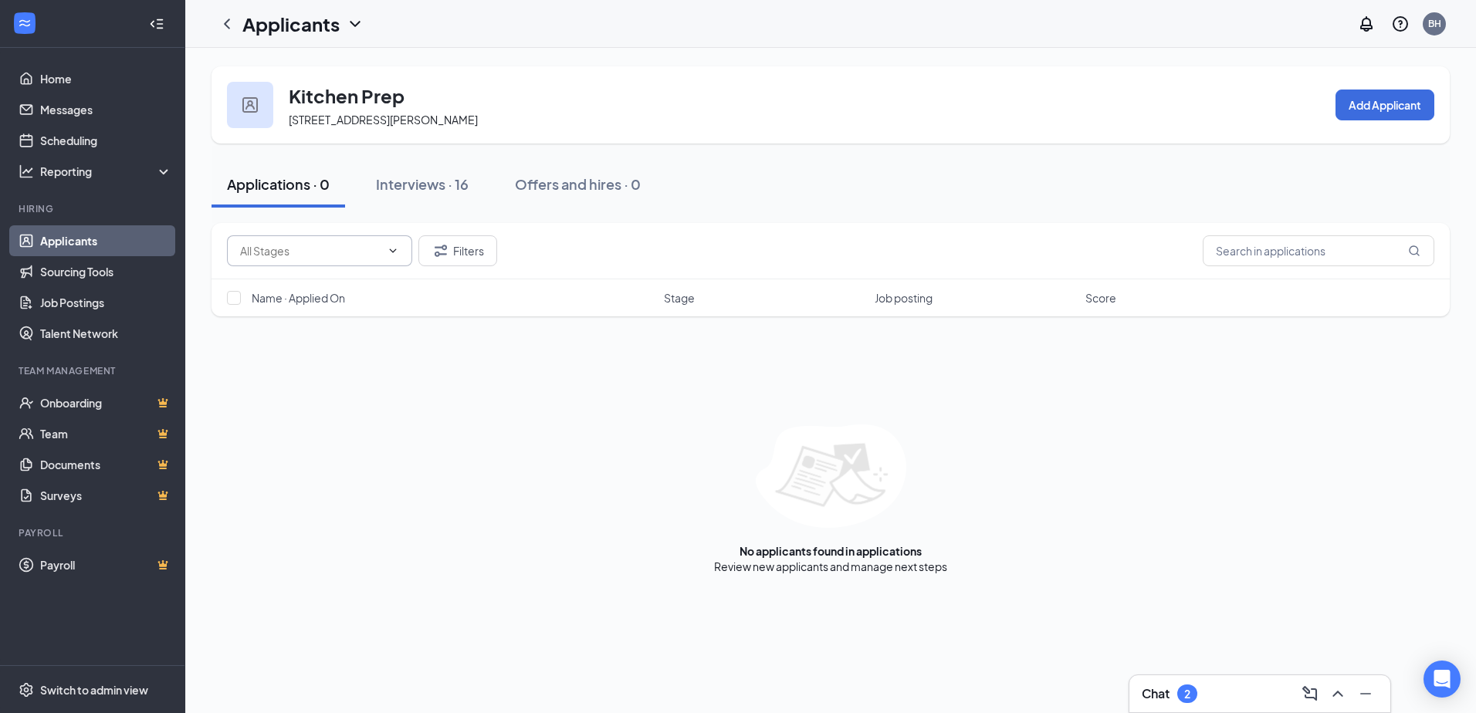
click at [394, 253] on icon "ChevronDown" at bounding box center [393, 251] width 12 height 12
drag, startPoint x: 391, startPoint y: 365, endPoint x: 393, endPoint y: 355, distance: 10.2
click at [393, 355] on div "Filters Name · Applied On Stage Job posting Score No applicants found in applic…" at bounding box center [830, 398] width 1238 height 351
click at [357, 23] on icon "ChevronDown" at bounding box center [355, 24] width 19 height 19
click at [286, 64] on link "Applicants" at bounding box center [335, 66] width 167 height 15
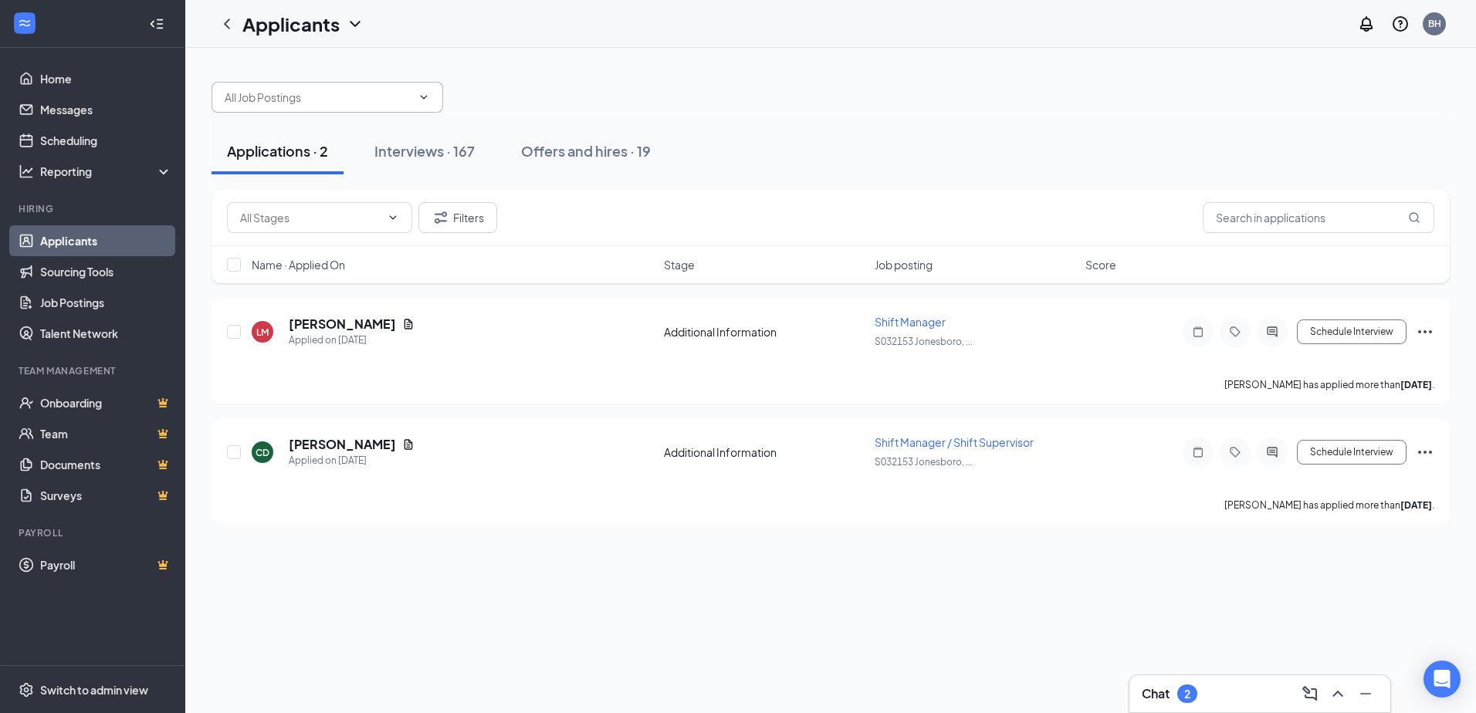
click at [422, 95] on icon "ChevronDown" at bounding box center [424, 97] width 12 height 12
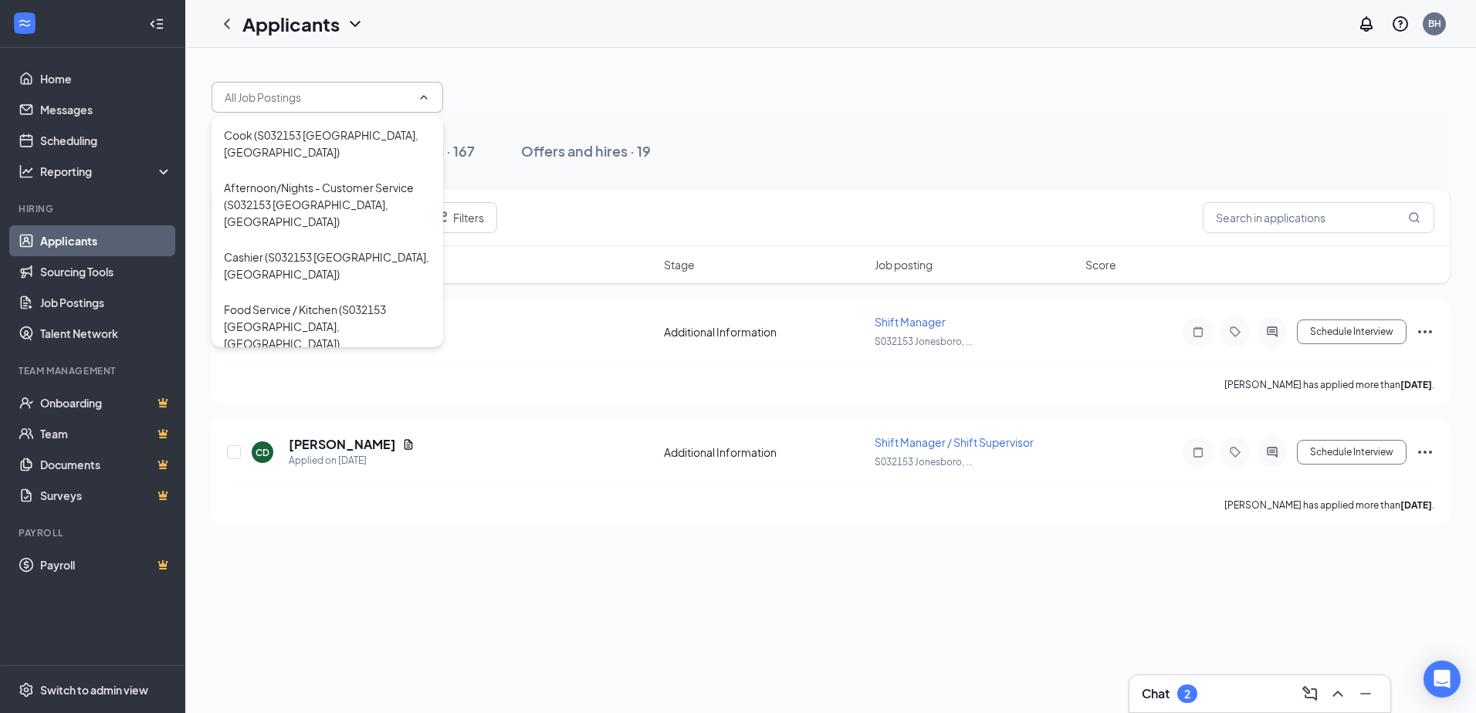
scroll to position [142, 0]
click at [296, 174] on div "Afternoon/Nights - Customer Service (S032153 [GEOGRAPHIC_DATA], [GEOGRAPHIC_DAT…" at bounding box center [327, 199] width 207 height 51
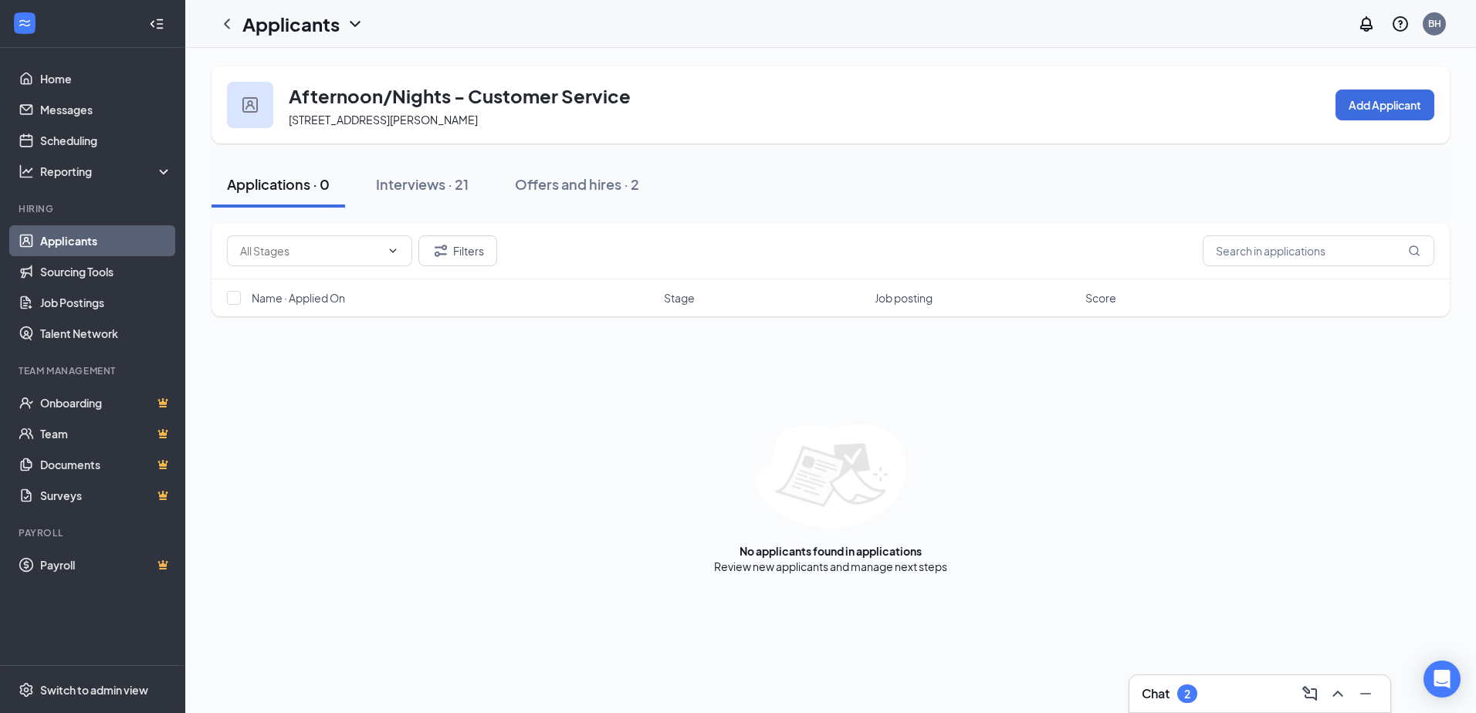
click at [351, 16] on icon "ChevronDown" at bounding box center [355, 24] width 19 height 19
click at [287, 70] on link "Applicants" at bounding box center [335, 66] width 167 height 15
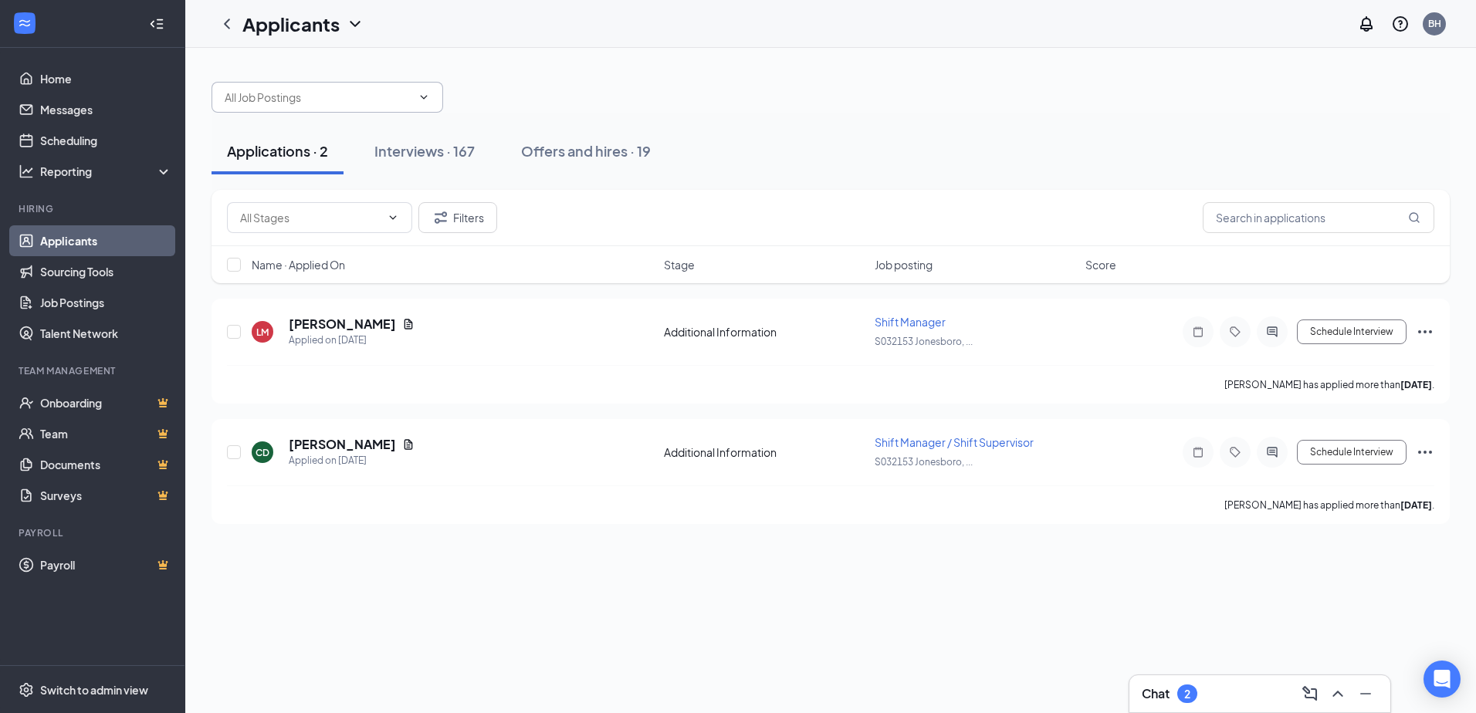
click at [421, 98] on icon "ChevronDown" at bounding box center [424, 97] width 12 height 12
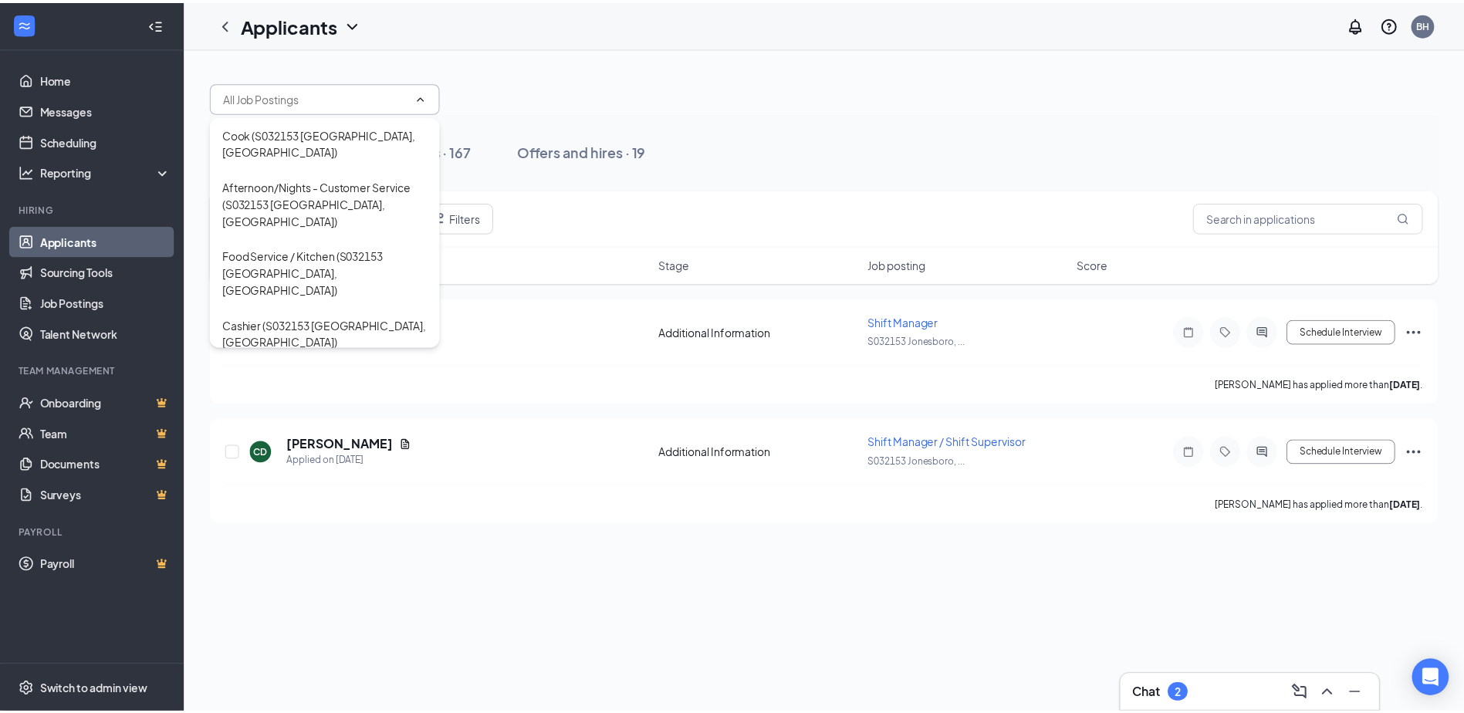
scroll to position [154, 0]
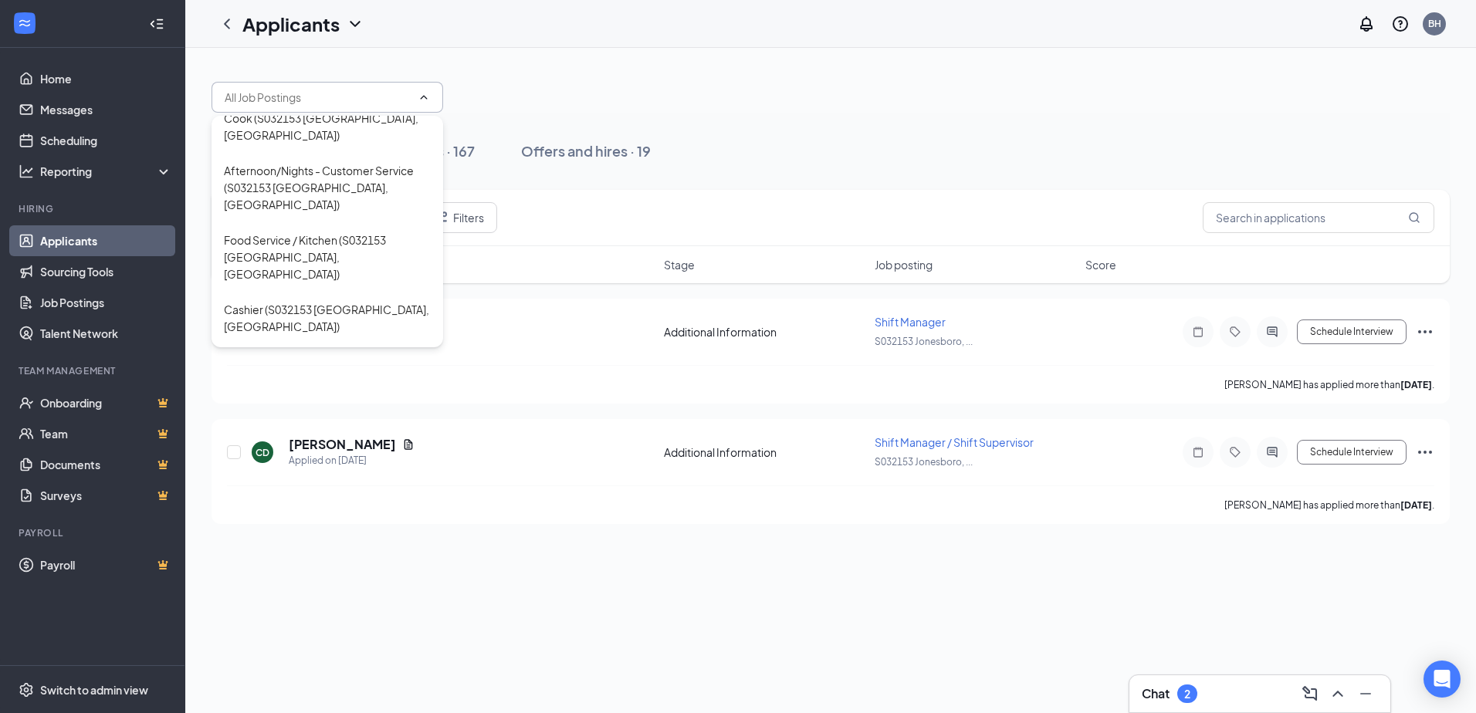
click at [303, 423] on div "Kitchen Prep (S032153 [GEOGRAPHIC_DATA], [GEOGRAPHIC_DATA])" at bounding box center [327, 448] width 207 height 51
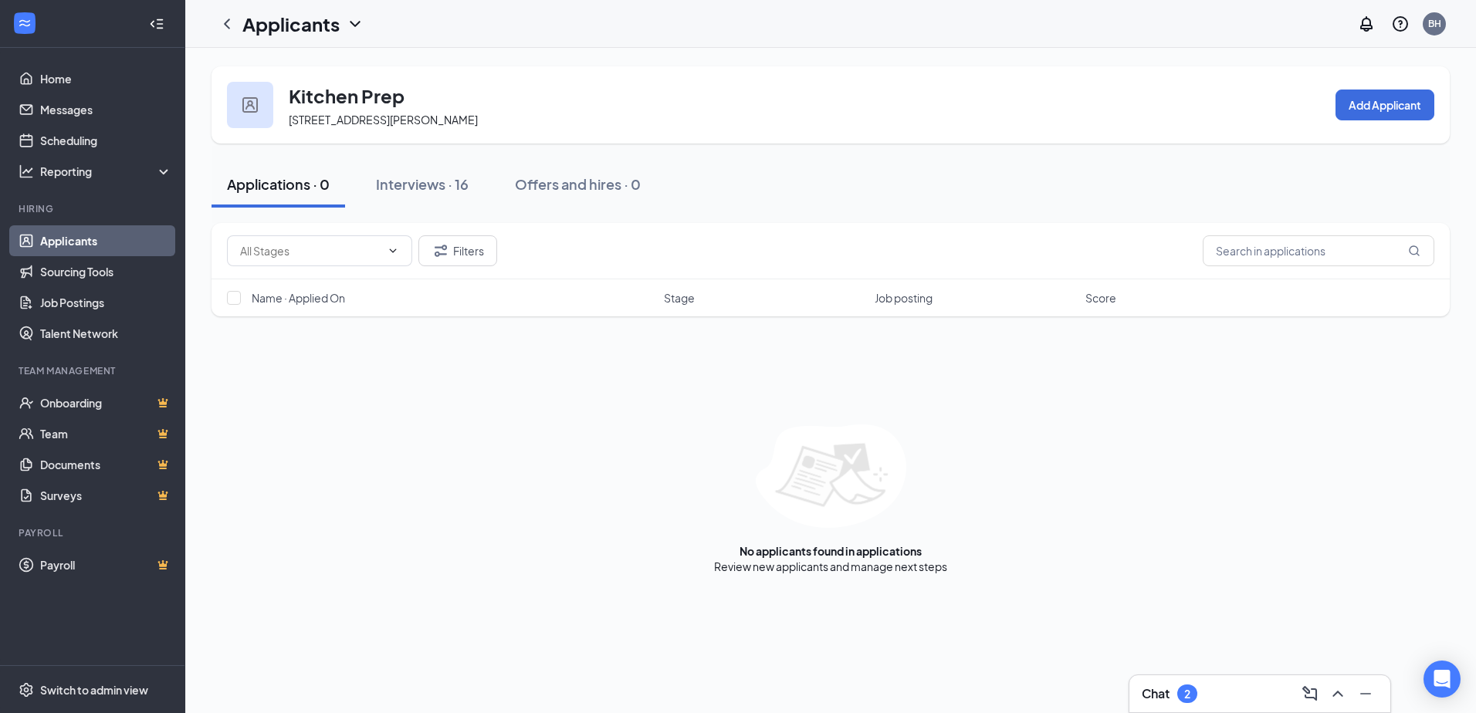
click at [351, 20] on icon "ChevronDown" at bounding box center [355, 24] width 19 height 19
click at [305, 103] on link "Archived applicants" at bounding box center [335, 100] width 167 height 15
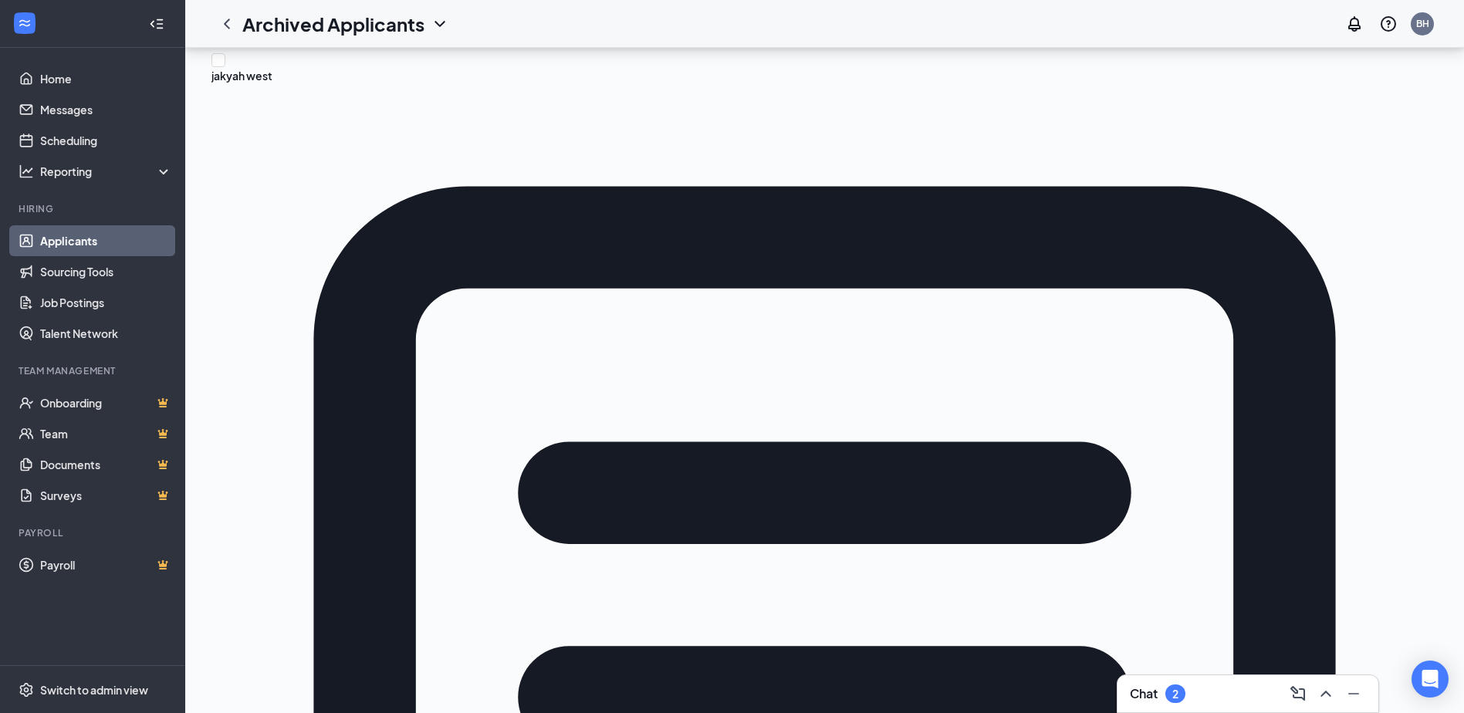
scroll to position [249, 0]
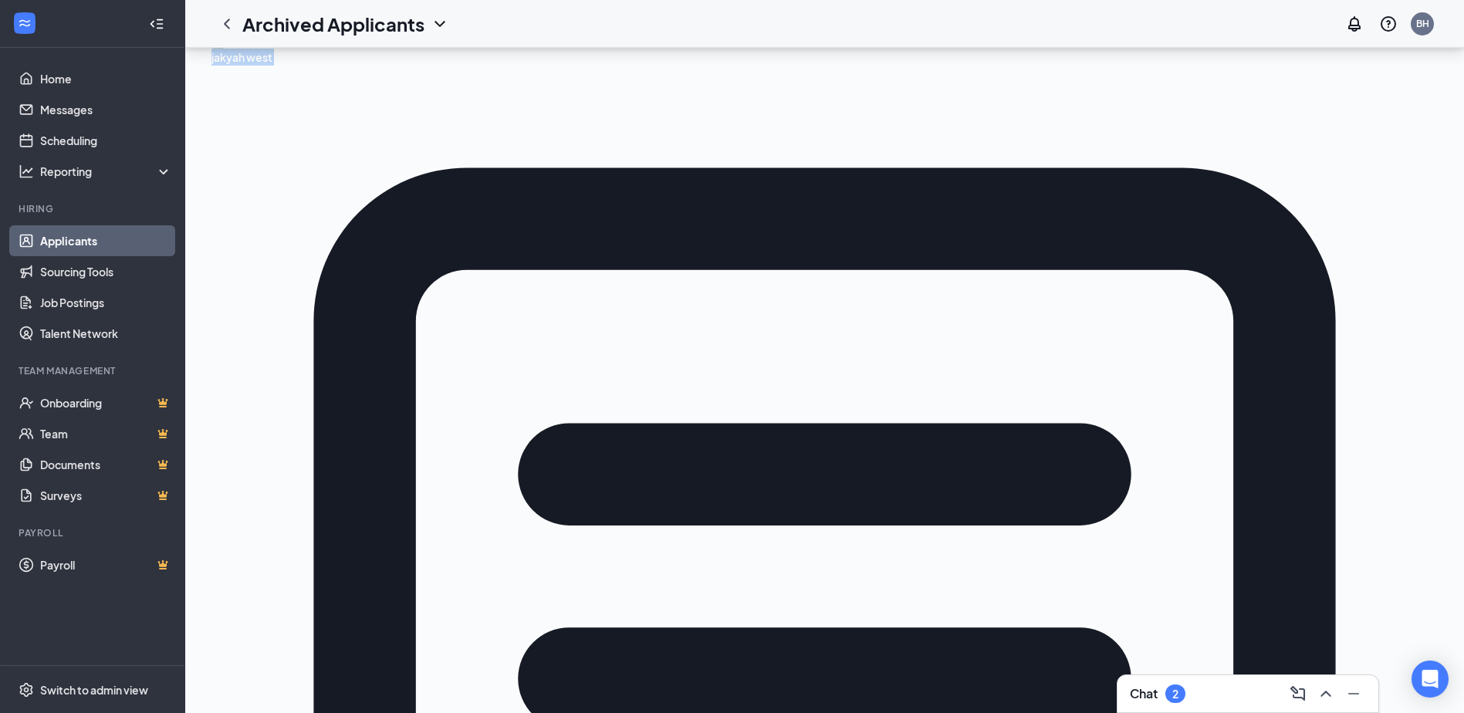
drag, startPoint x: 1243, startPoint y: 681, endPoint x: 1209, endPoint y: 712, distance: 46.5
click at [1210, 464] on html "Home Messages Scheduling Reporting Hiring Applicants Sourcing Tools Job Posting…" at bounding box center [732, 107] width 1464 height 713
drag, startPoint x: 1209, startPoint y: 712, endPoint x: 1045, endPoint y: 620, distance: 187.6
click at [1354, 691] on icon "Minimize" at bounding box center [1353, 694] width 19 height 19
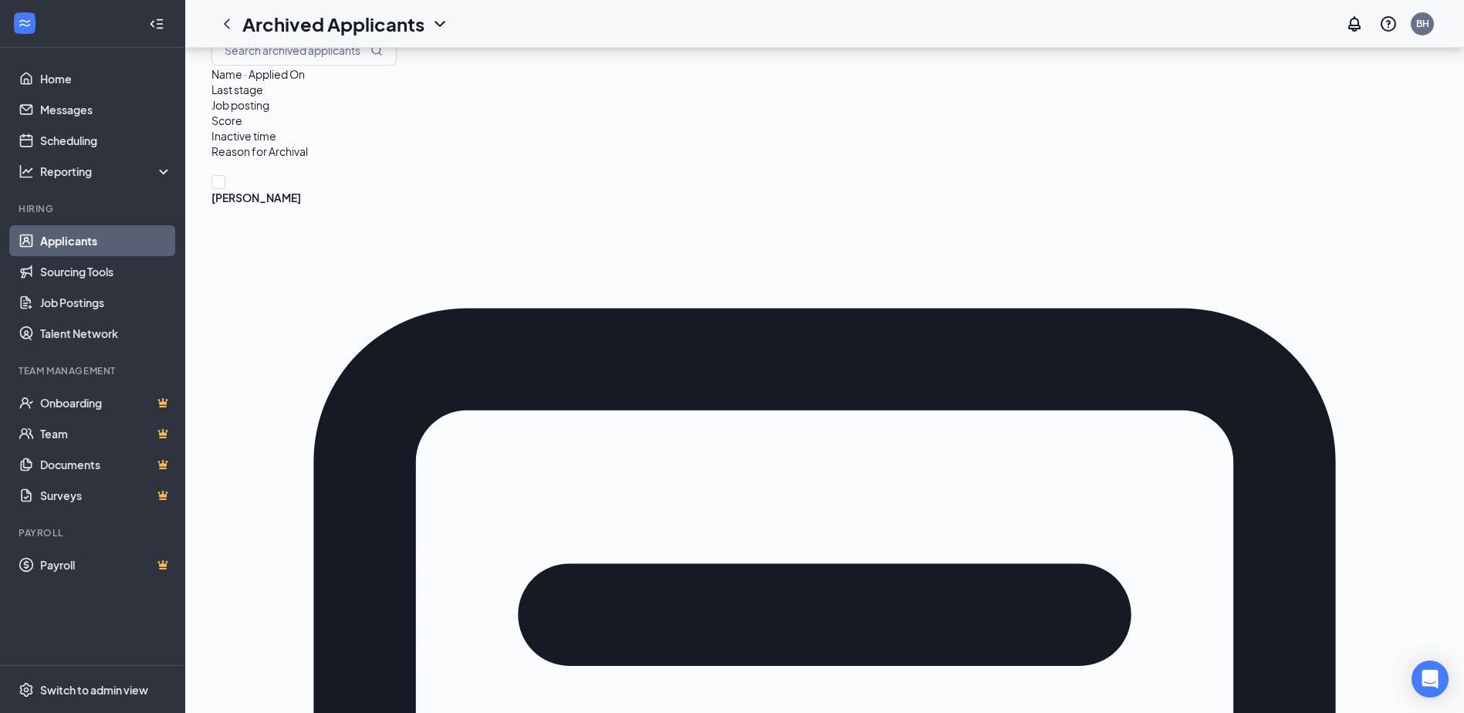
scroll to position [0, 0]
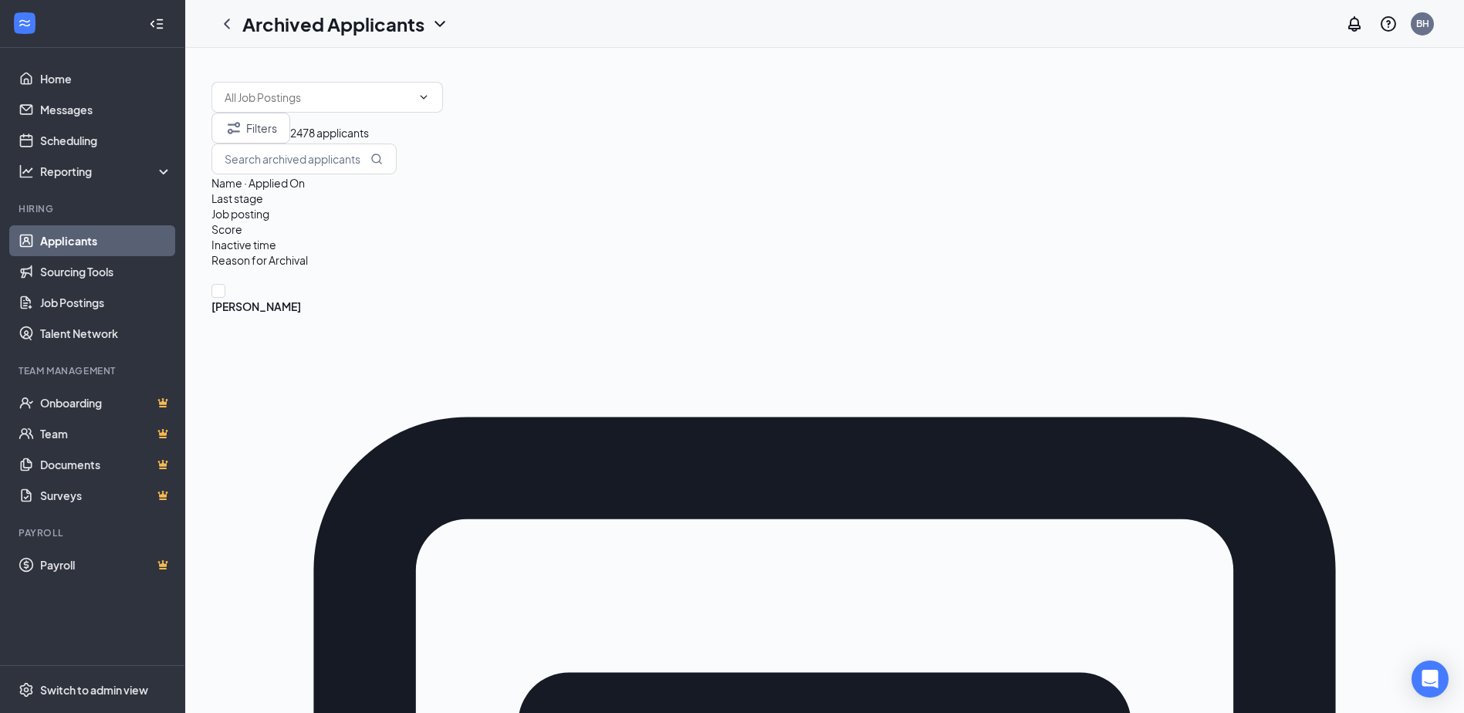
click at [436, 19] on icon "ChevronDown" at bounding box center [440, 24] width 19 height 19
click at [285, 66] on link "Applicants" at bounding box center [335, 66] width 167 height 15
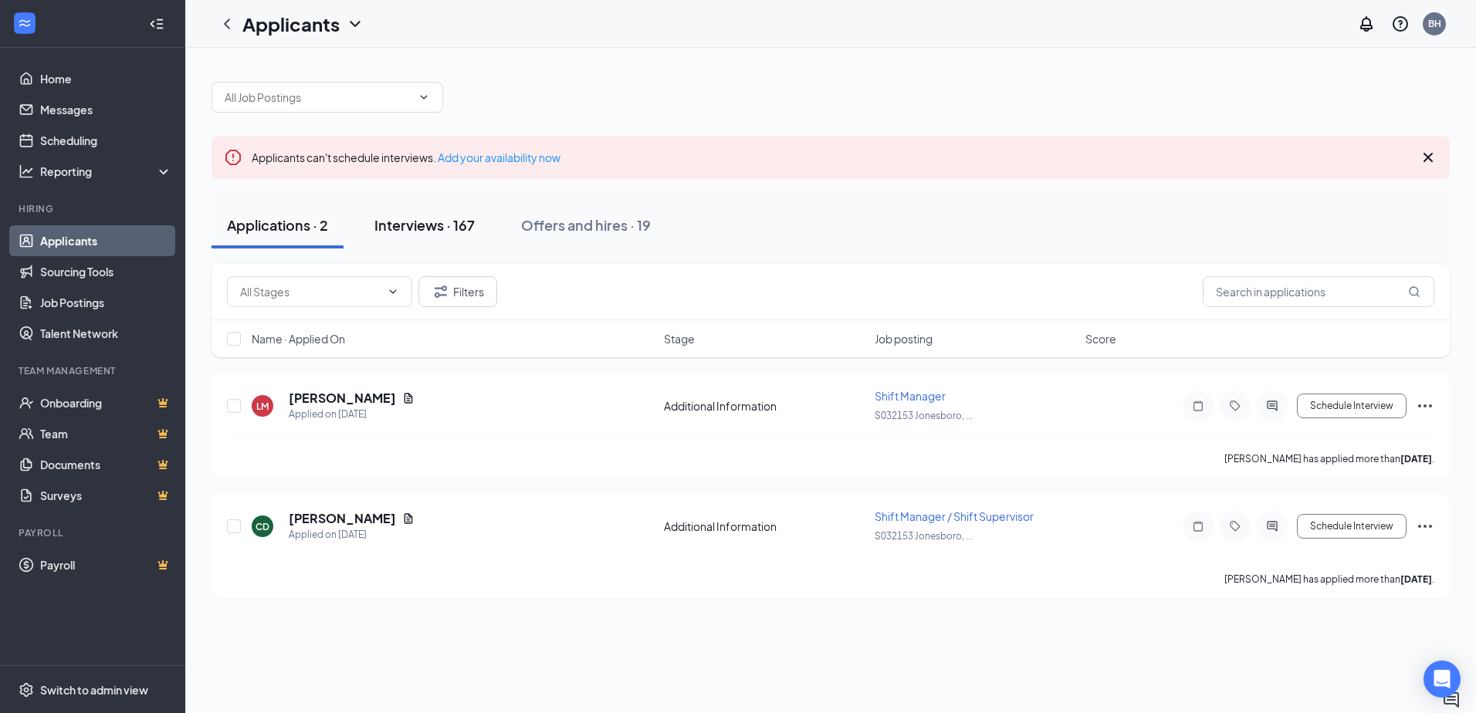
click at [411, 219] on div "Interviews · 167" at bounding box center [424, 224] width 100 height 19
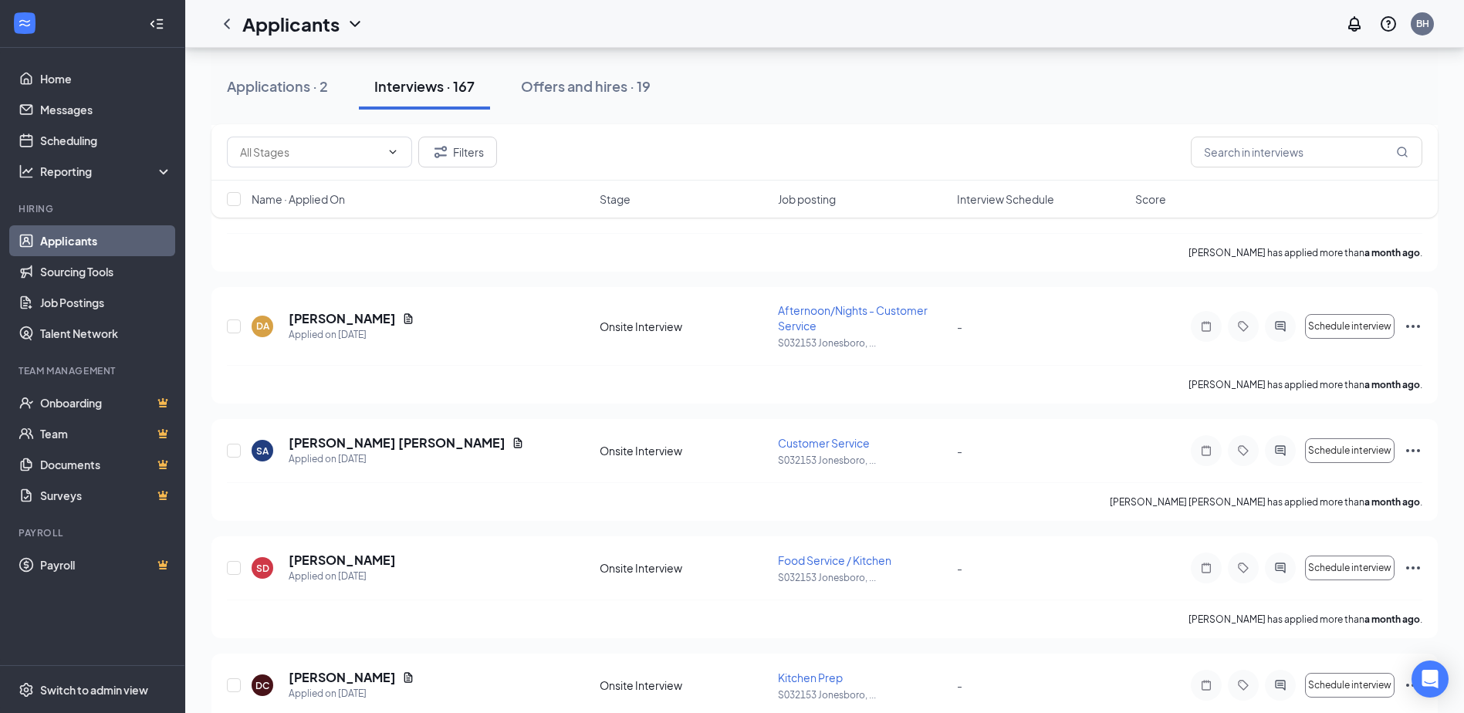
scroll to position [16576, 0]
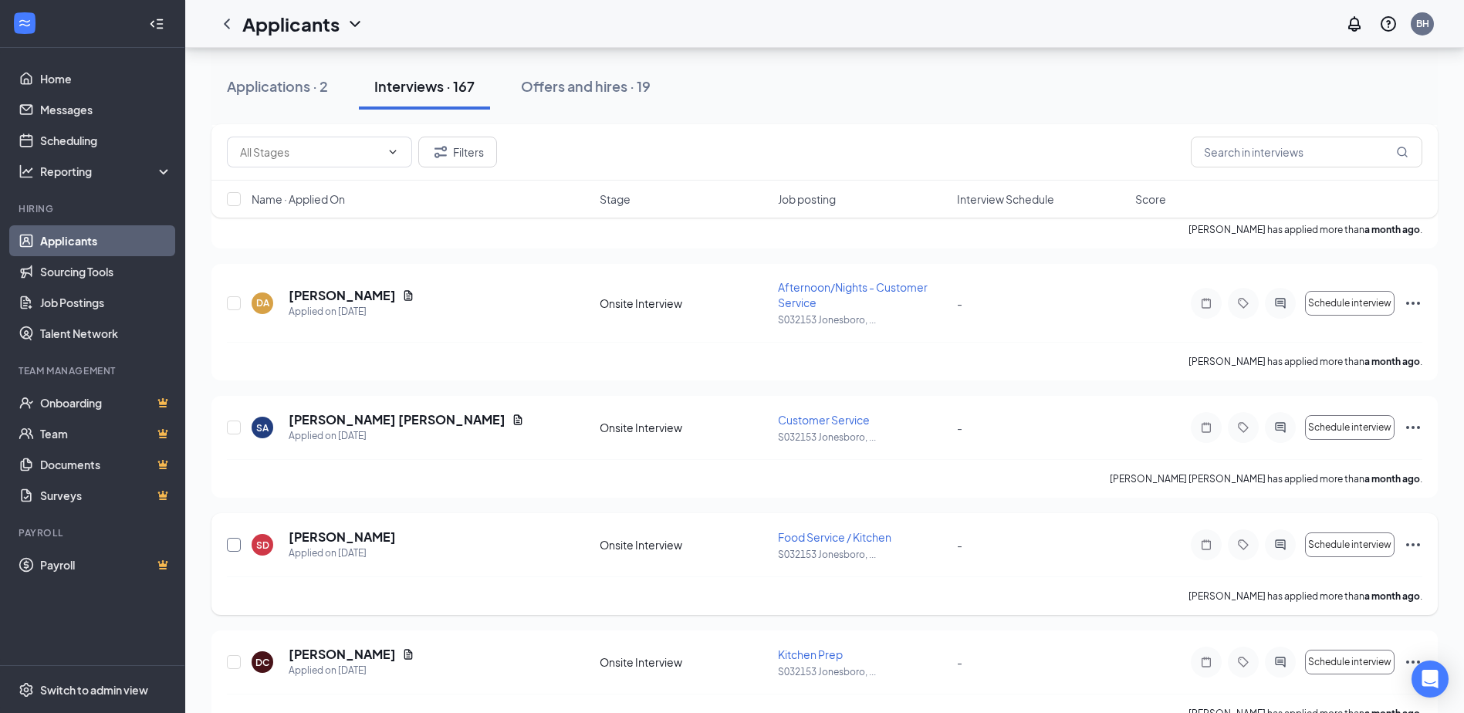
click at [232, 540] on input "checkbox" at bounding box center [234, 545] width 14 height 14
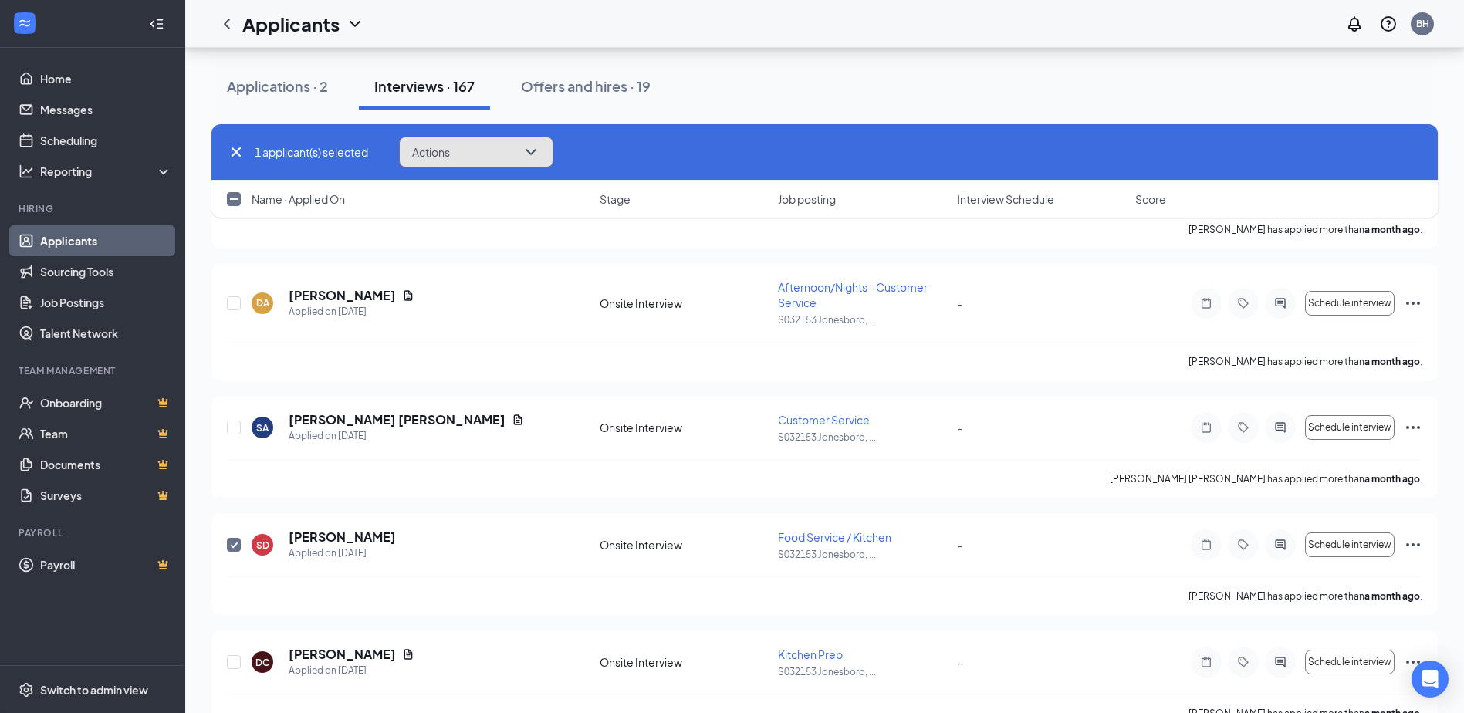
click at [532, 148] on icon "ChevronDown" at bounding box center [531, 152] width 19 height 19
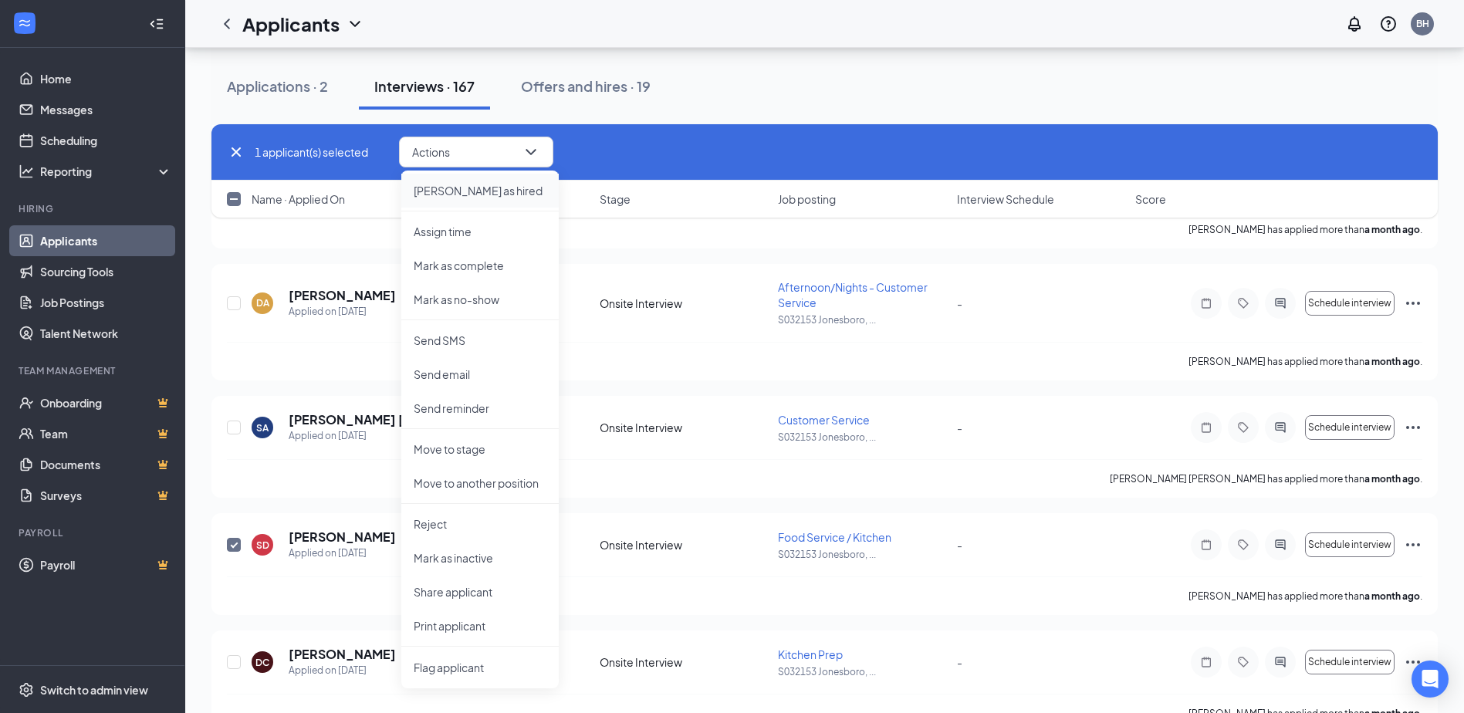
click at [459, 191] on p "[PERSON_NAME] as hired" at bounding box center [480, 190] width 133 height 15
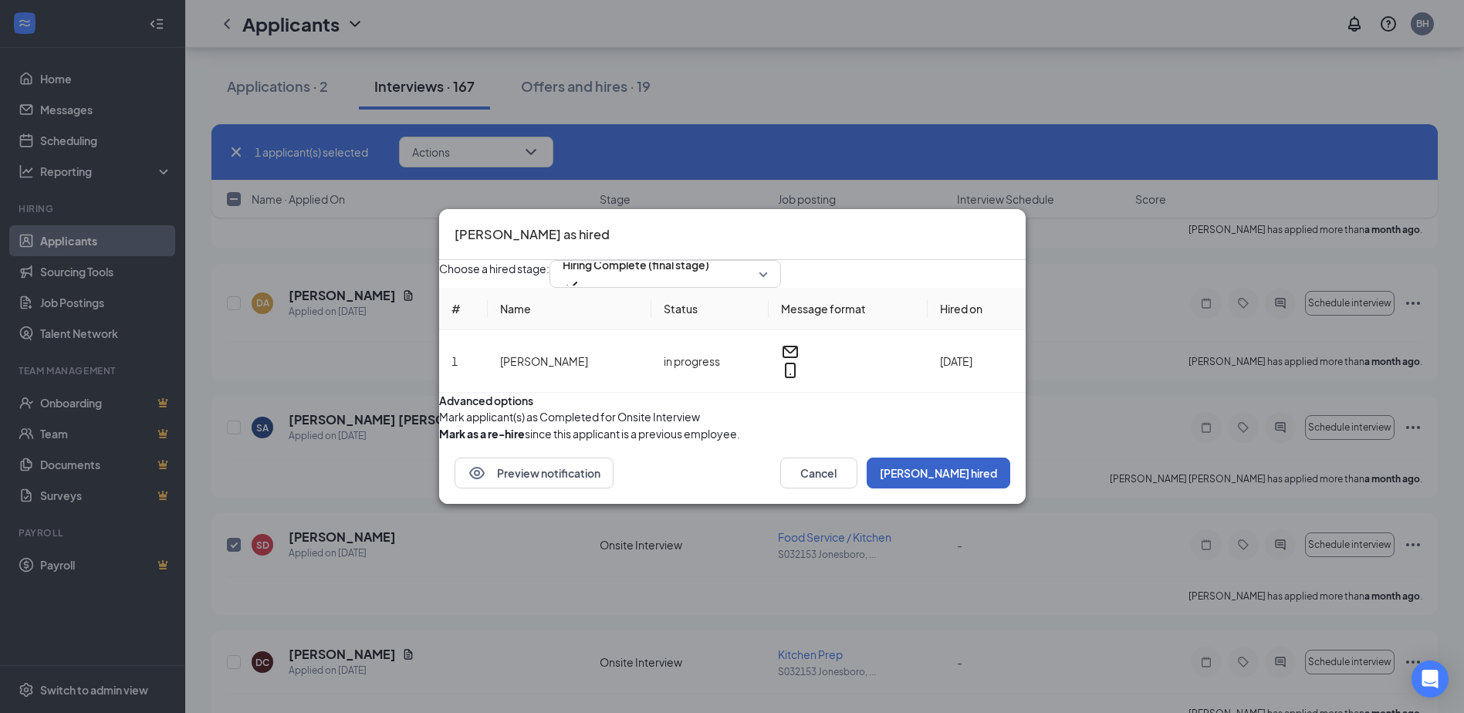
click at [966, 489] on button "[PERSON_NAME] hired" at bounding box center [939, 473] width 144 height 31
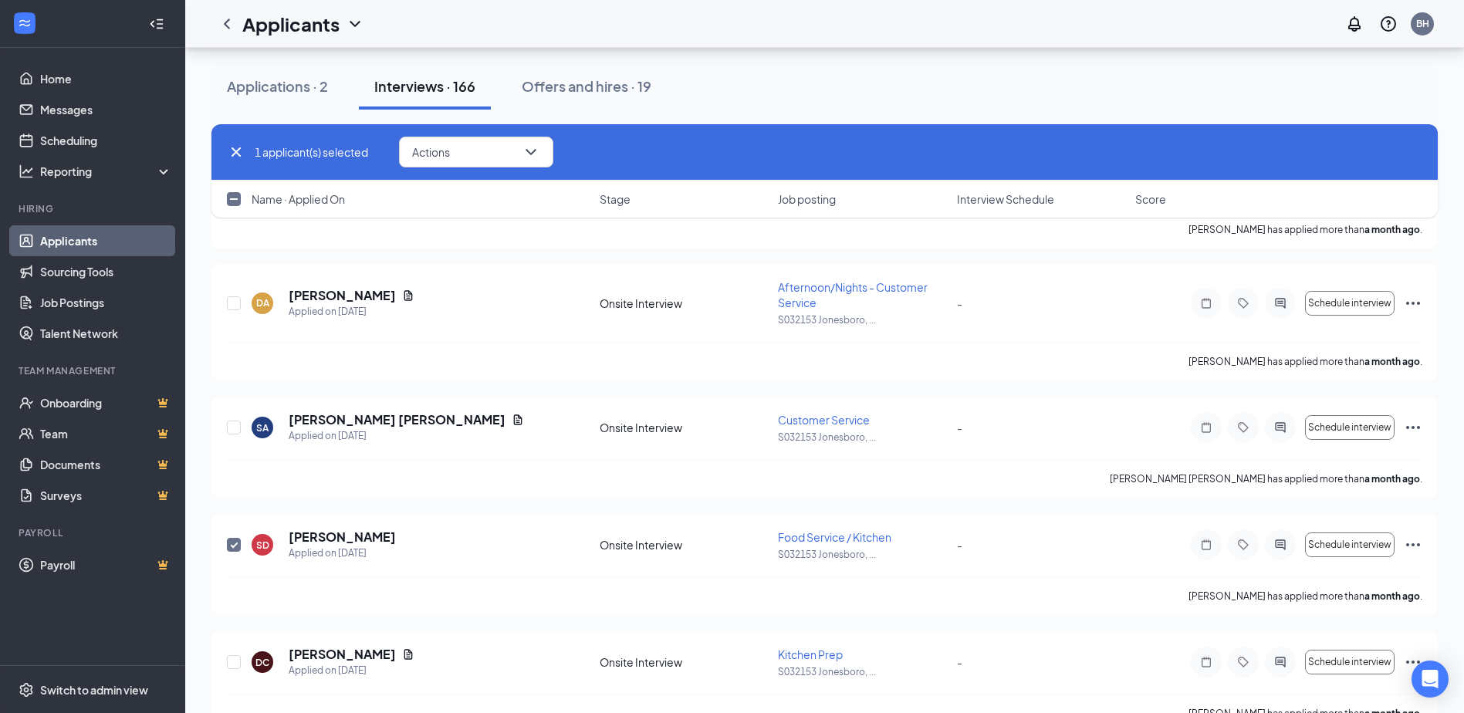
checkbox input "false"
